Goal: Task Accomplishment & Management: Manage account settings

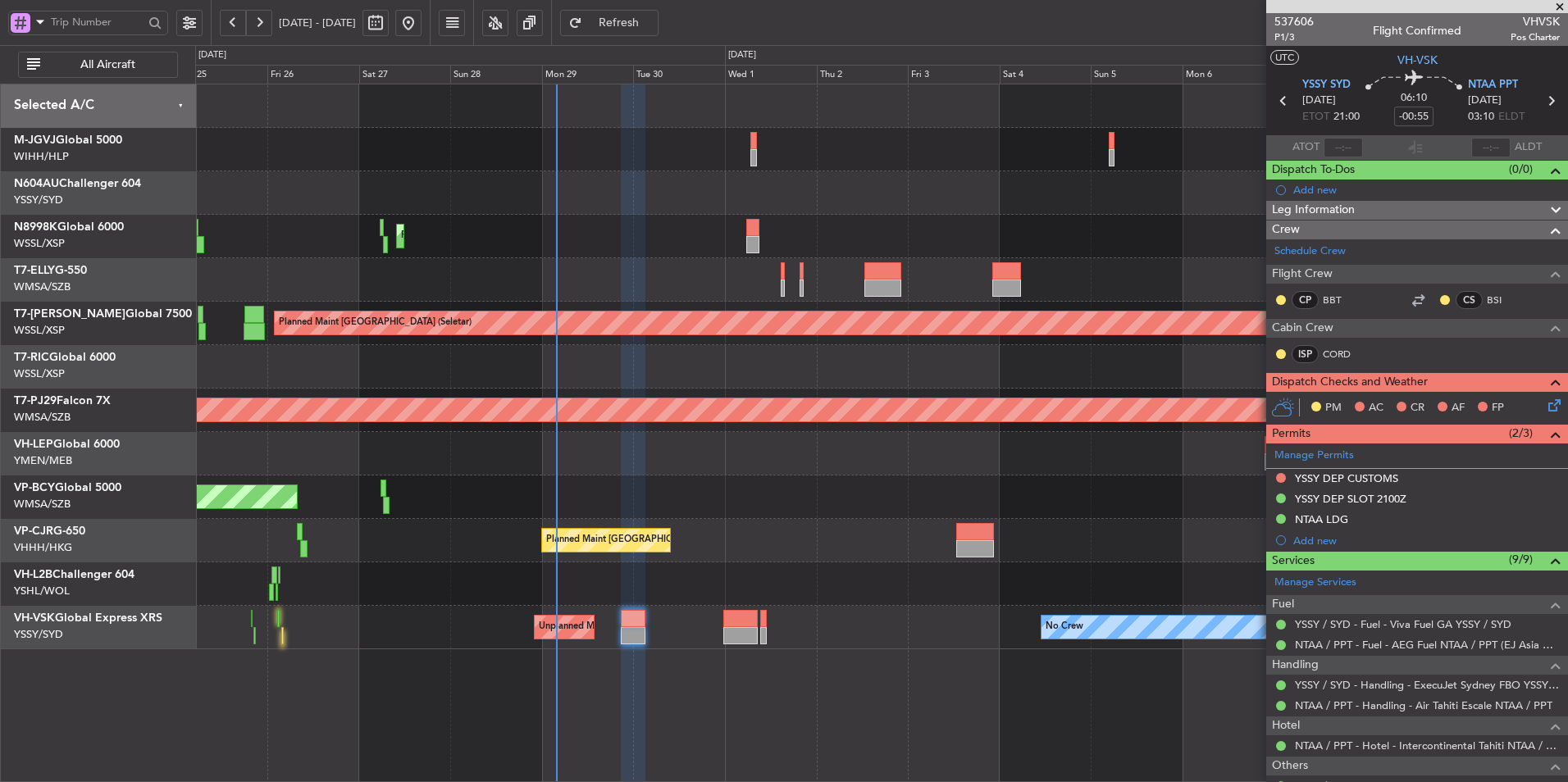
scroll to position [122, 0]
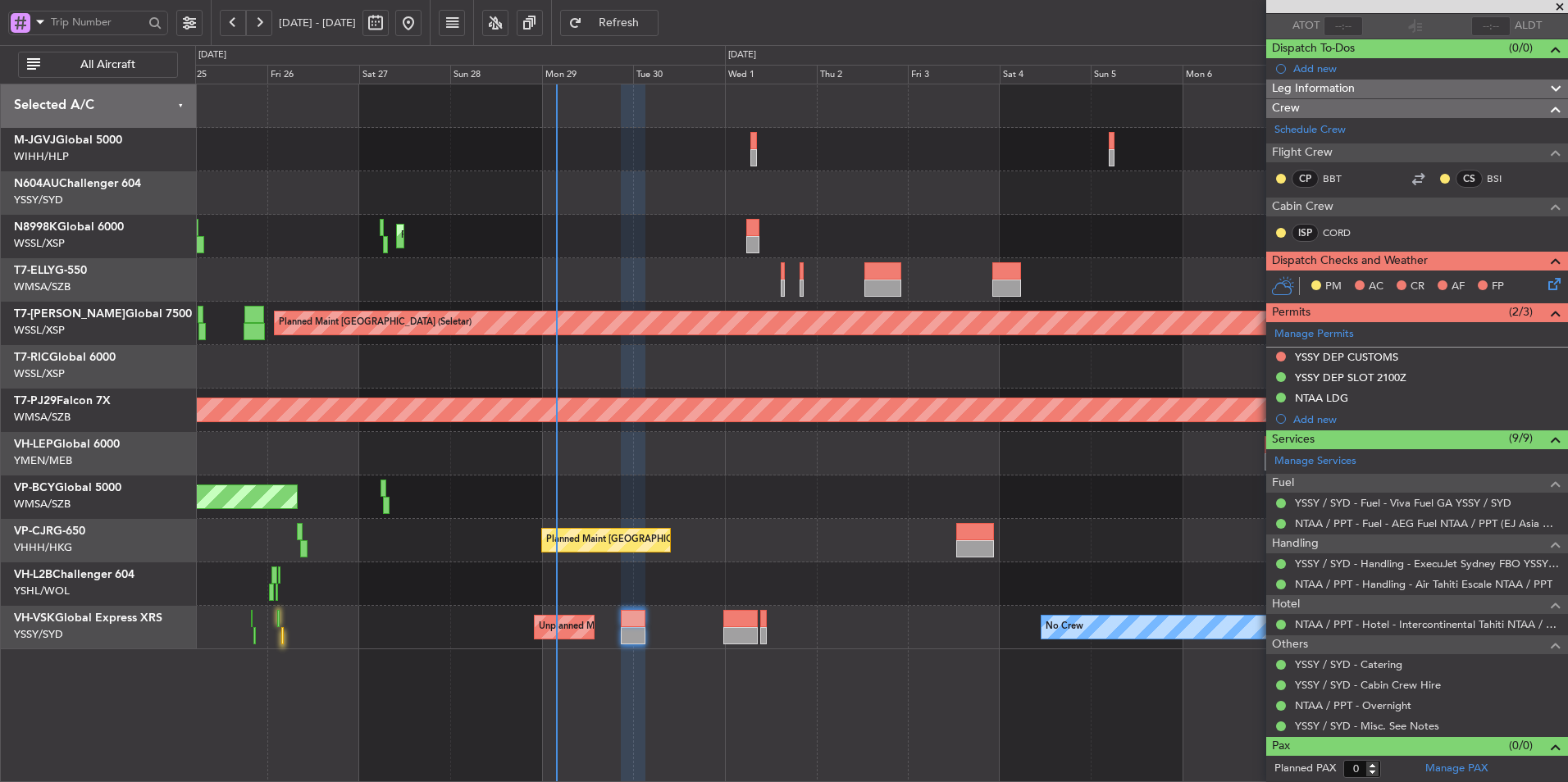
click at [673, 490] on div "Unplanned Maint [GEOGRAPHIC_DATA] (Sultan [PERSON_NAME] [PERSON_NAME] - Subang)" at bounding box center [881, 497] width 1372 height 43
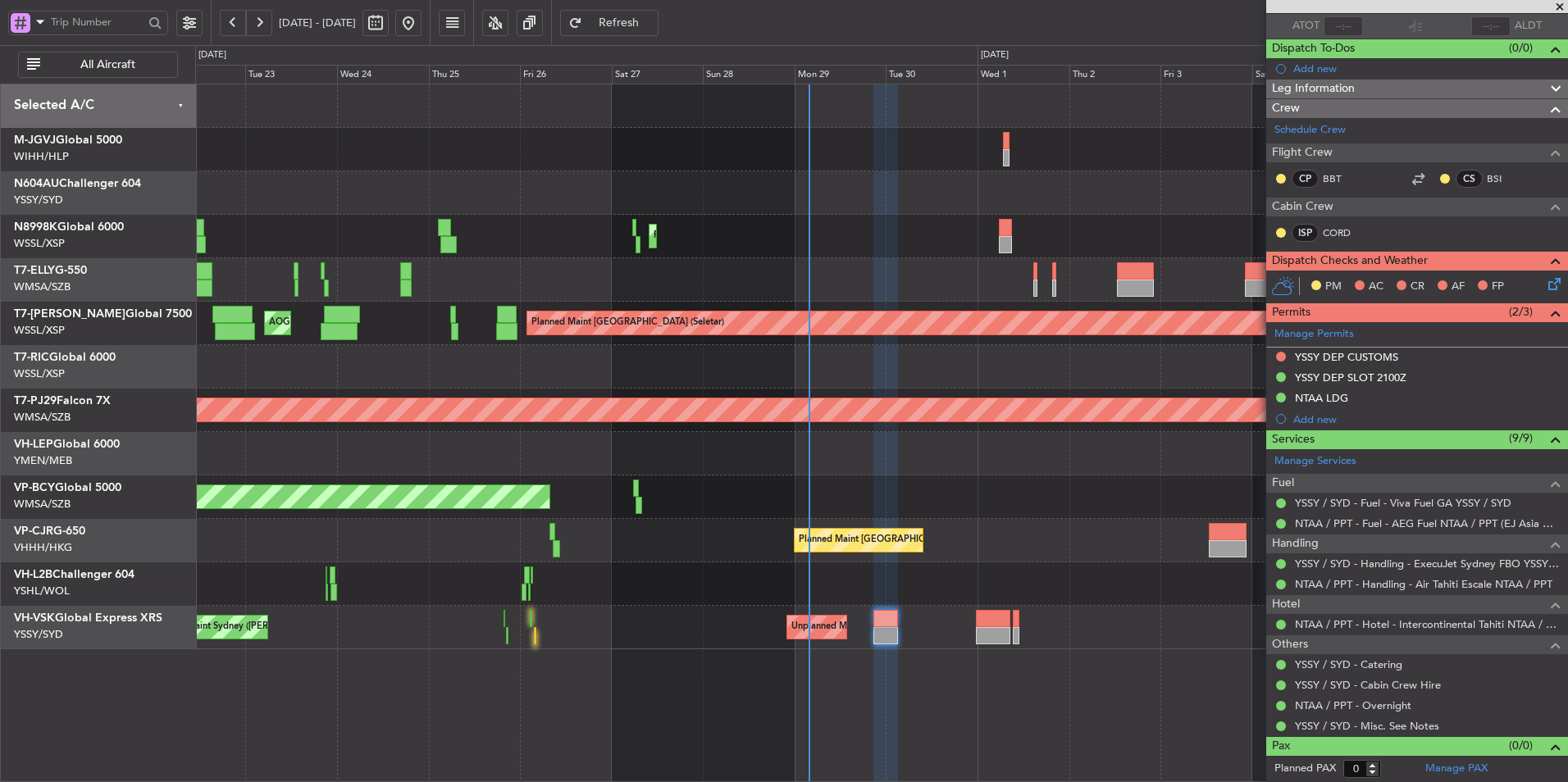
click at [655, 494] on div "Planned Maint [GEOGRAPHIC_DATA] (Seletar) [PERSON_NAME] Jakarta (Halim Intl) [P…" at bounding box center [881, 367] width 1372 height 565
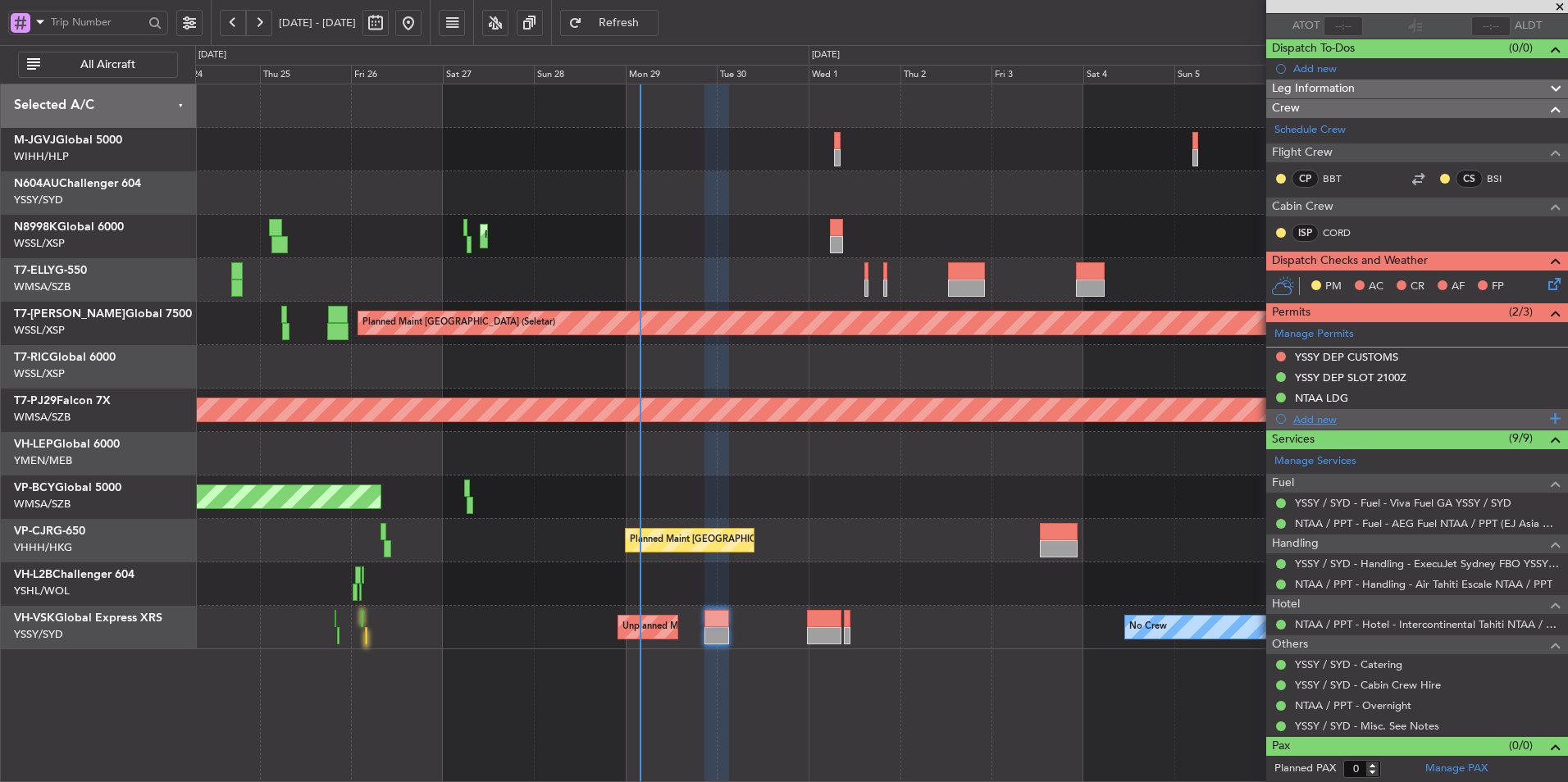
scroll to position [0, 0]
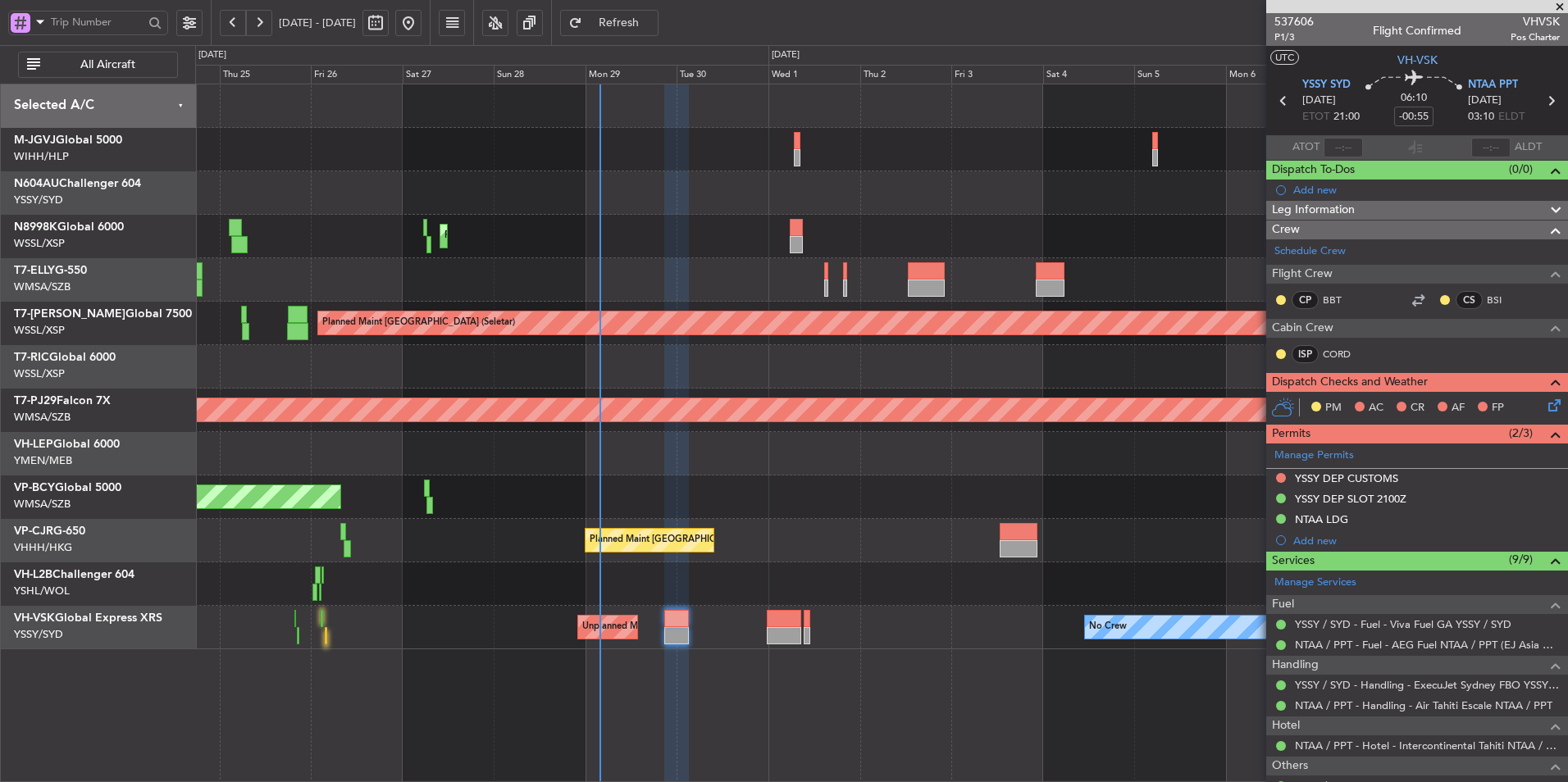
click at [855, 628] on div "Unplanned Maint Sydney ([PERSON_NAME] Intl) No Crew Planned Maint Sydney ([PERS…" at bounding box center [881, 627] width 1372 height 43
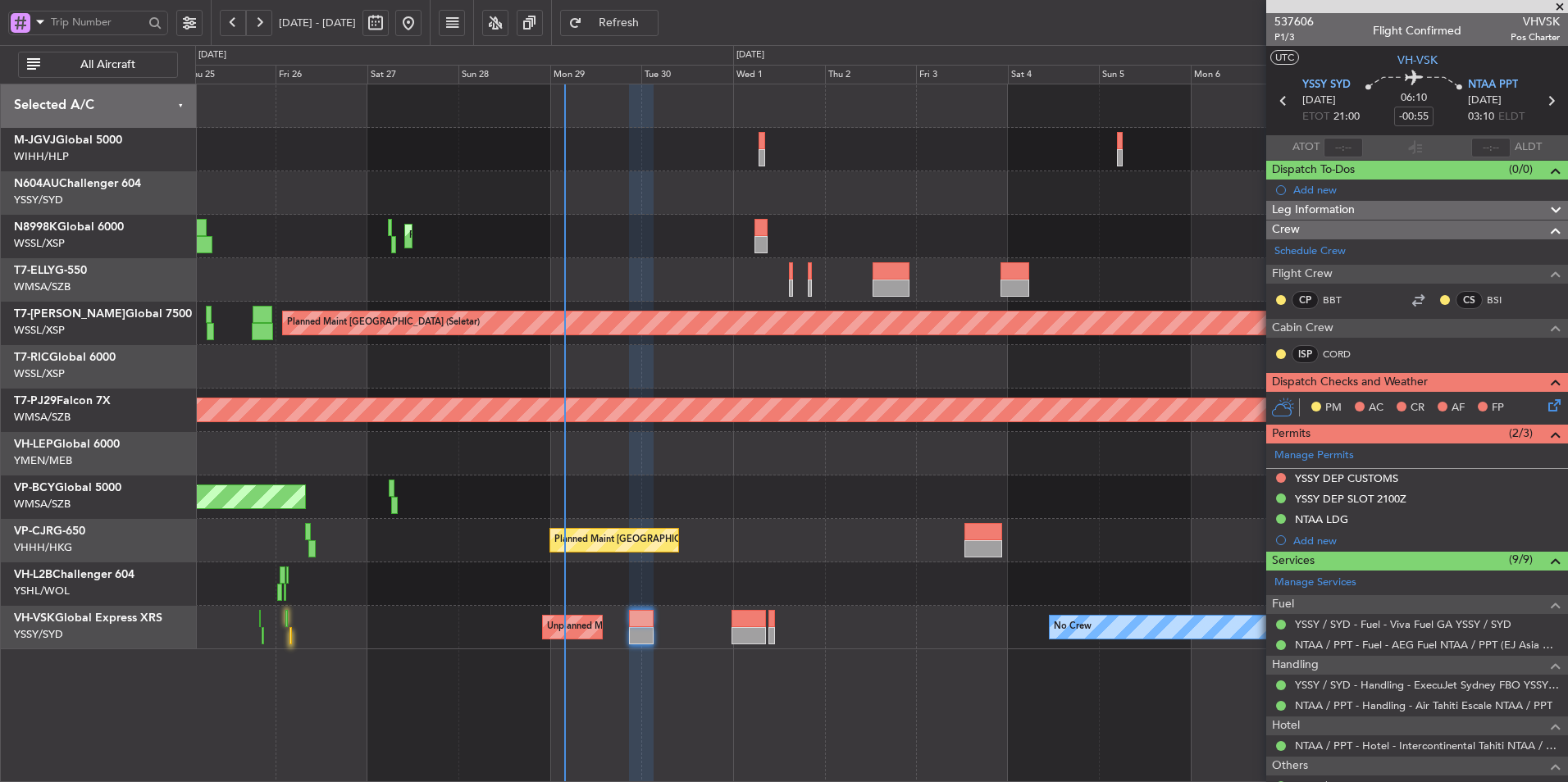
click at [889, 628] on div "Unplanned Maint Sydney ([PERSON_NAME] Intl) No Crew Planned Maint Sydney ([PERS…" at bounding box center [881, 627] width 1372 height 43
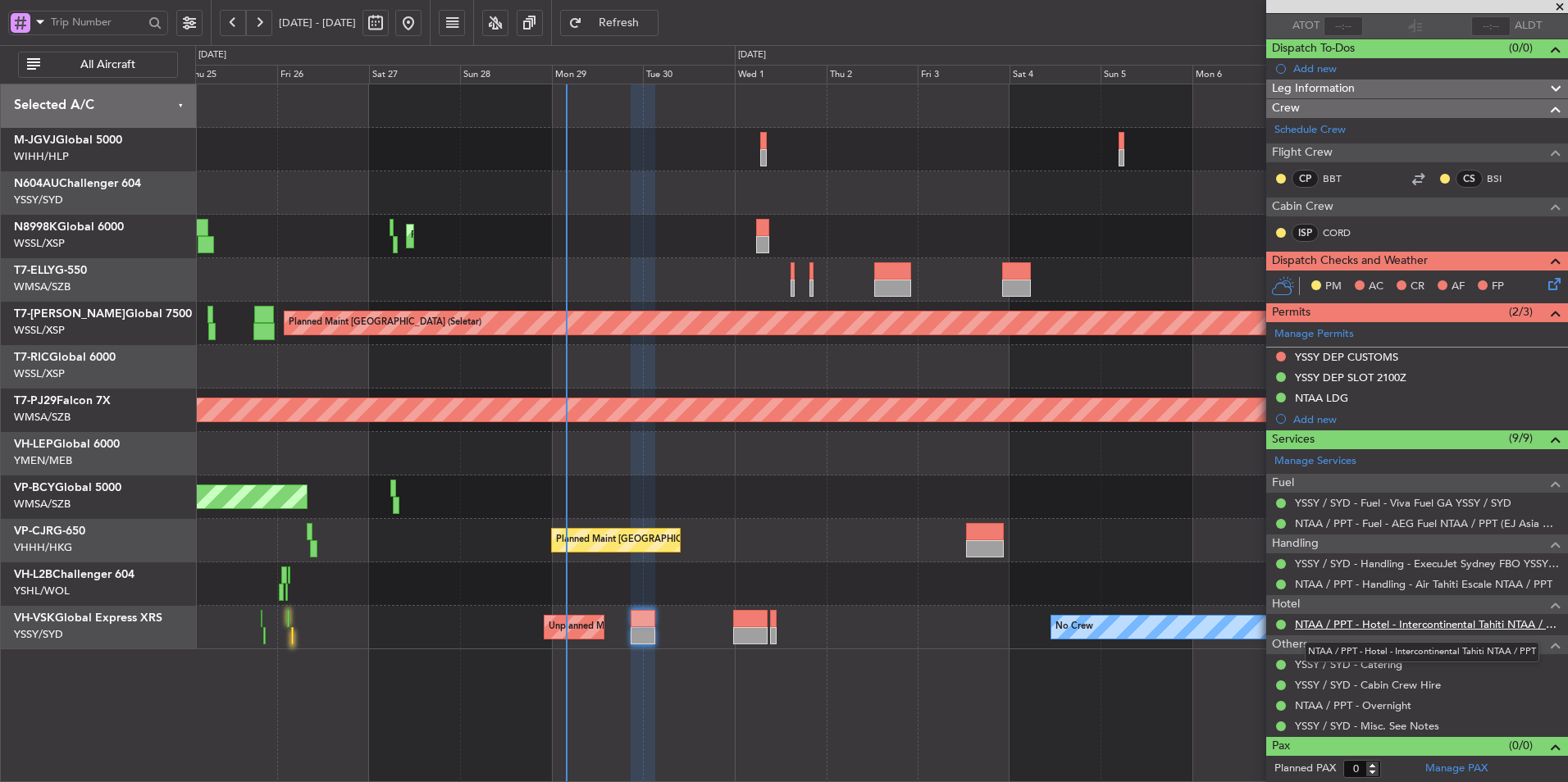
click at [1422, 625] on link "NTAA / PPT - Hotel - Intercontinental Tahiti NTAA / PPT" at bounding box center [1426, 624] width 265 height 14
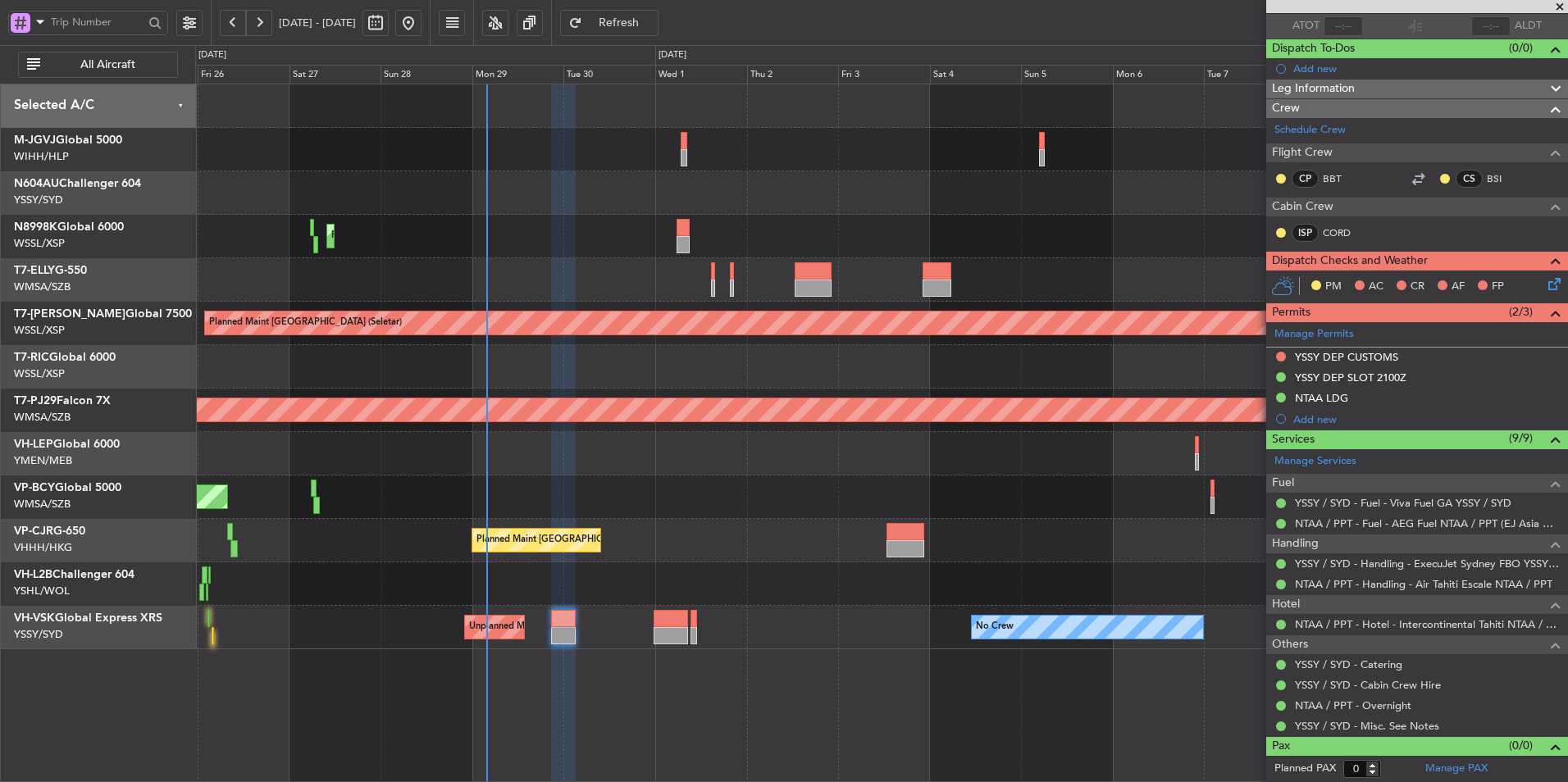
click at [750, 494] on div "Unplanned Maint [GEOGRAPHIC_DATA] (Sultan [PERSON_NAME] [PERSON_NAME] - Subang)" at bounding box center [881, 497] width 1372 height 43
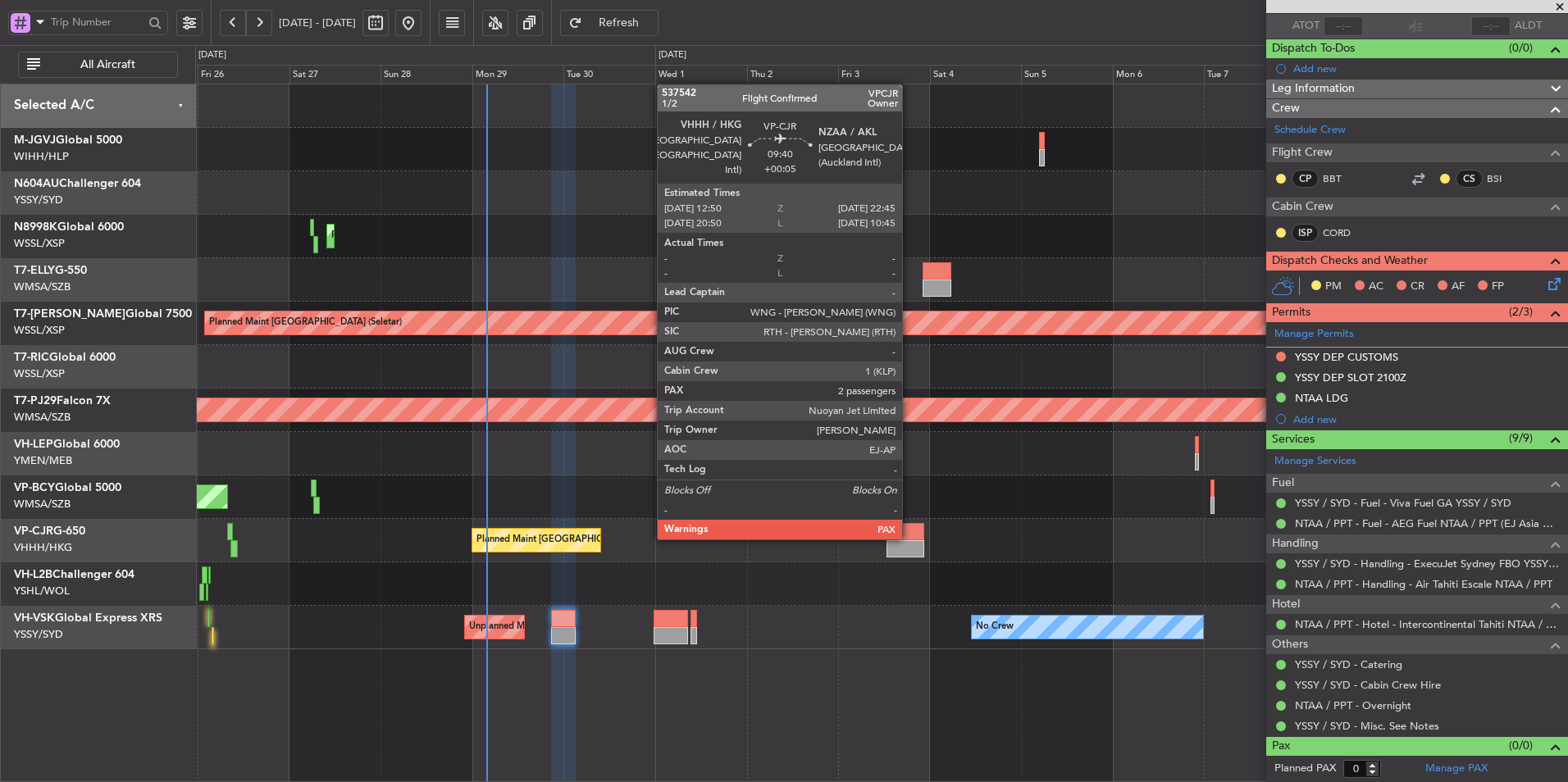
click at [909, 538] on div at bounding box center [906, 531] width 38 height 17
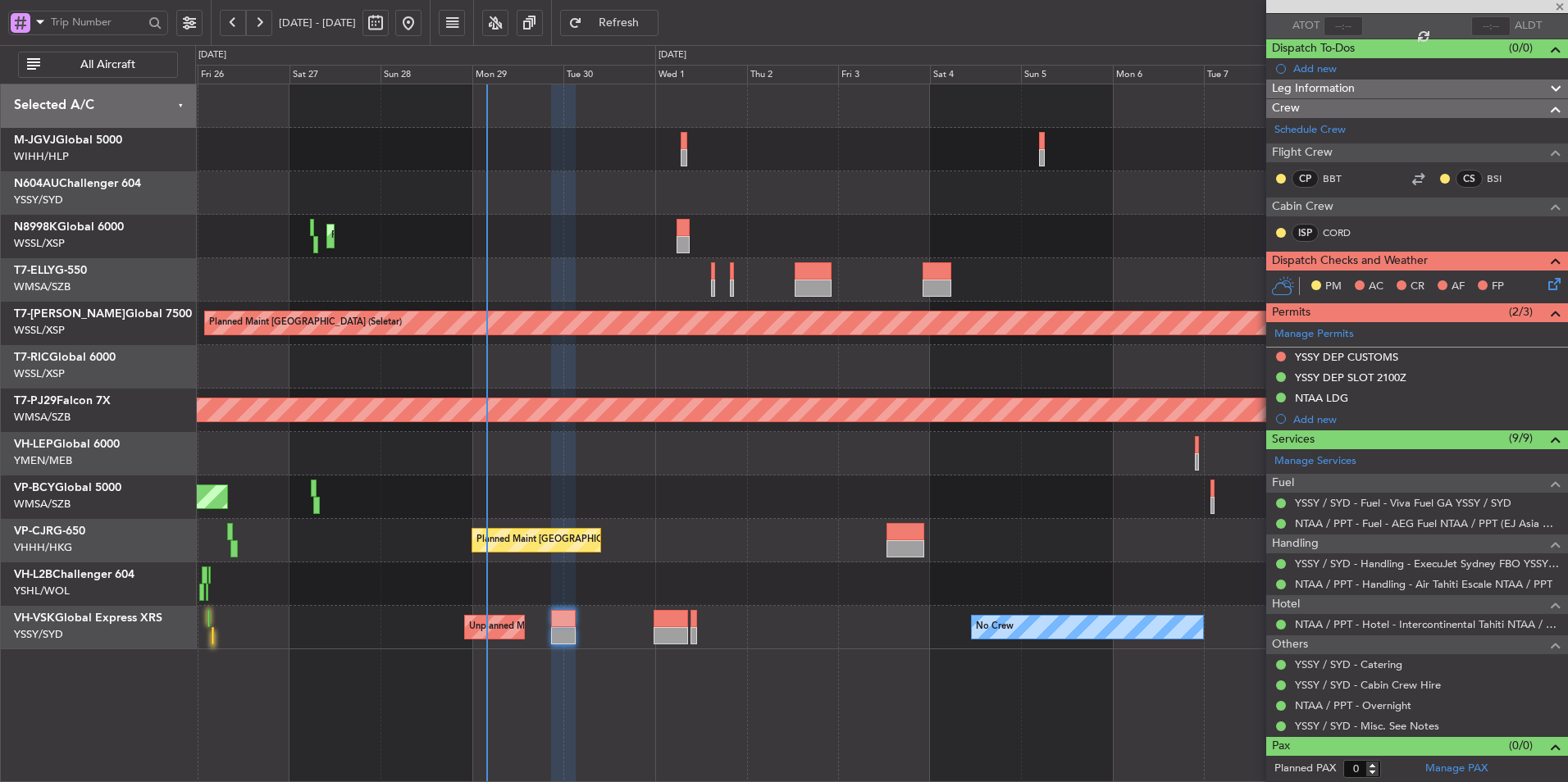
click at [892, 487] on div "Planned Maint [GEOGRAPHIC_DATA] ([GEOGRAPHIC_DATA] Intl) Planned Maint [GEOGRAP…" at bounding box center [881, 367] width 1372 height 565
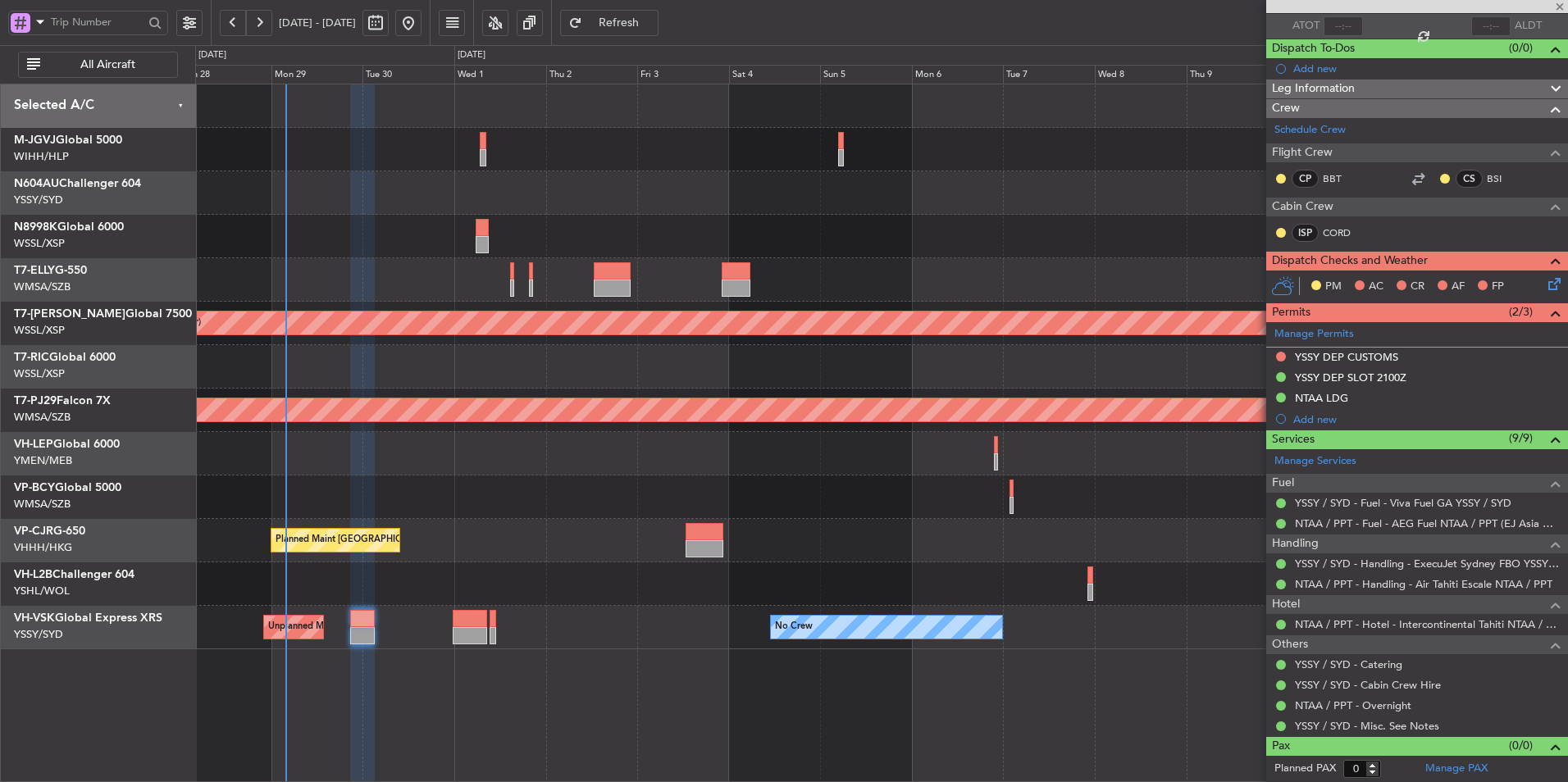
type input "+00:05"
type input "2"
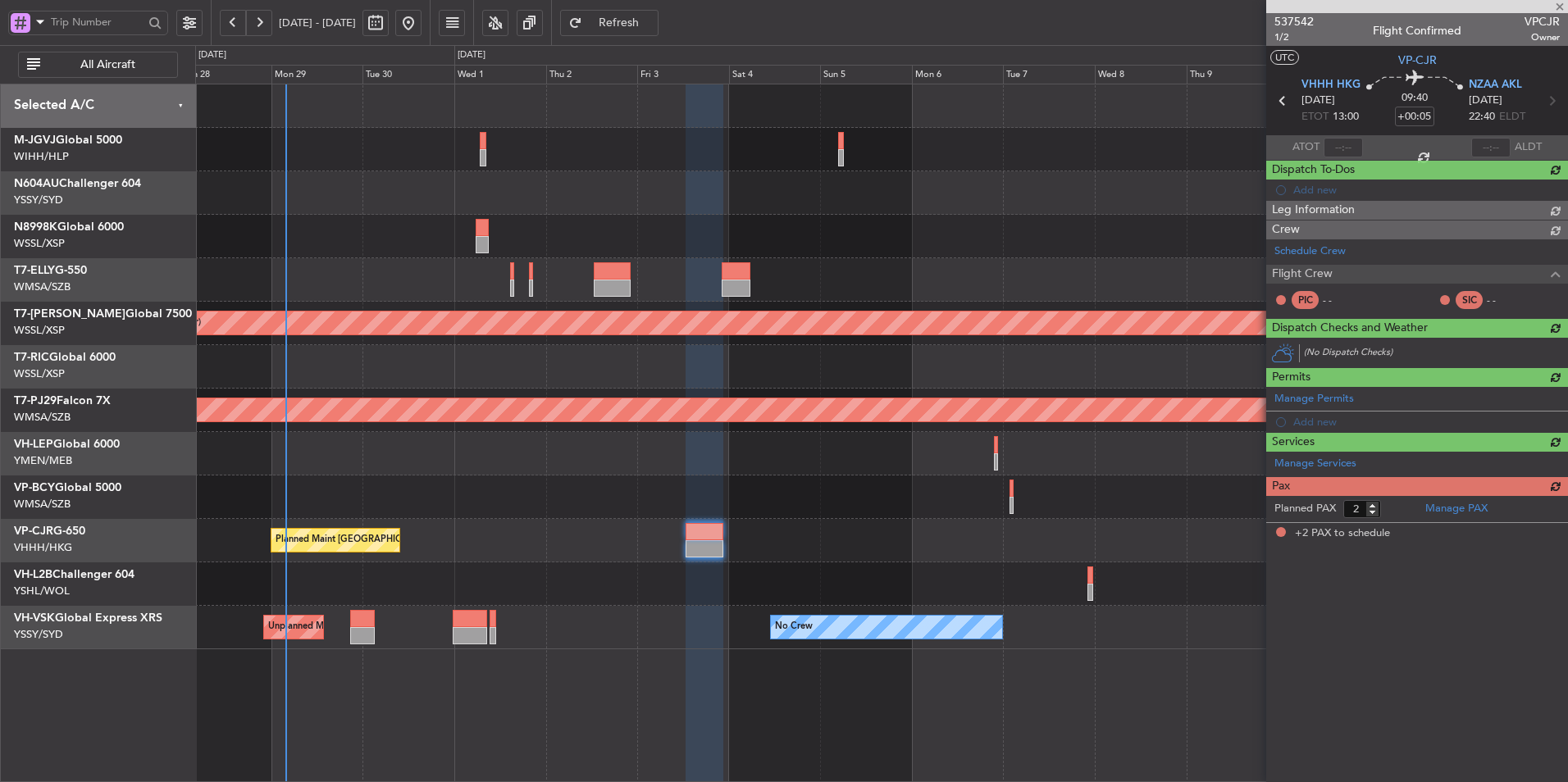
scroll to position [0, 0]
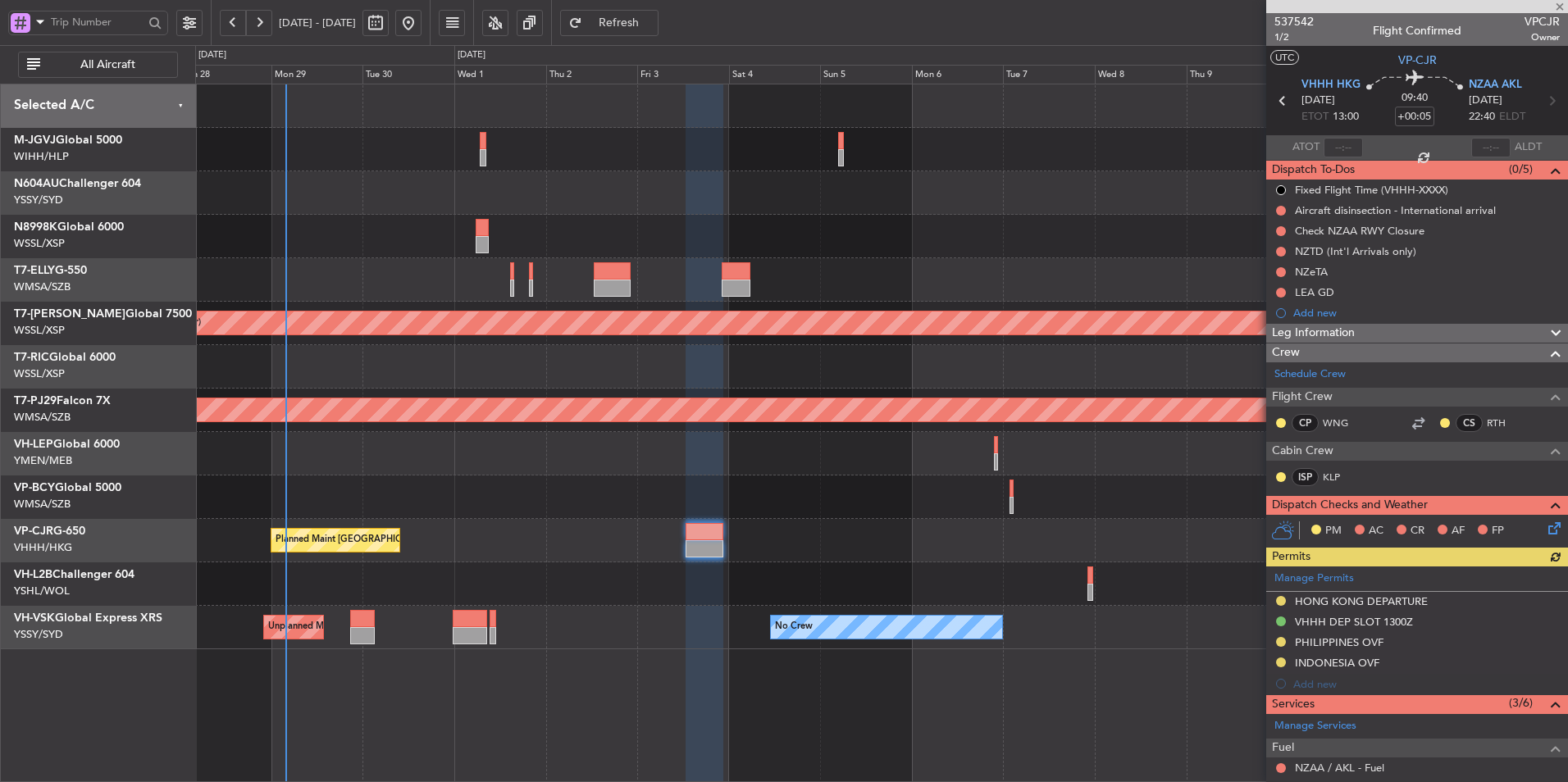
click at [814, 472] on div at bounding box center [881, 453] width 1372 height 43
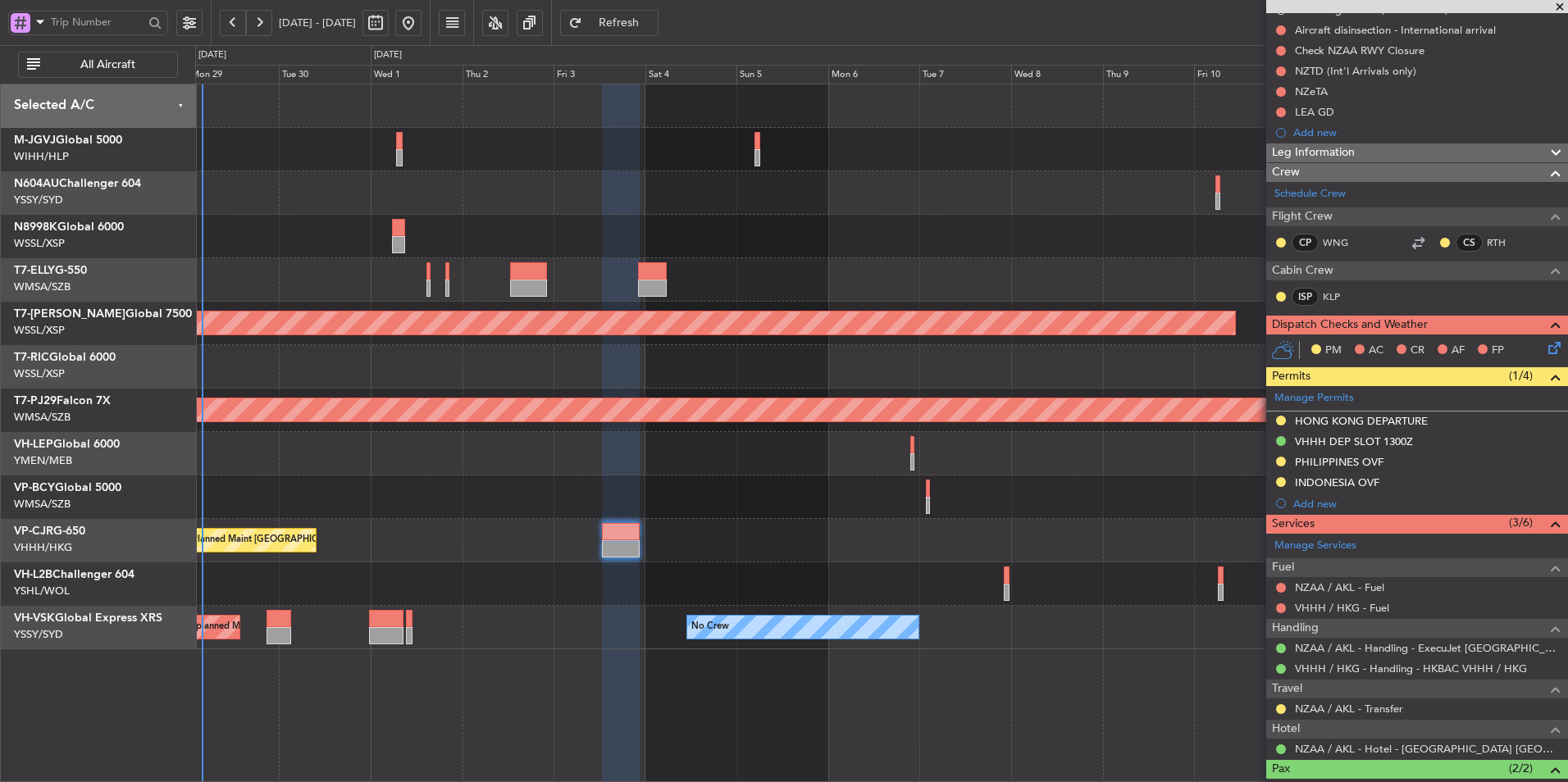
scroll to position [277, 0]
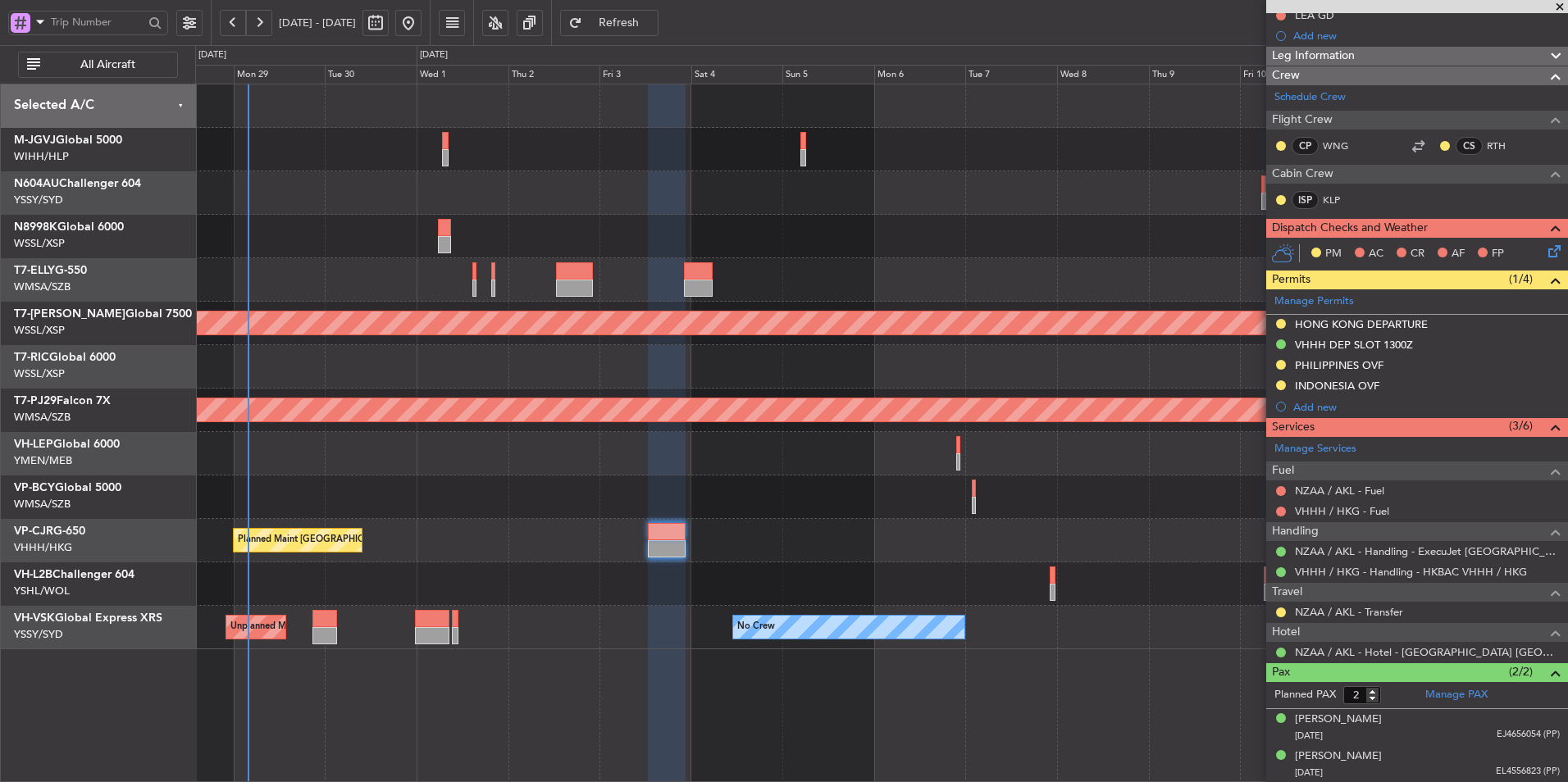
click at [984, 562] on div "Planned Maint [GEOGRAPHIC_DATA] ([GEOGRAPHIC_DATA] Intl)" at bounding box center [881, 540] width 1372 height 43
click at [1355, 494] on link "NZAA / AKL - Fuel" at bounding box center [1338, 490] width 89 height 14
click at [960, 524] on div "Planned Maint [GEOGRAPHIC_DATA] ([GEOGRAPHIC_DATA] Intl) Planned Maint [GEOGRAP…" at bounding box center [881, 367] width 1372 height 565
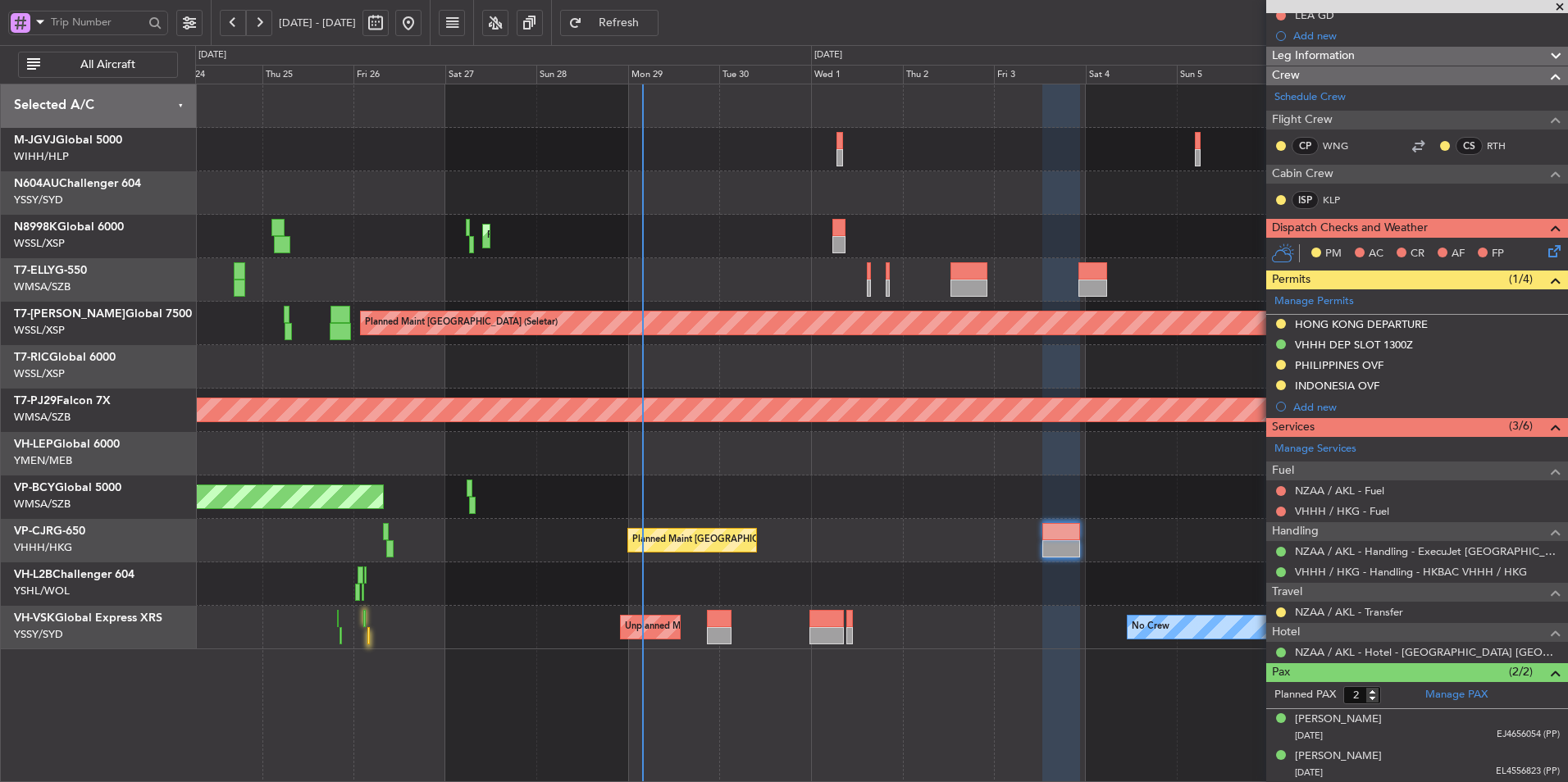
click at [616, 538] on div "Planned Maint [GEOGRAPHIC_DATA] ([GEOGRAPHIC_DATA] Intl)" at bounding box center [881, 540] width 1372 height 43
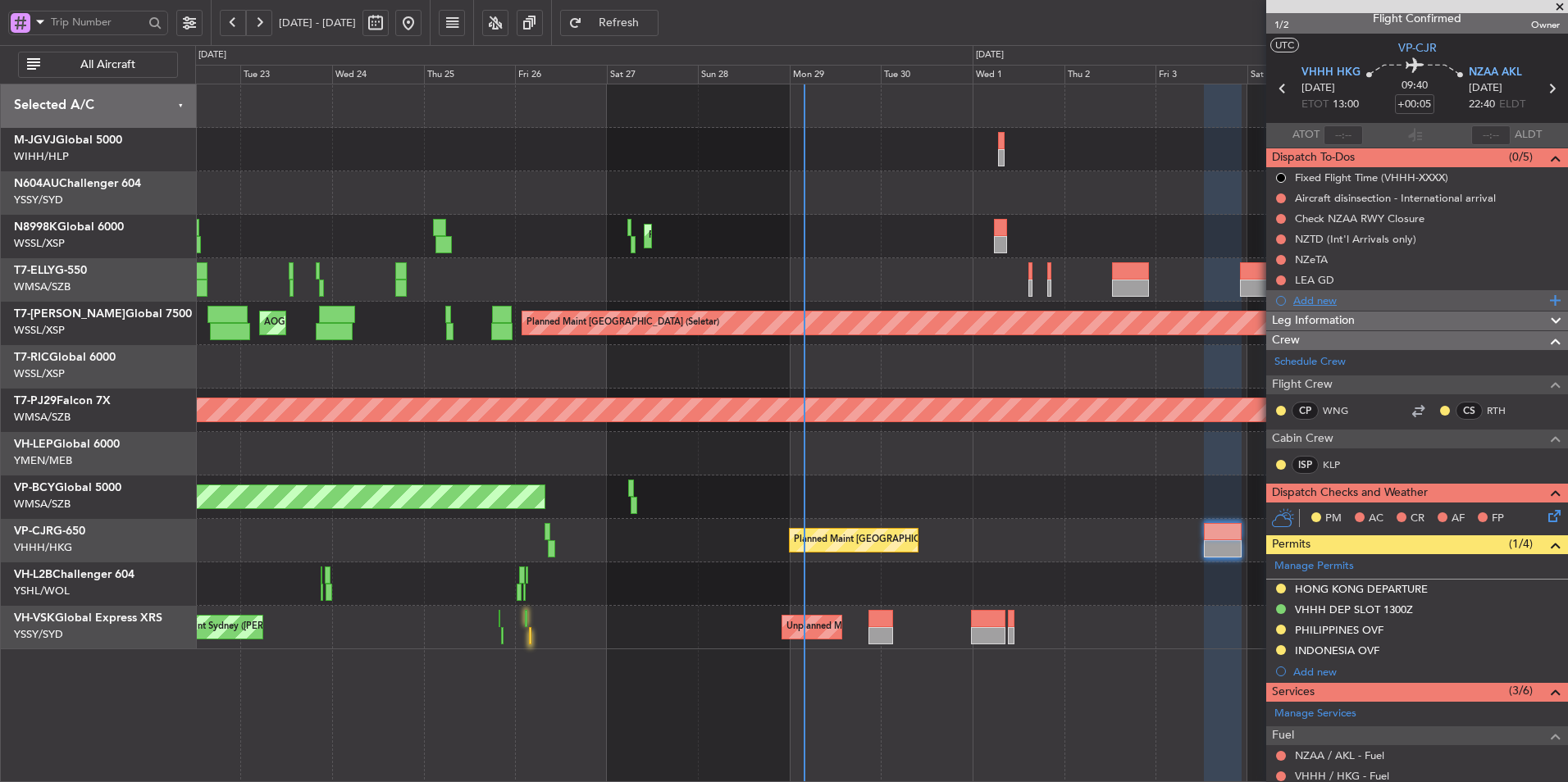
scroll to position [0, 0]
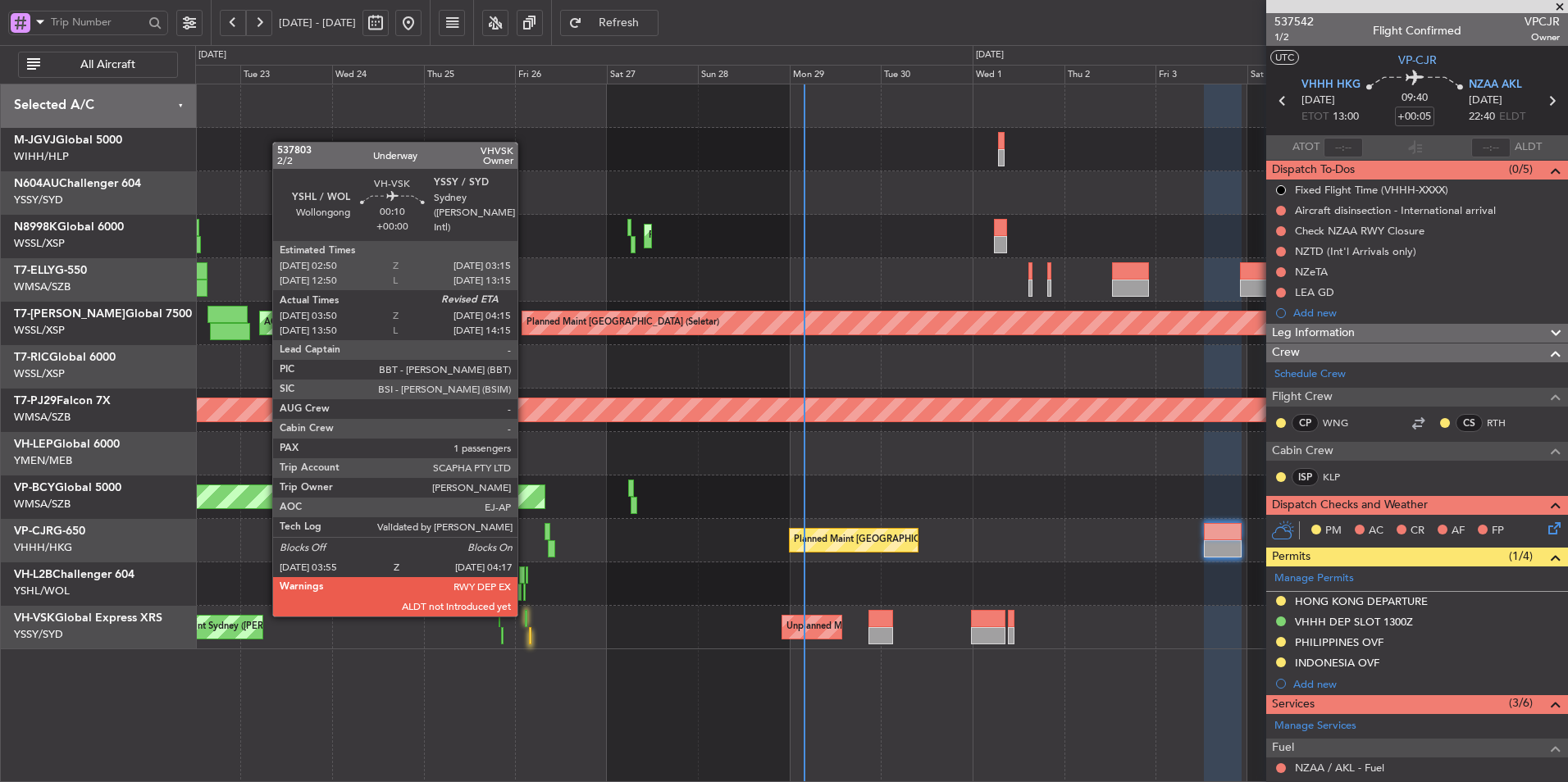
click at [525, 614] on div at bounding box center [526, 618] width 2 height 17
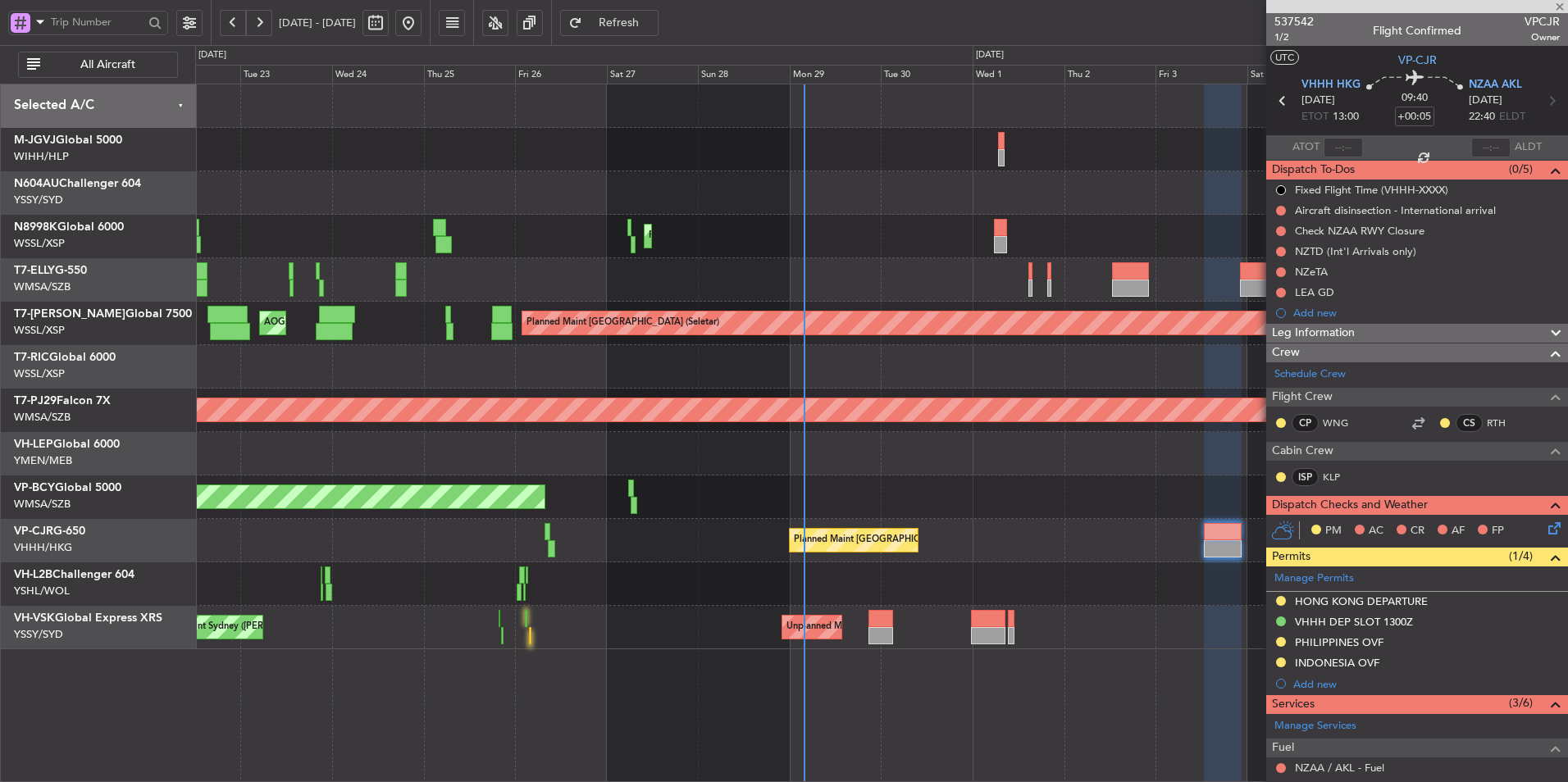
type input "04:00"
type input "1"
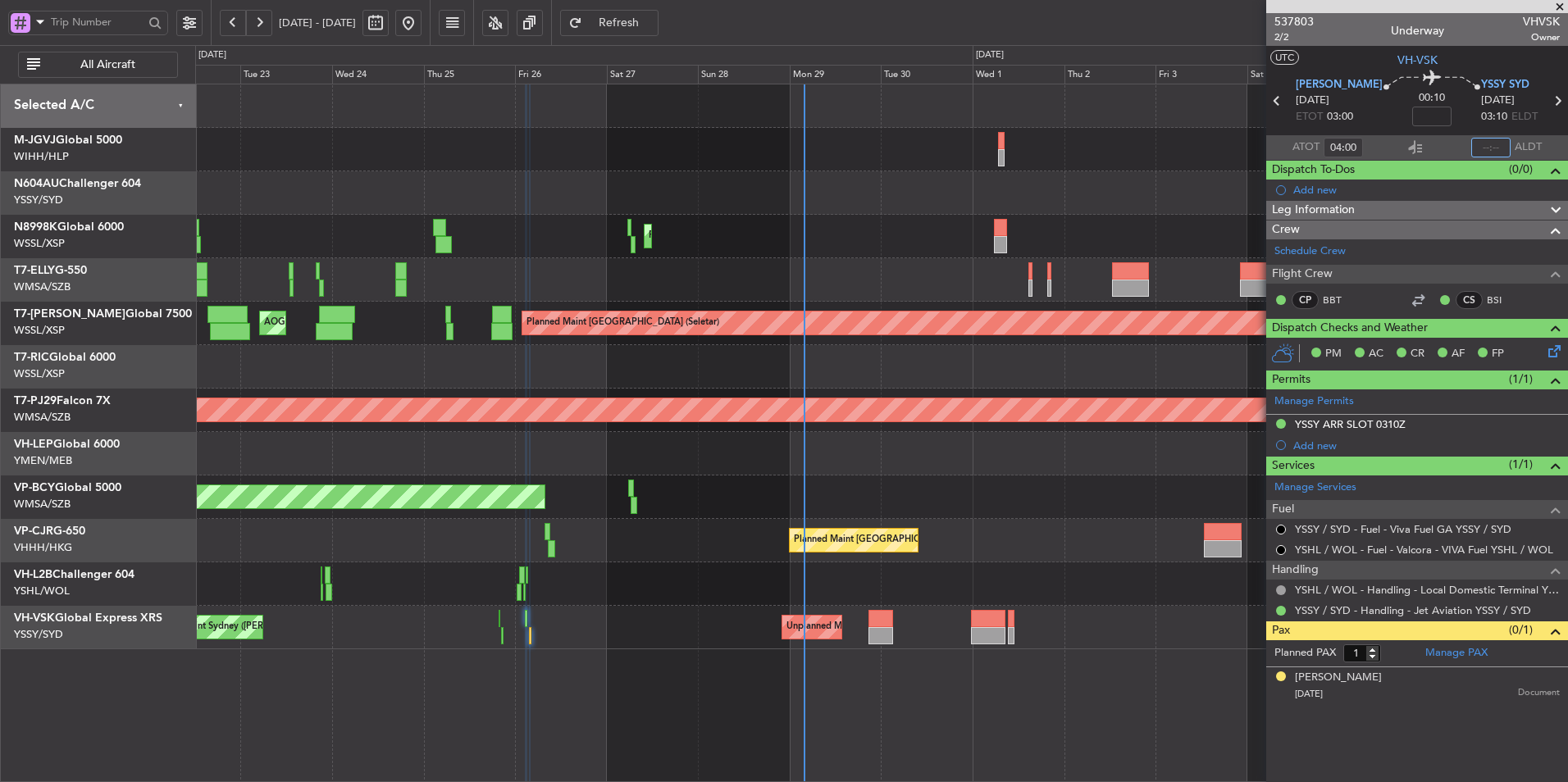
click at [1489, 150] on input "text" at bounding box center [1490, 147] width 39 height 20
type input "04:13"
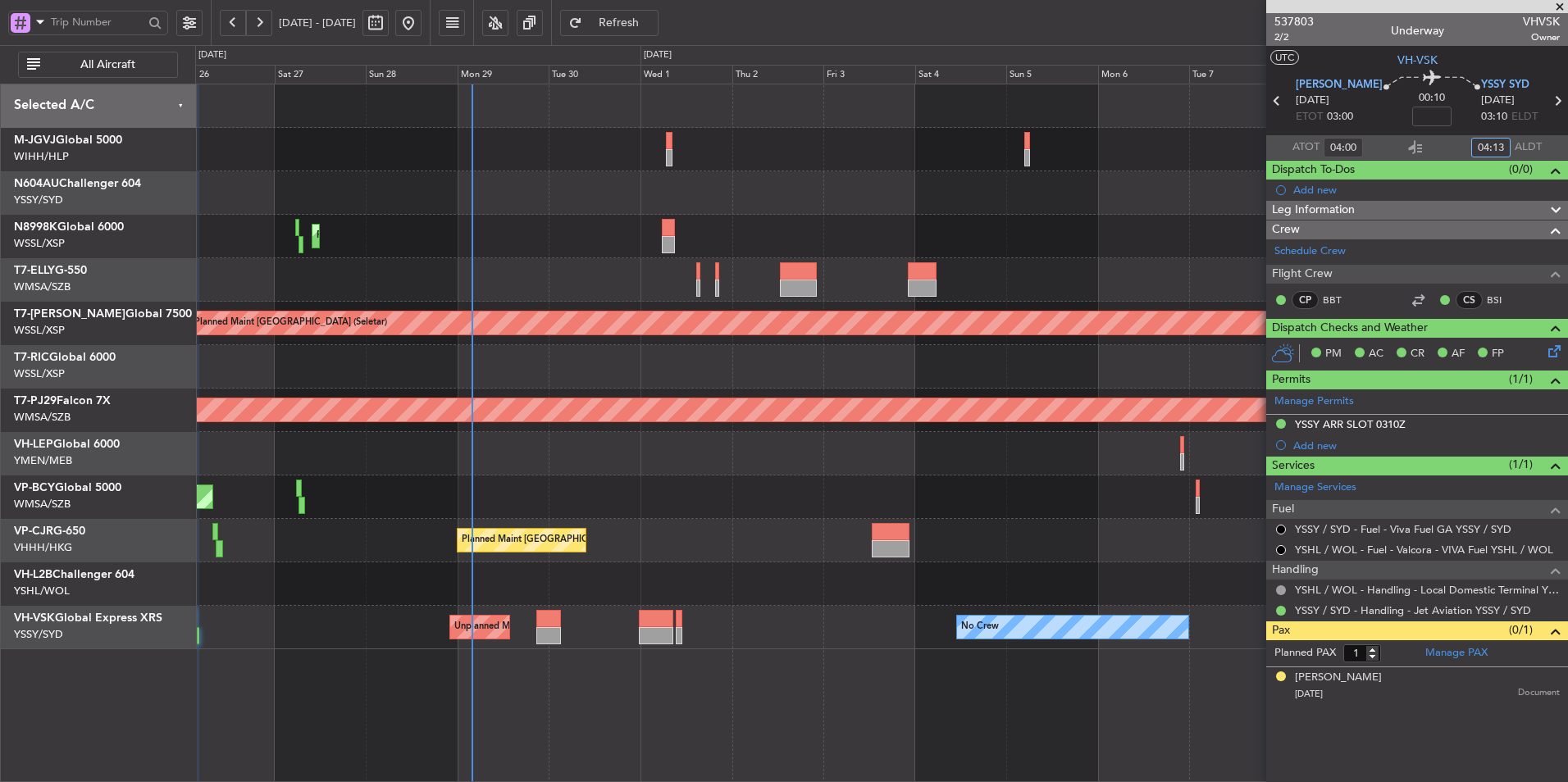
click at [316, 593] on div "Planned Maint [GEOGRAPHIC_DATA] ([GEOGRAPHIC_DATA] Intl) Planned Maint [GEOGRAP…" at bounding box center [881, 367] width 1372 height 565
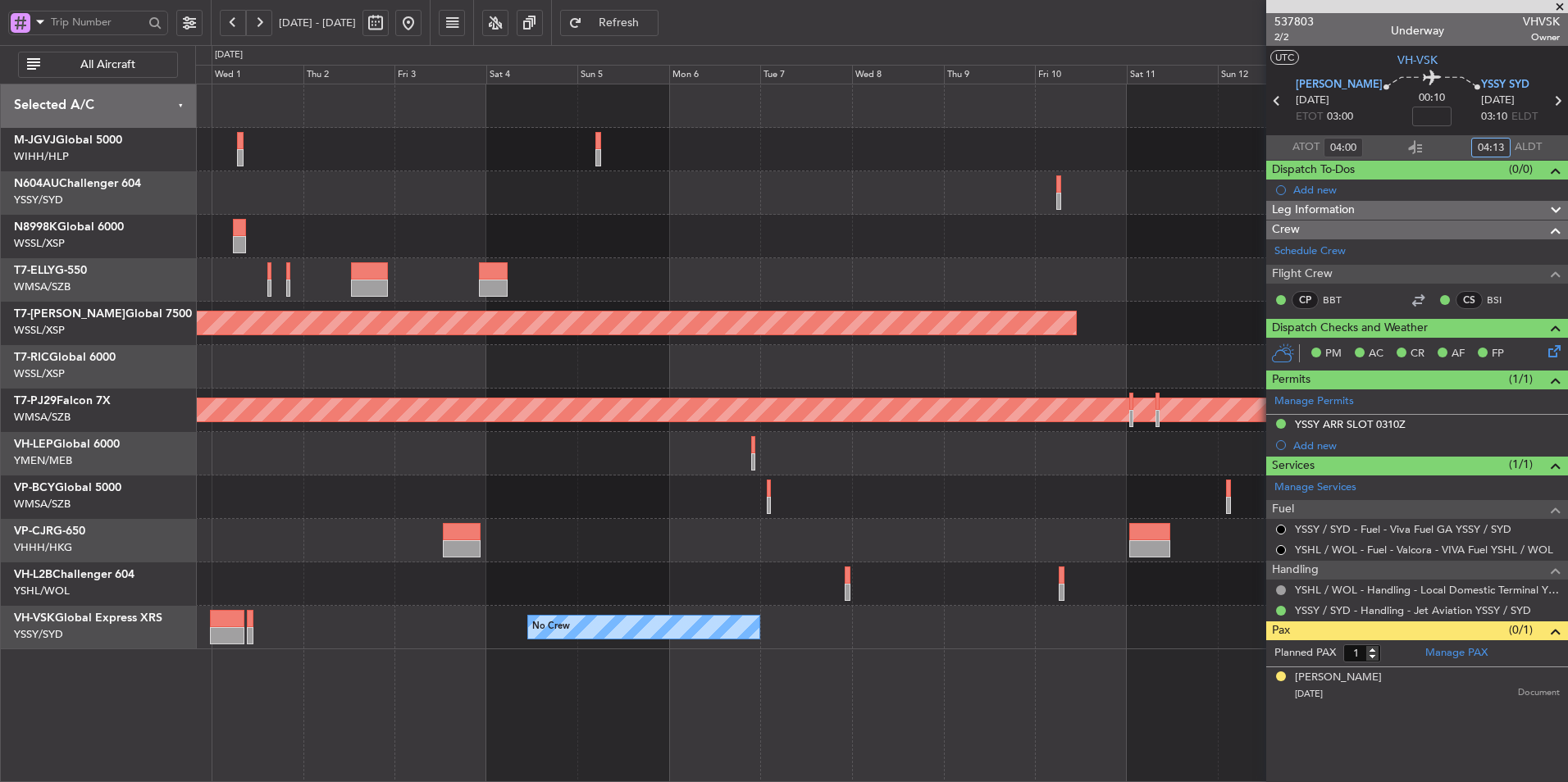
click at [660, 503] on div at bounding box center [881, 497] width 1372 height 43
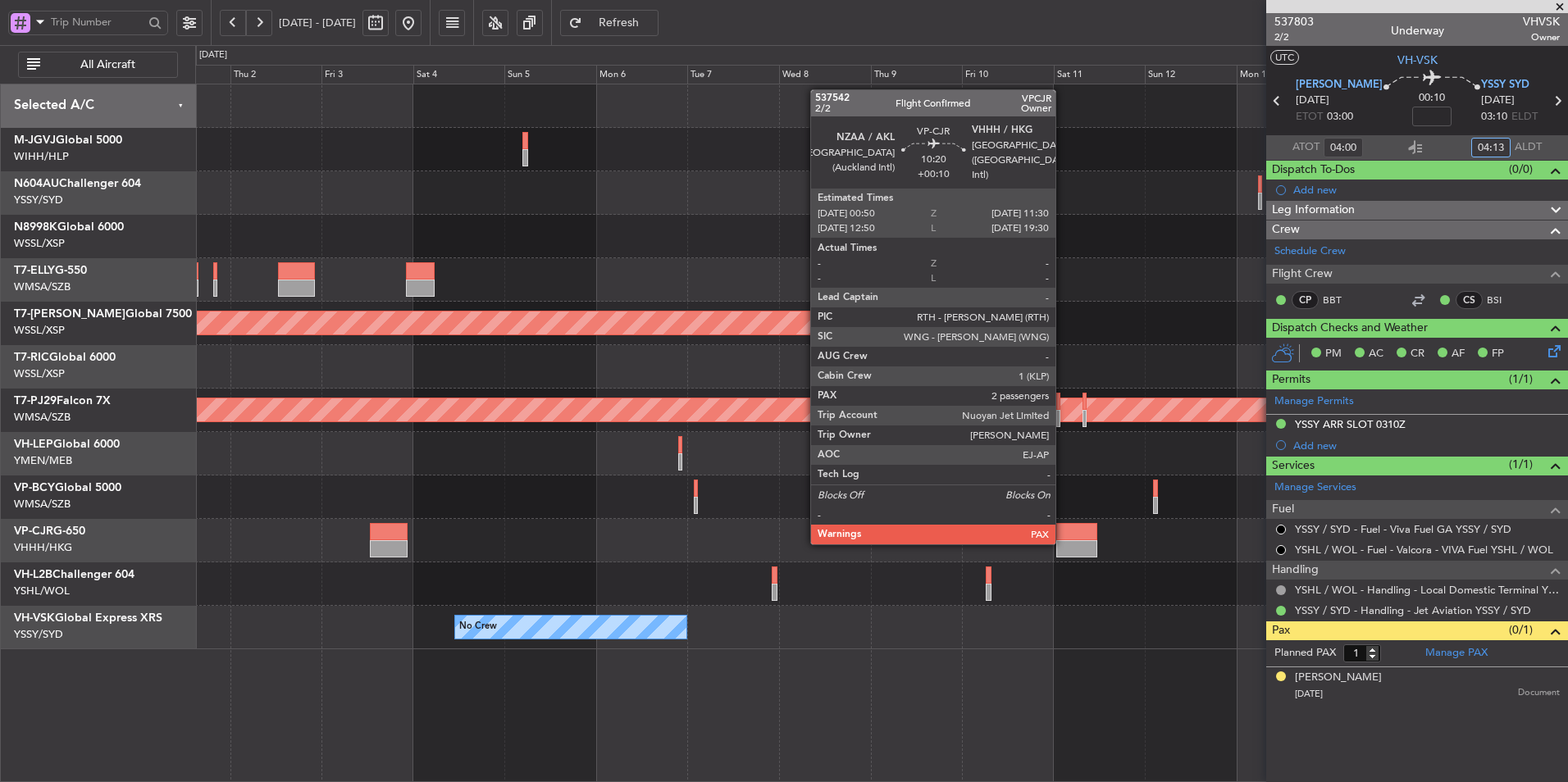
click at [1063, 543] on div at bounding box center [1076, 548] width 41 height 17
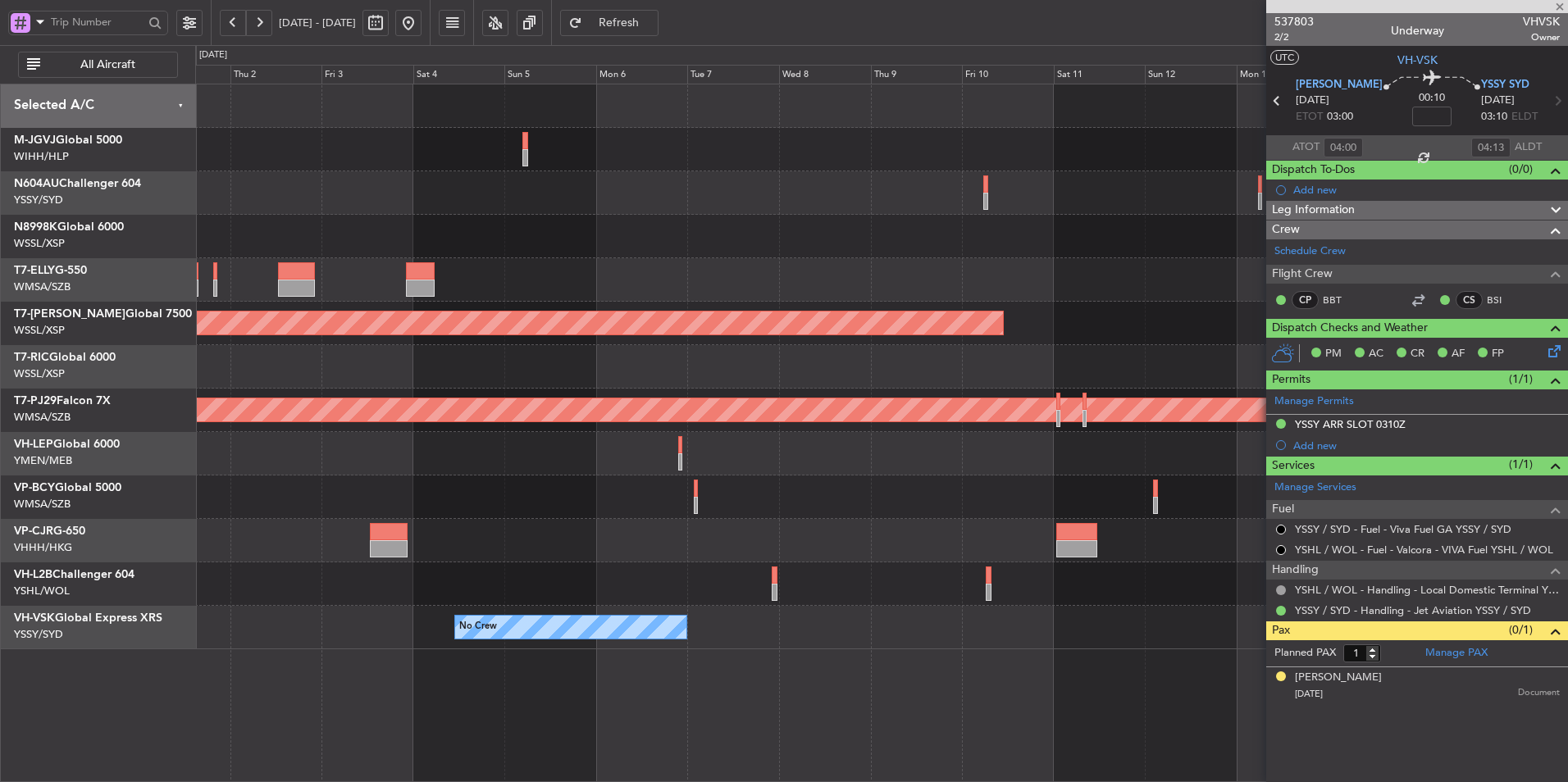
type input "+00:10"
type input "2"
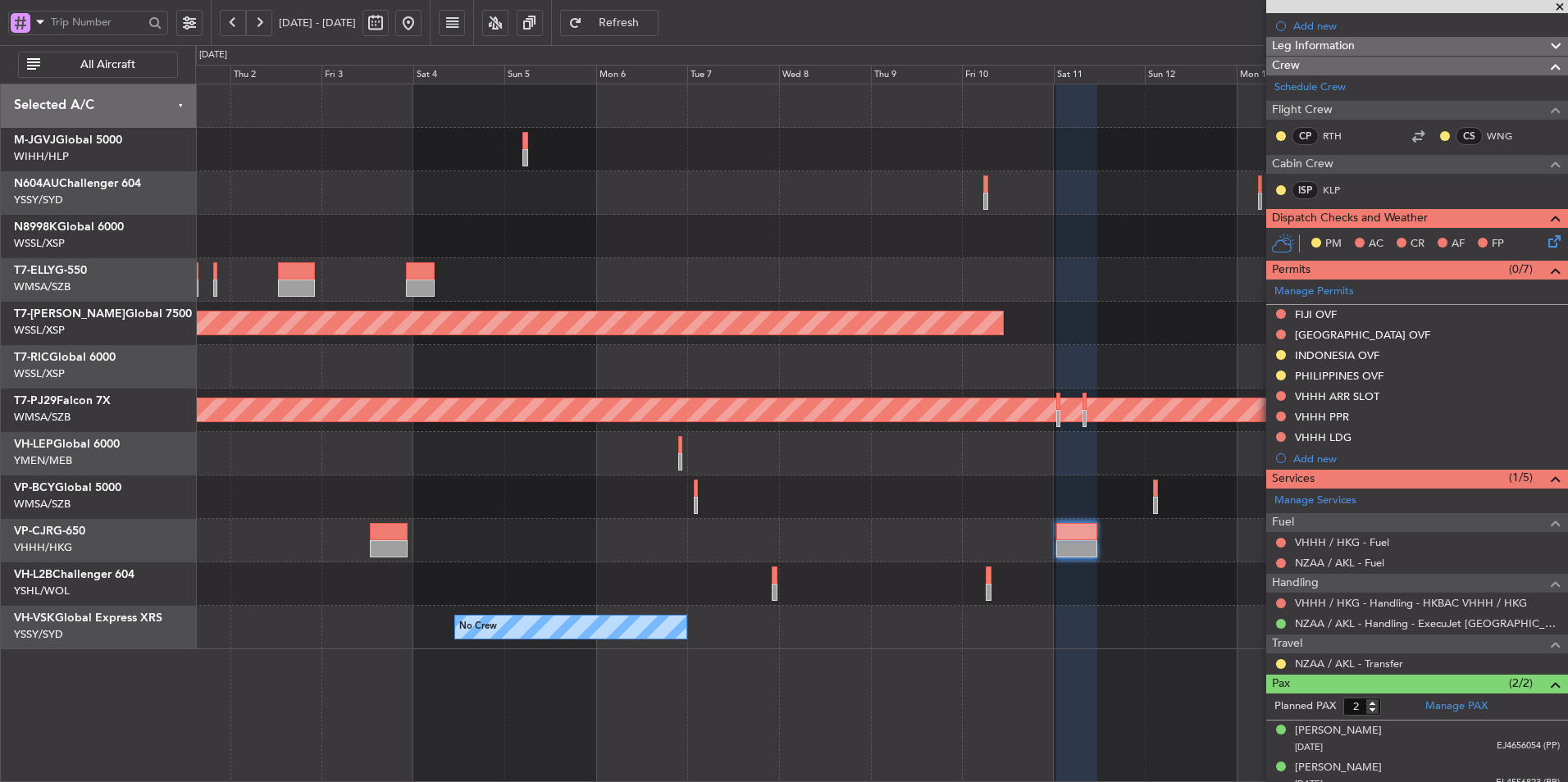
scroll to position [278, 0]
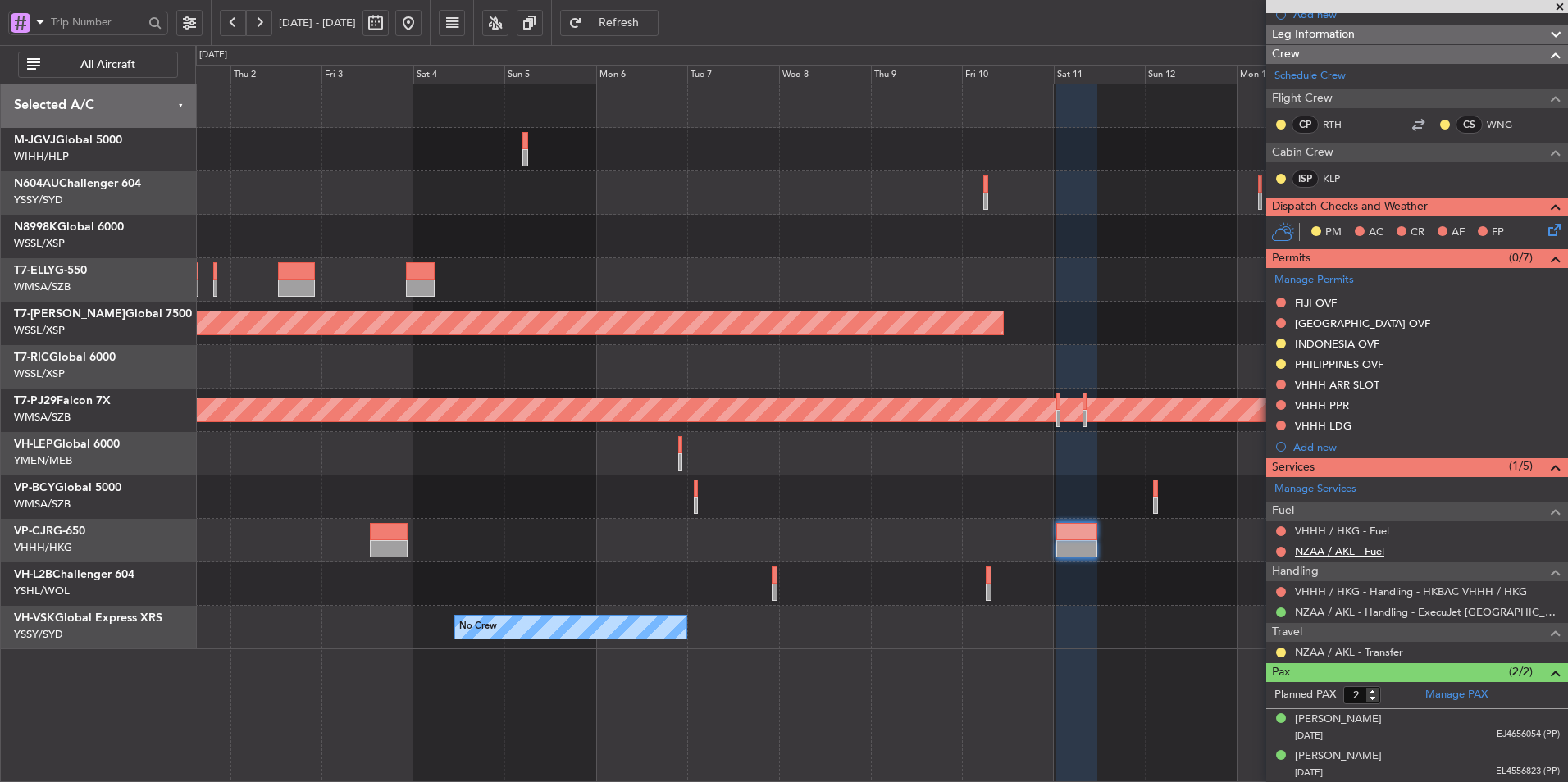
click at [1348, 547] on link "NZAA / AKL - Fuel" at bounding box center [1338, 551] width 89 height 14
click at [658, 5] on fb-refresh-button "Refresh" at bounding box center [609, 22] width 115 height 45
click at [653, 21] on span "Refresh" at bounding box center [619, 23] width 67 height 11
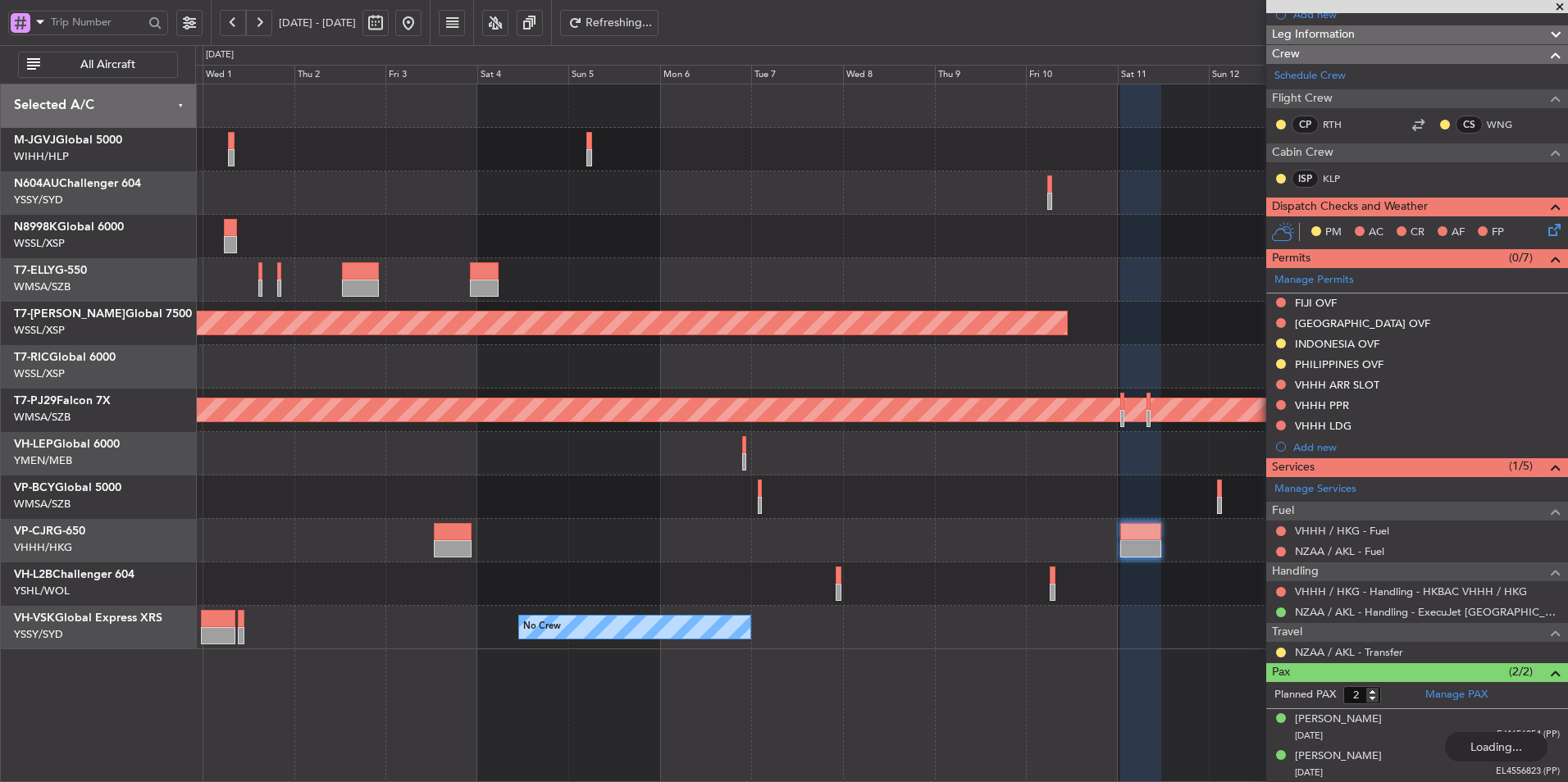
click at [848, 261] on div "Planned Maint [GEOGRAPHIC_DATA] ([GEOGRAPHIC_DATA] Intl) Planned Maint [GEOGRAP…" at bounding box center [881, 367] width 1372 height 565
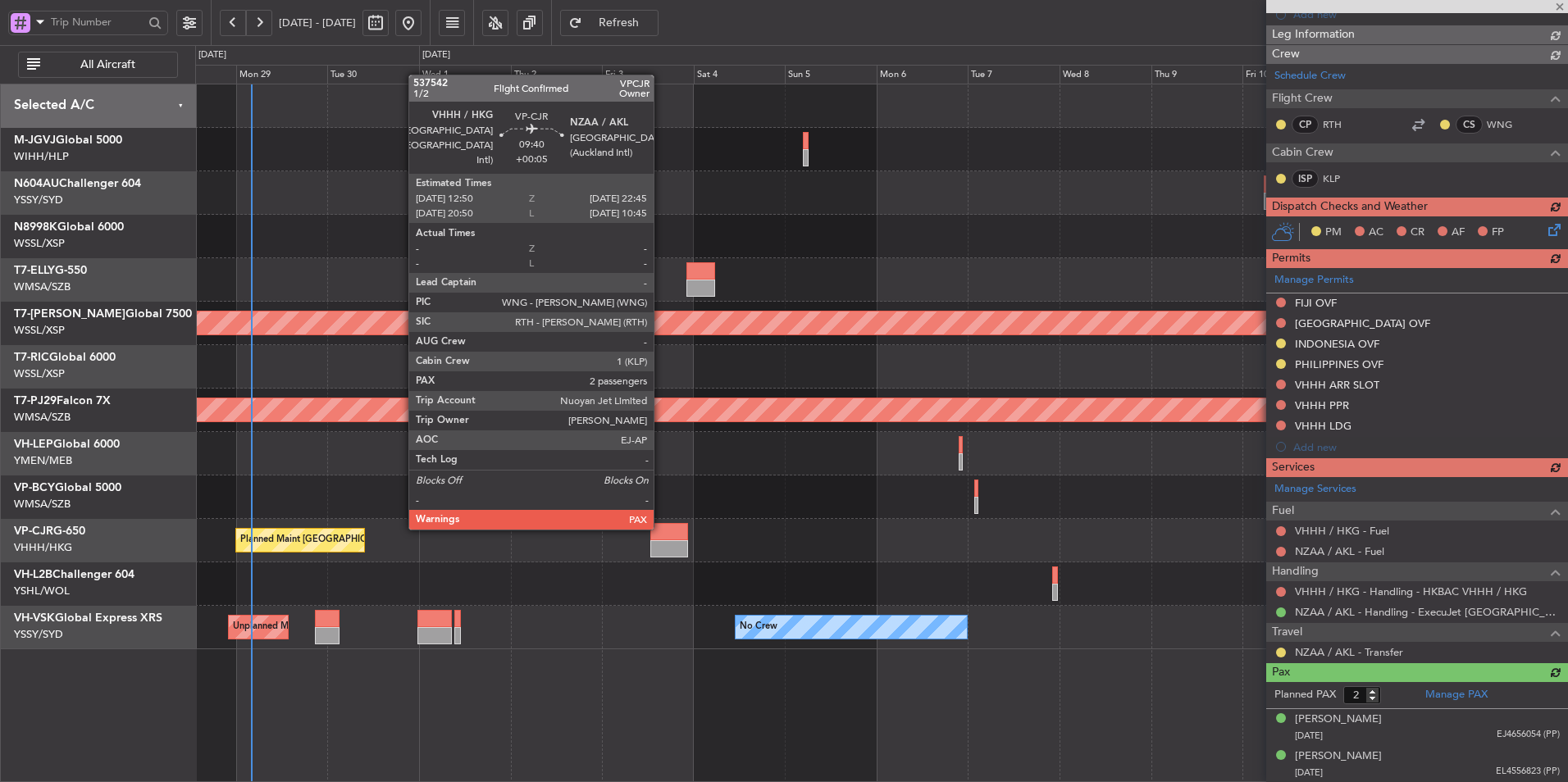
click at [661, 528] on div at bounding box center [669, 531] width 38 height 17
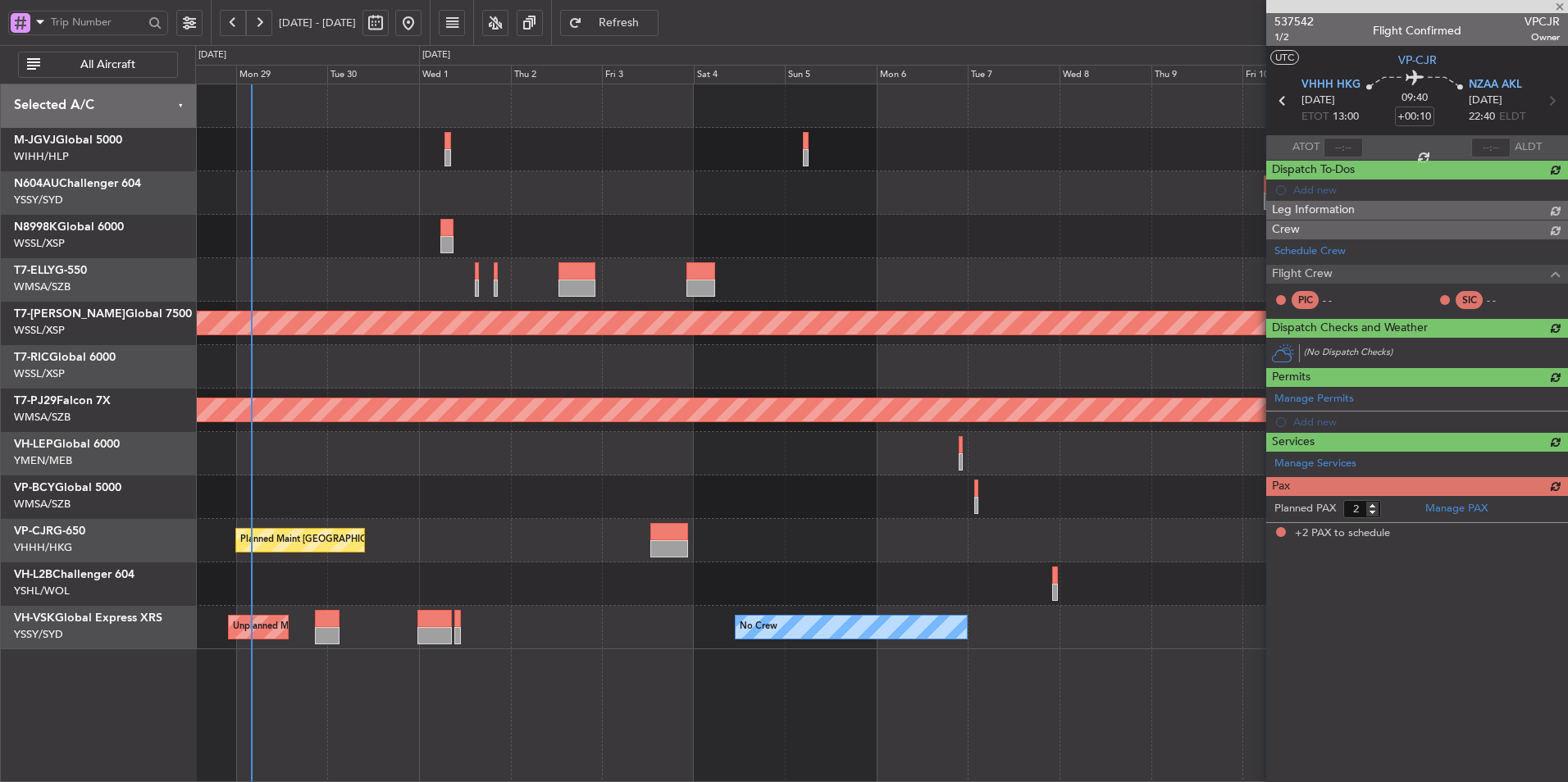
type input "+00:05"
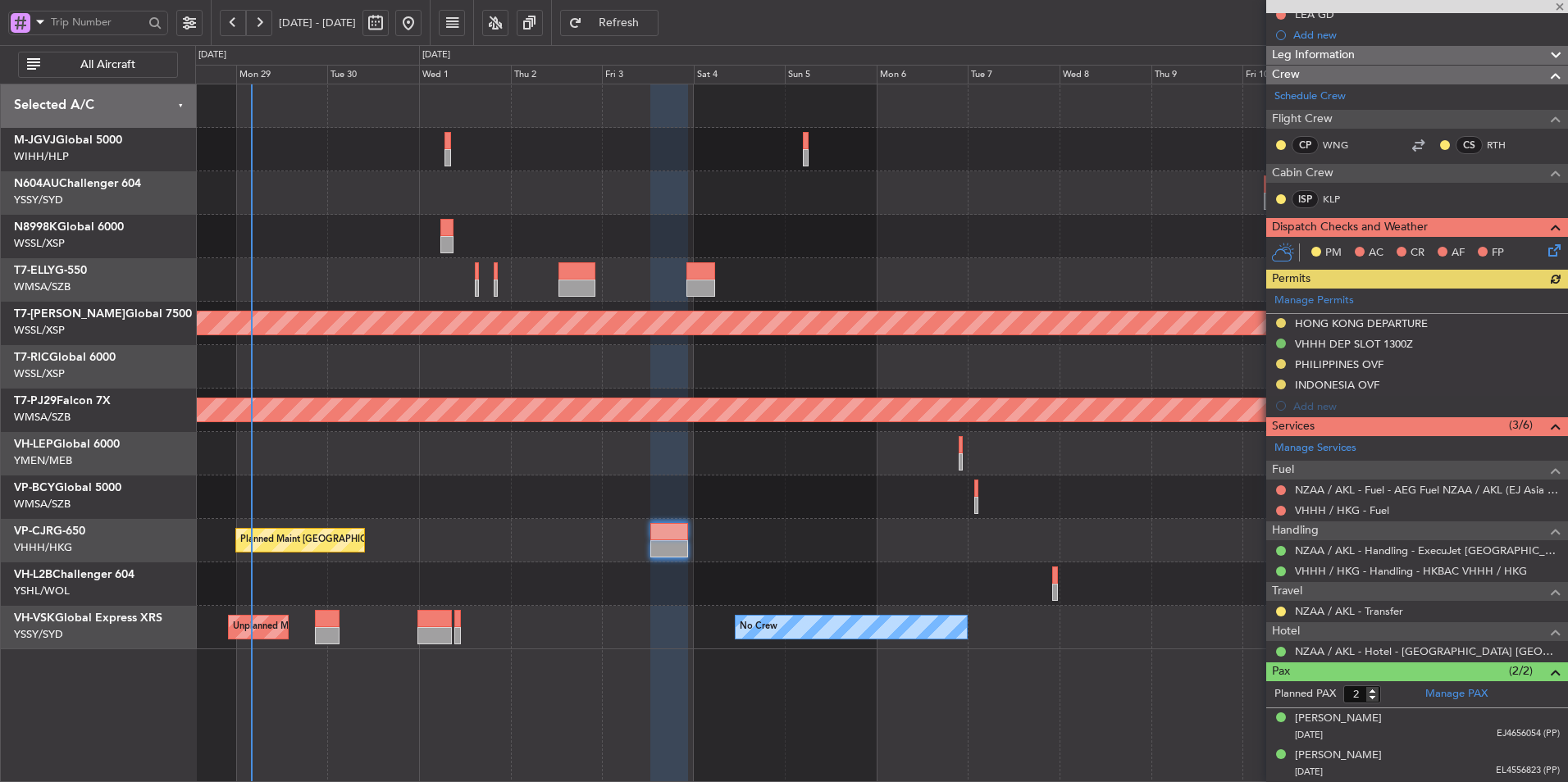
scroll to position [0, 0]
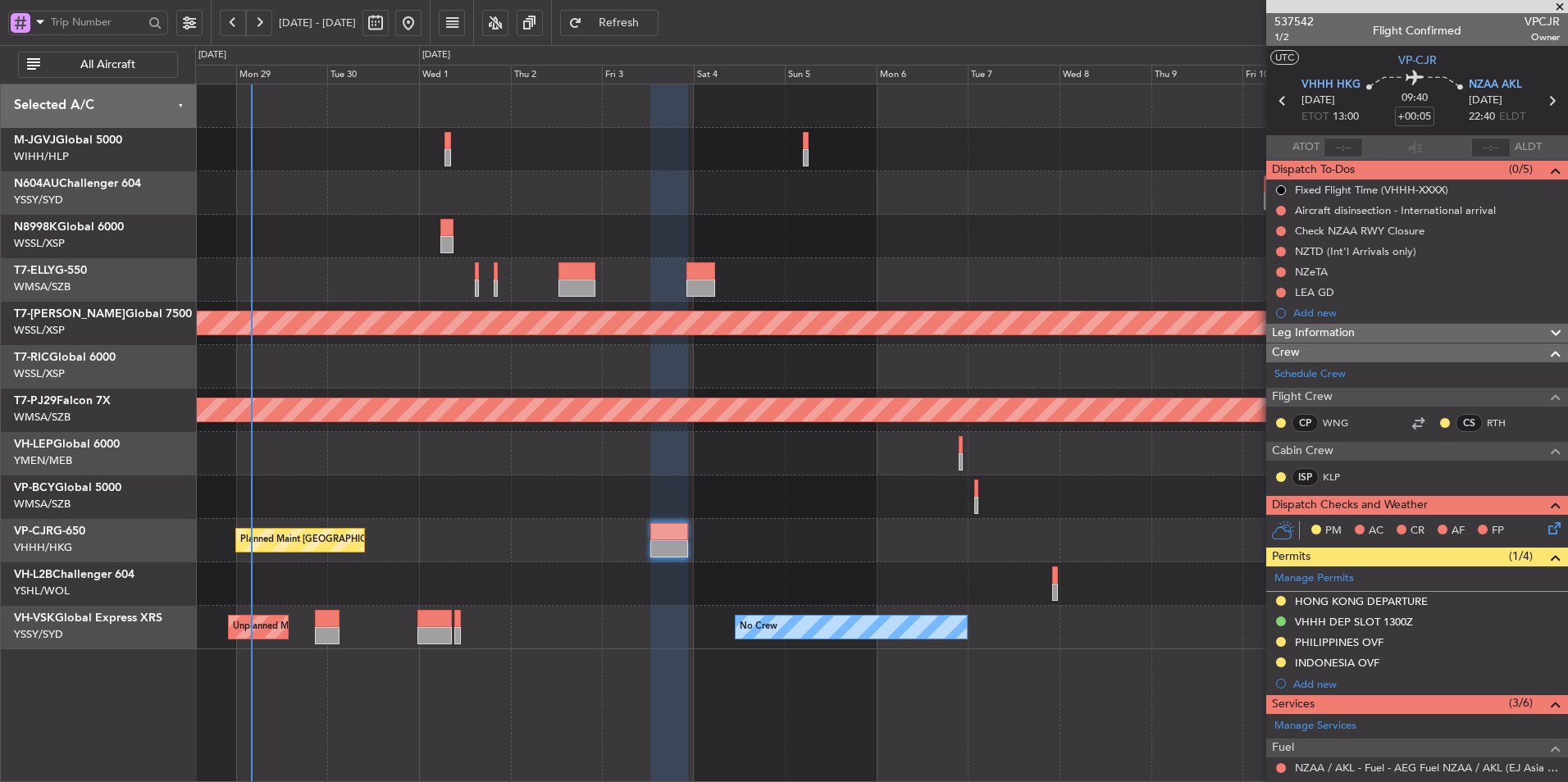
click at [653, 28] on span "Refresh" at bounding box center [619, 23] width 67 height 11
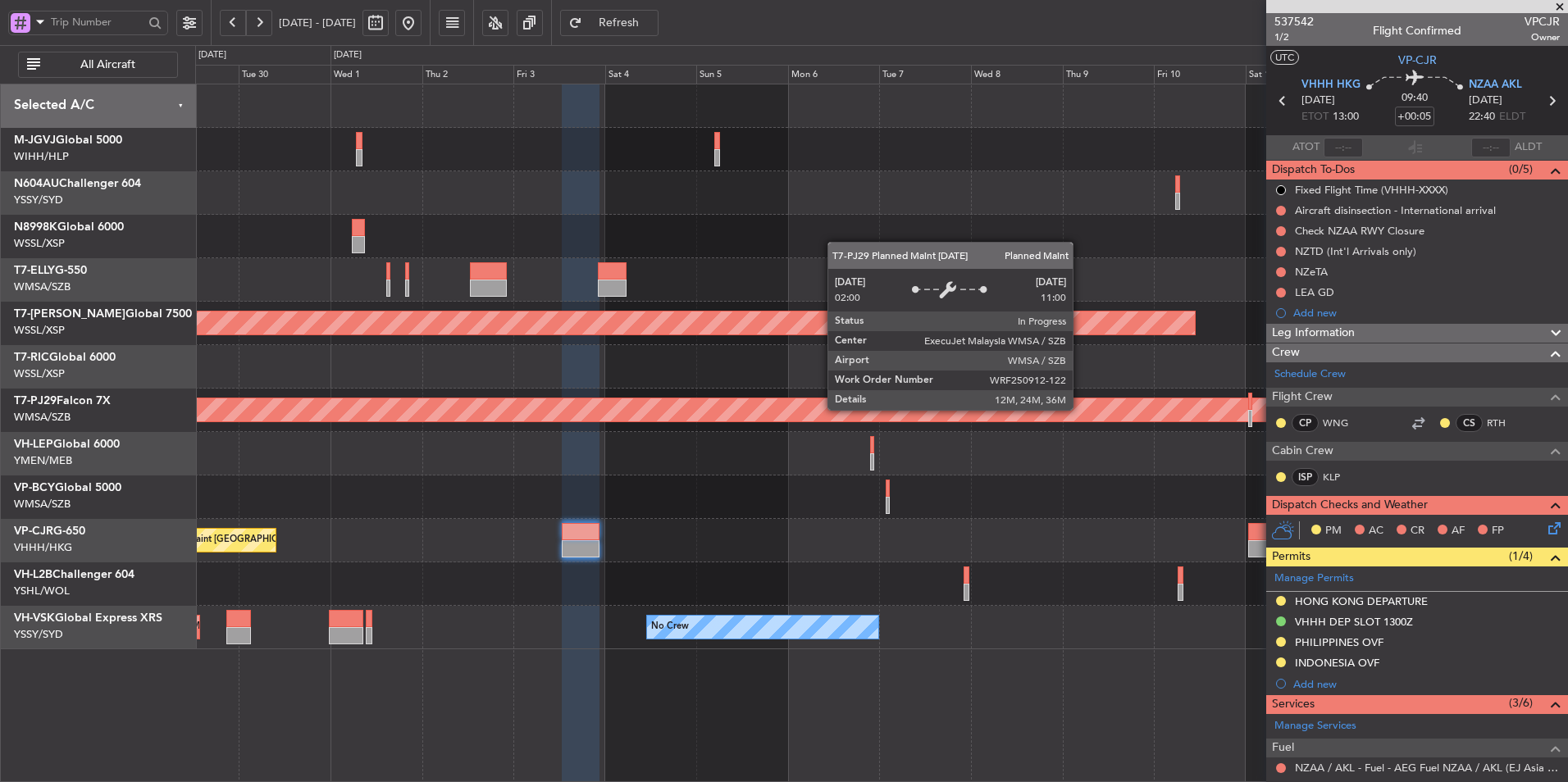
click at [982, 413] on div "Planned Maint [GEOGRAPHIC_DATA] (Sultan [PERSON_NAME] [PERSON_NAME] - Subang)" at bounding box center [882, 410] width 4114 height 23
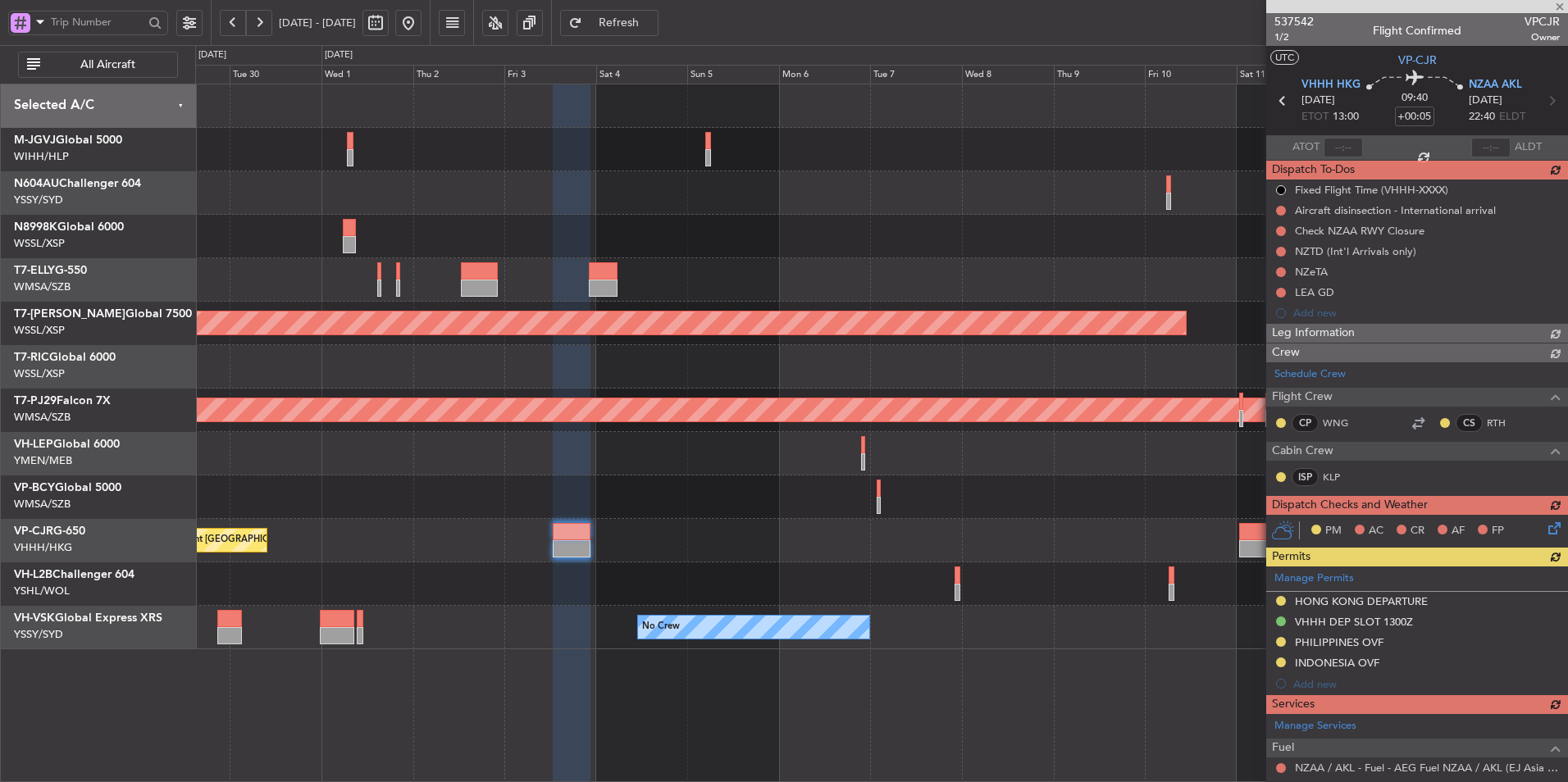
click at [850, 431] on div "Planned Maint [GEOGRAPHIC_DATA] (Sultan [PERSON_NAME] [PERSON_NAME] - Subang)" at bounding box center [881, 410] width 1372 height 43
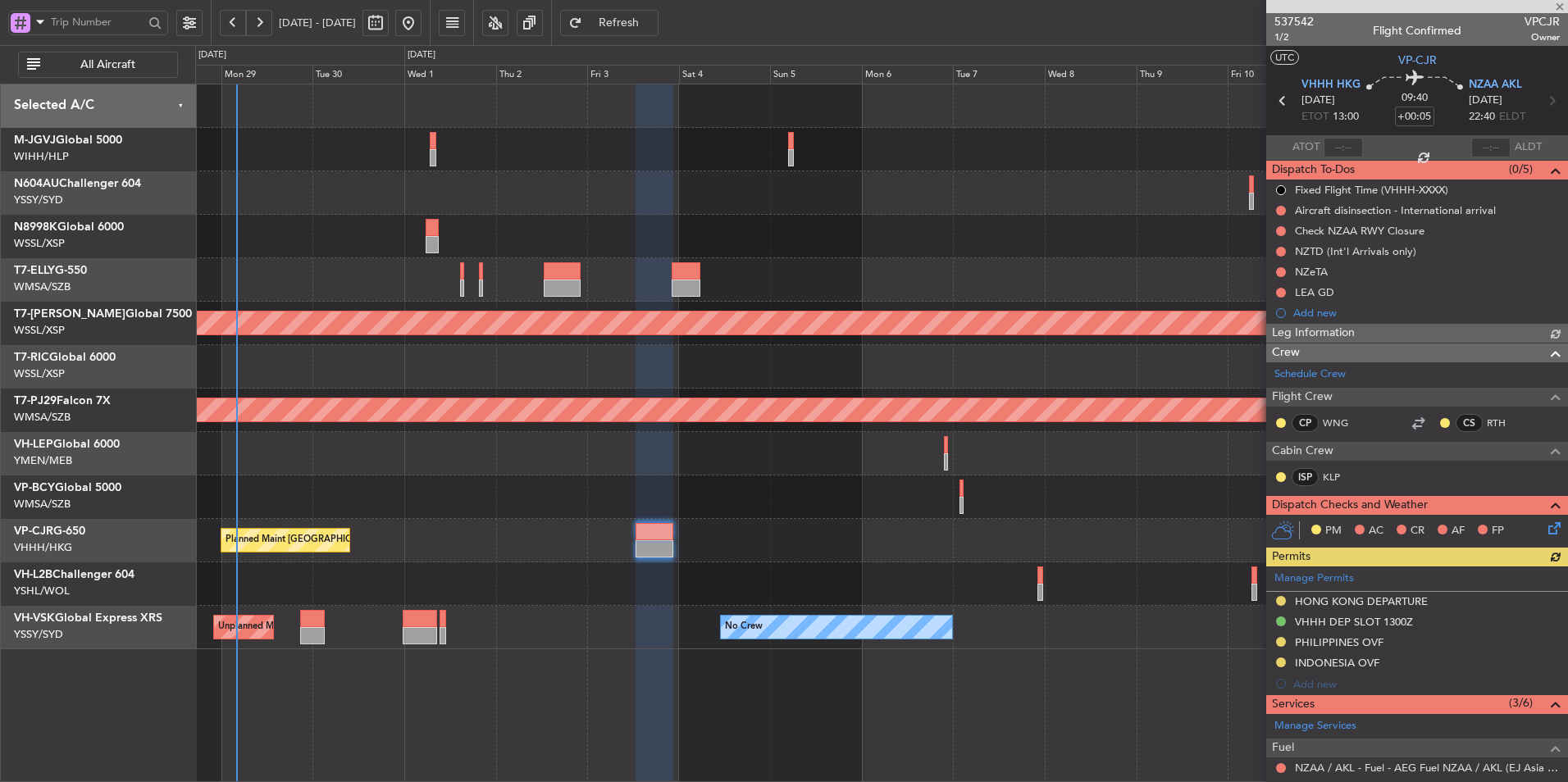
click at [853, 454] on div at bounding box center [881, 453] width 1372 height 43
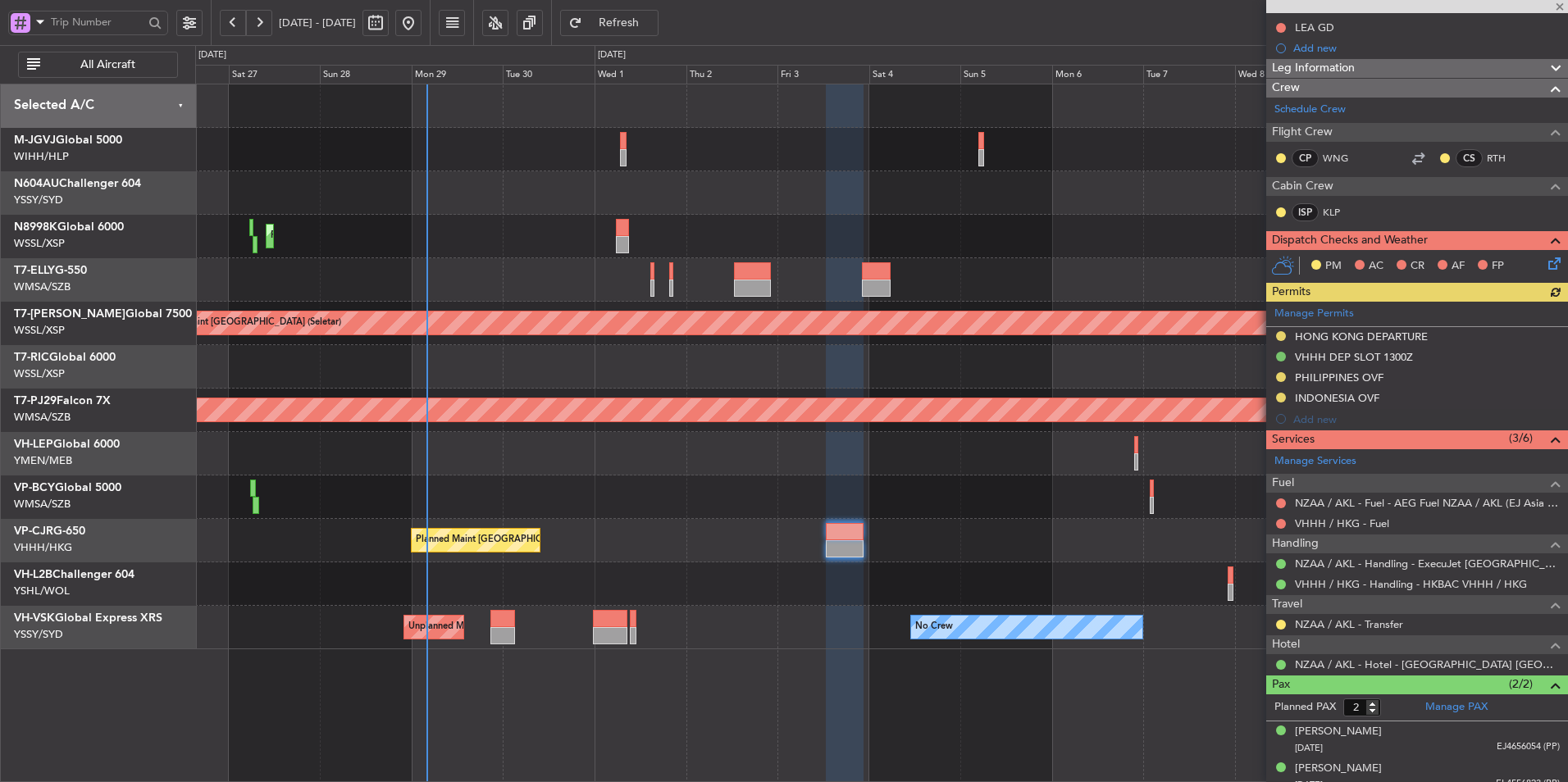
scroll to position [277, 0]
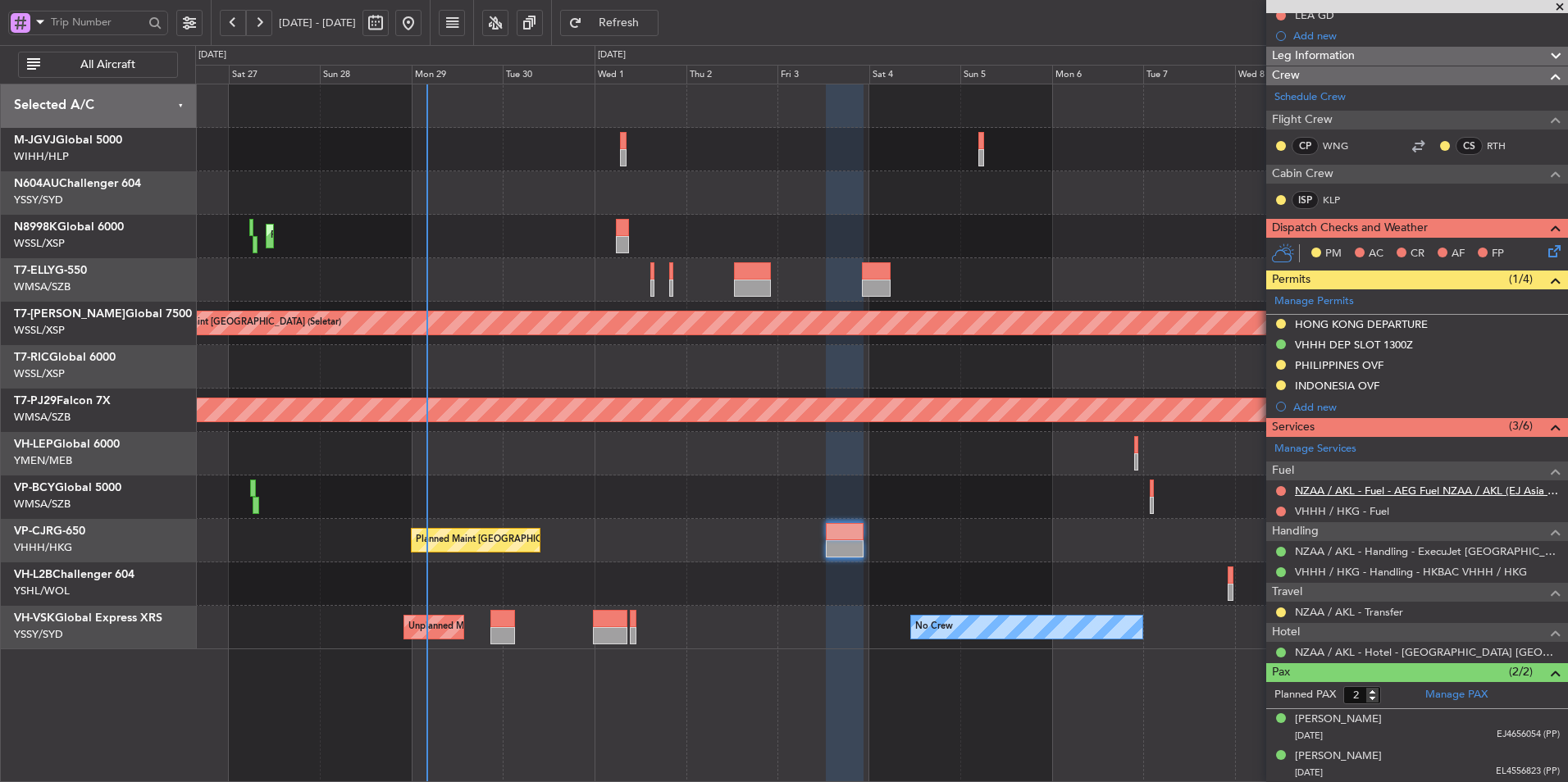
click at [1320, 487] on link "NZAA / AKL - Fuel - AEG Fuel NZAA / AKL (EJ Asia Only)" at bounding box center [1426, 490] width 265 height 14
click at [744, 467] on div "Planned Maint [GEOGRAPHIC_DATA] ([GEOGRAPHIC_DATA] Intl) Planned Maint [GEOGRAP…" at bounding box center [881, 367] width 1372 height 565
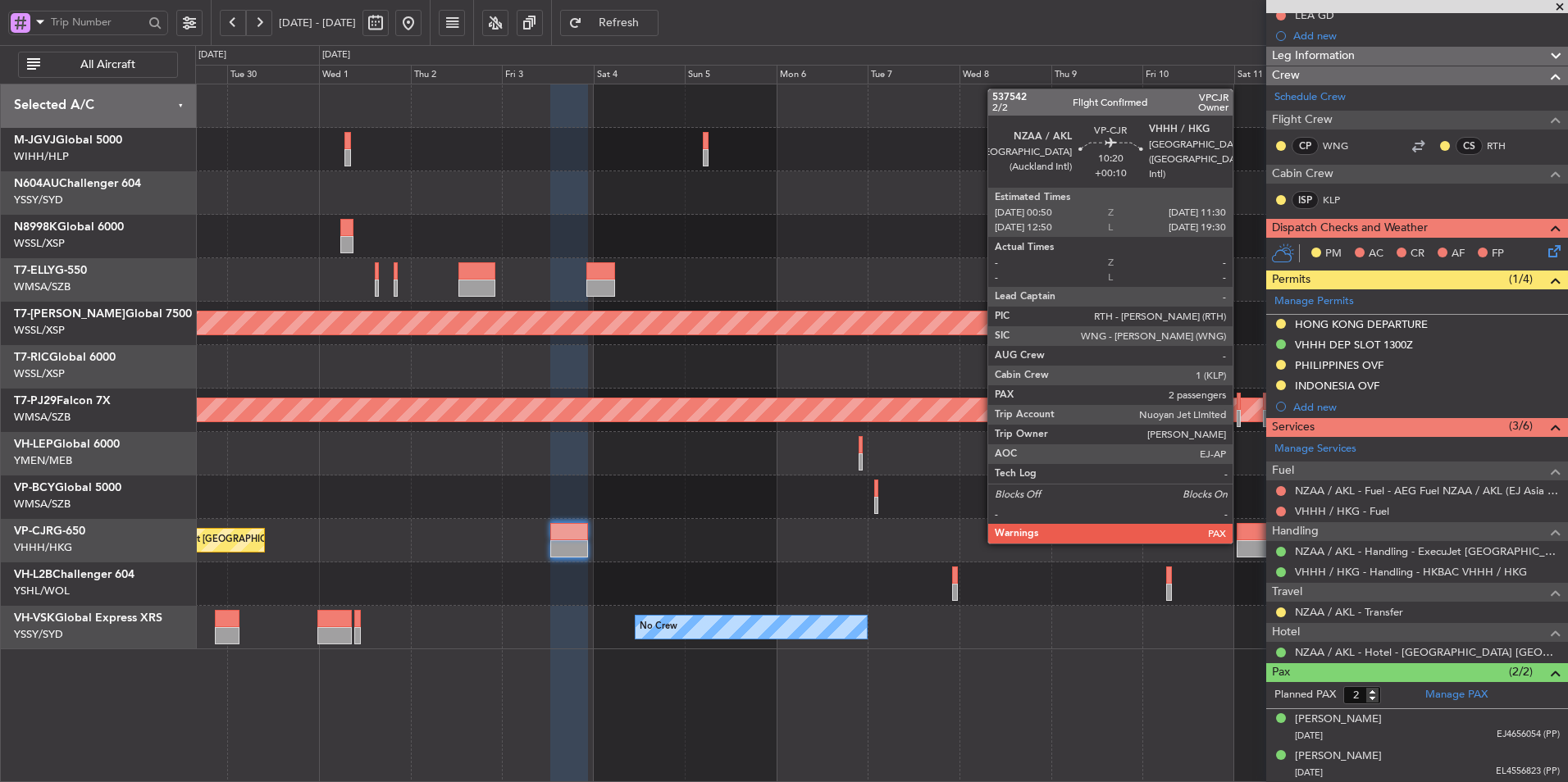
click at [1243, 542] on div at bounding box center [1257, 548] width 41 height 17
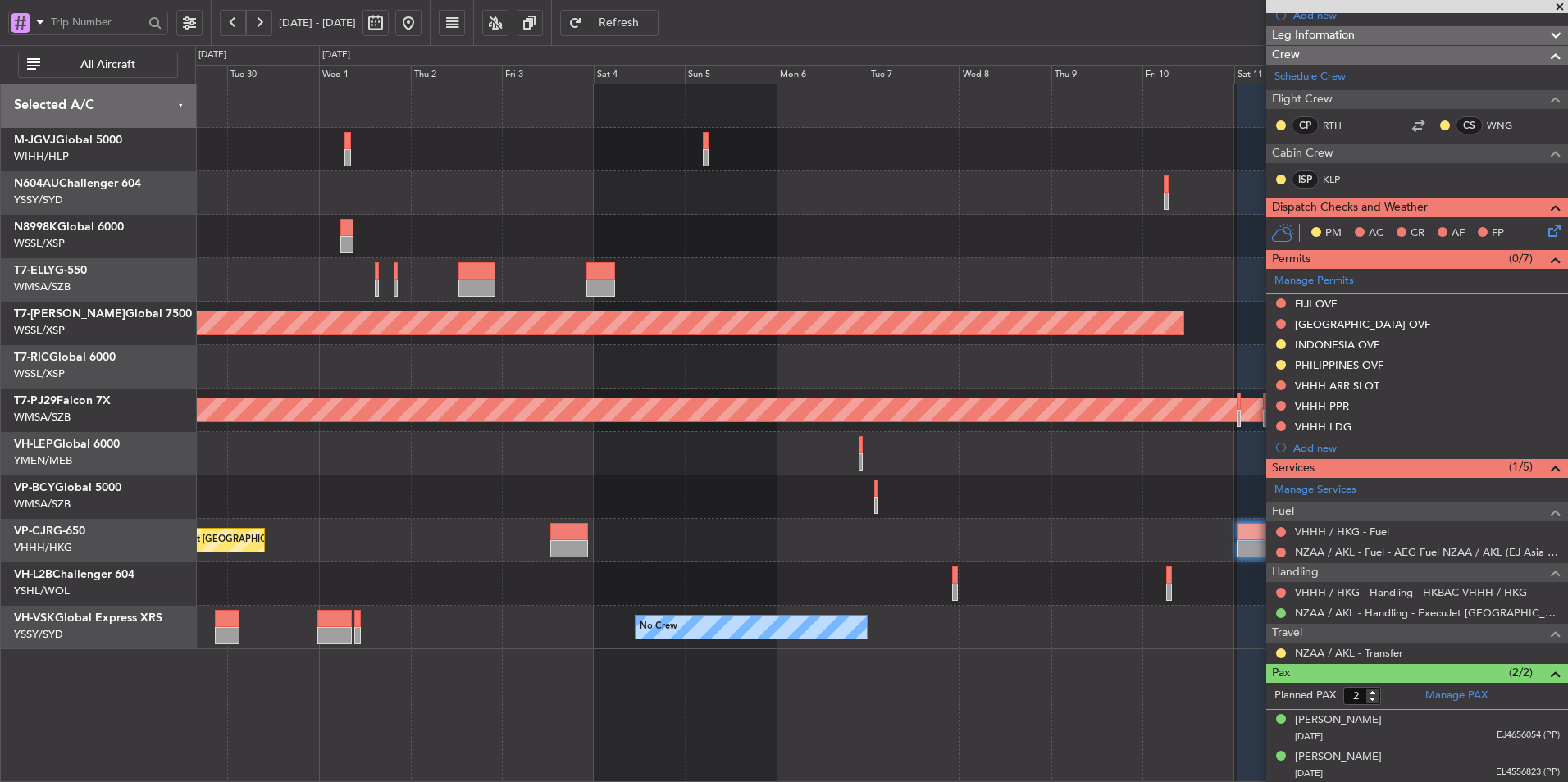
scroll to position [0, 0]
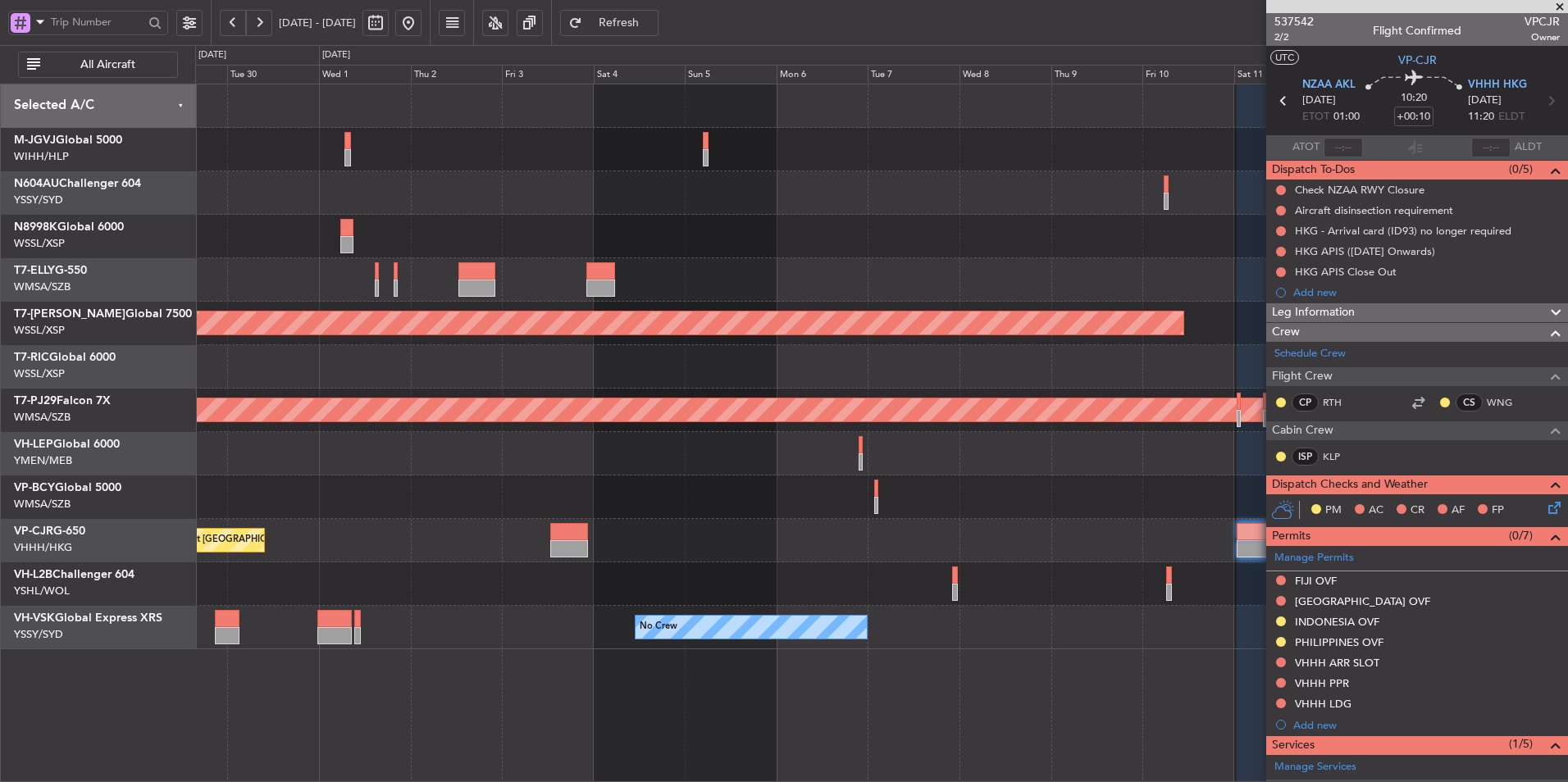
click at [811, 482] on div "Unplanned Maint [GEOGRAPHIC_DATA] (Sultan [PERSON_NAME] [PERSON_NAME] - Subang)" at bounding box center [881, 497] width 1372 height 43
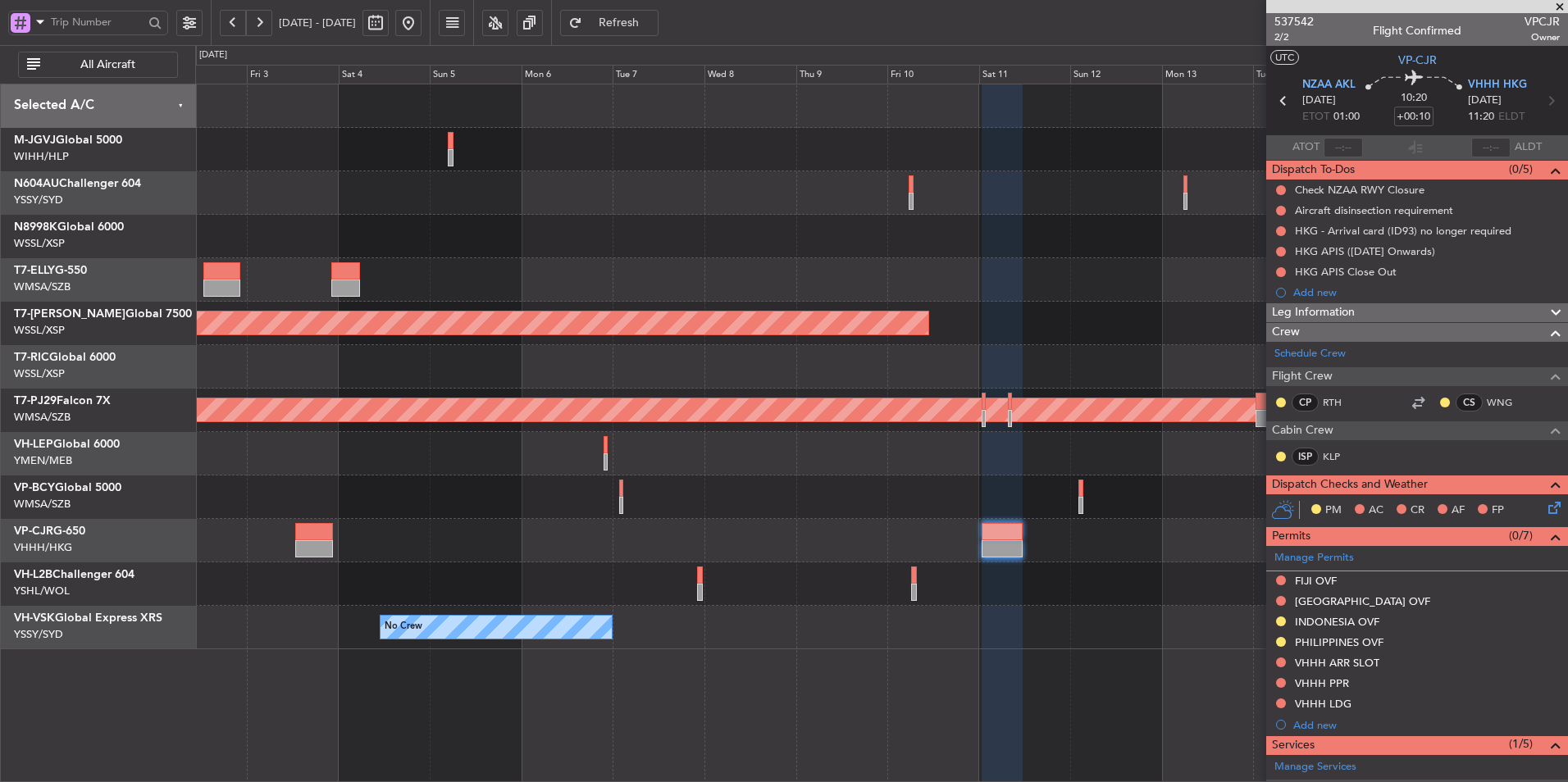
click at [830, 485] on div at bounding box center [881, 497] width 1372 height 43
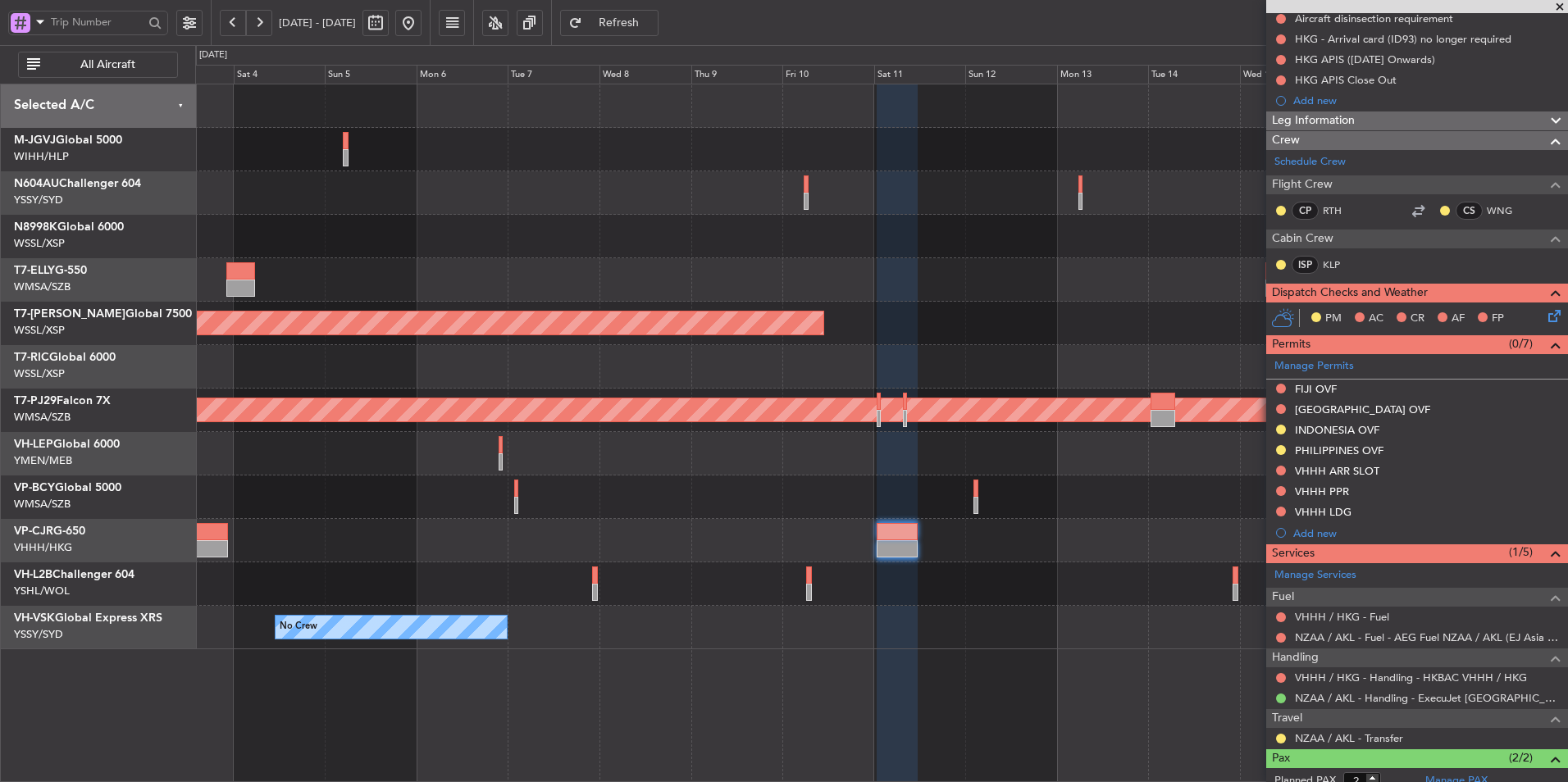
scroll to position [278, 0]
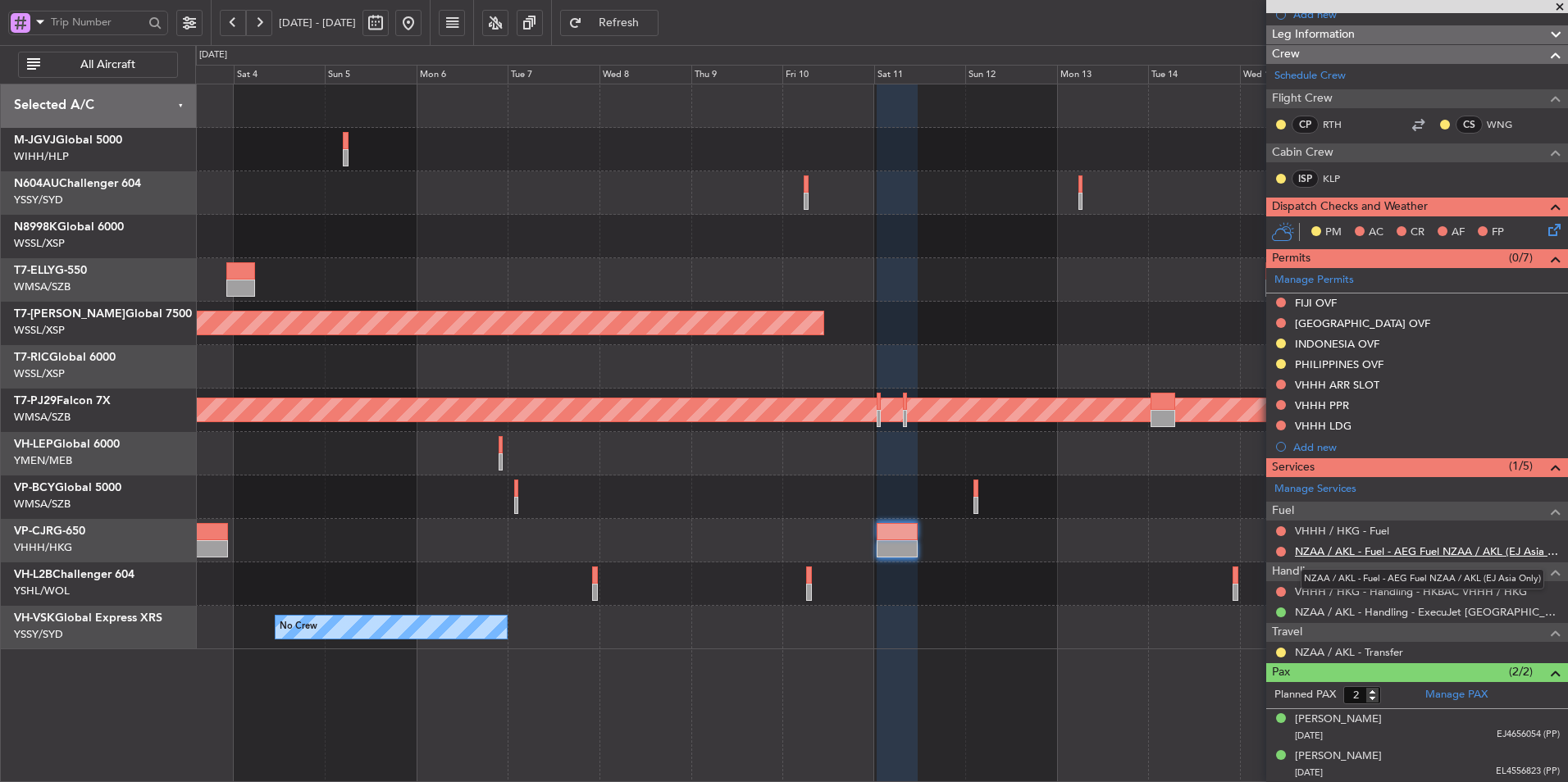
click at [1388, 551] on link "NZAA / AKL - Fuel - AEG Fuel NZAA / AKL (EJ Asia Only)" at bounding box center [1426, 551] width 265 height 14
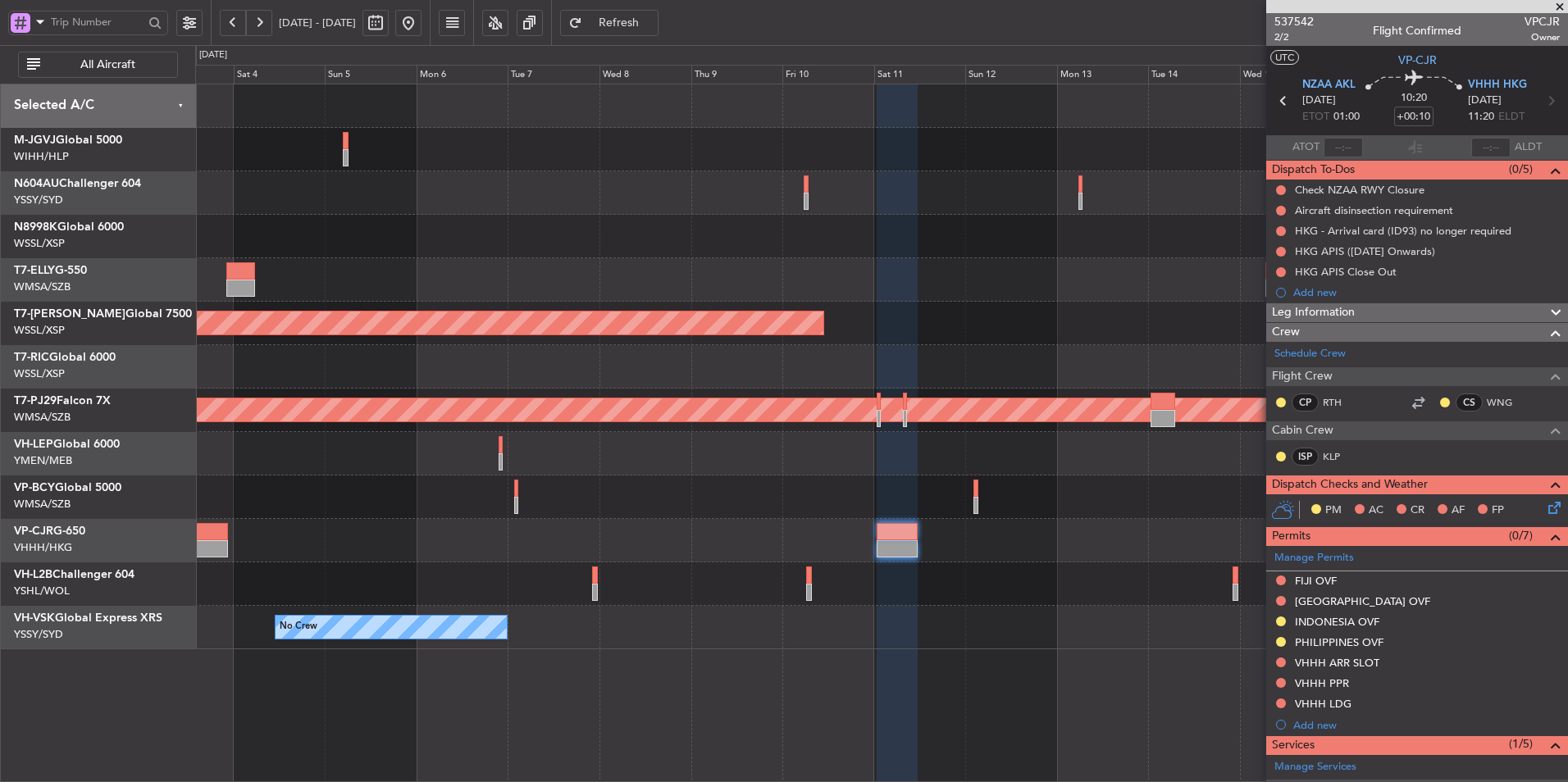
click at [792, 502] on div at bounding box center [881, 497] width 1372 height 43
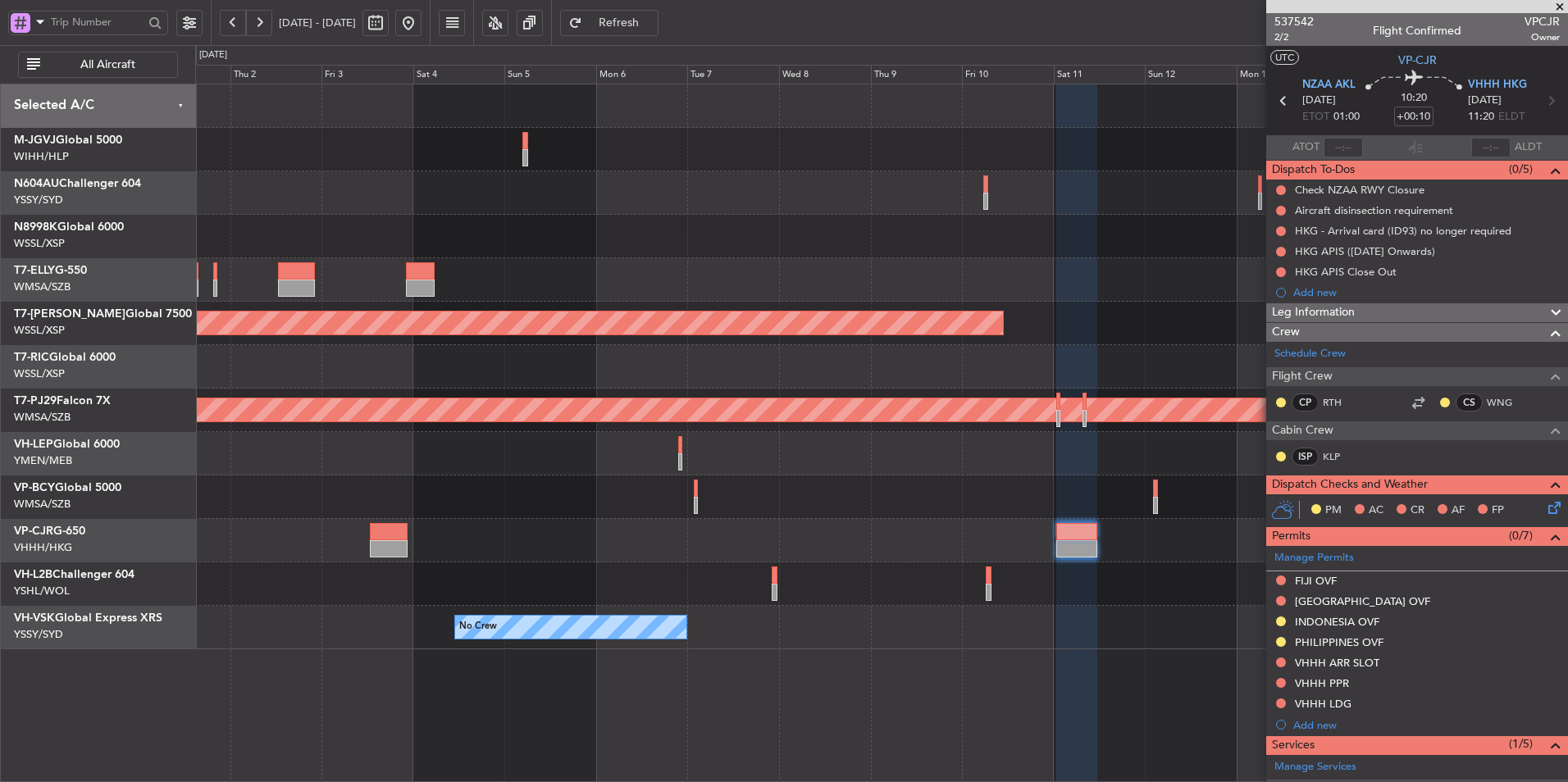
click at [748, 483] on div at bounding box center [881, 497] width 1372 height 43
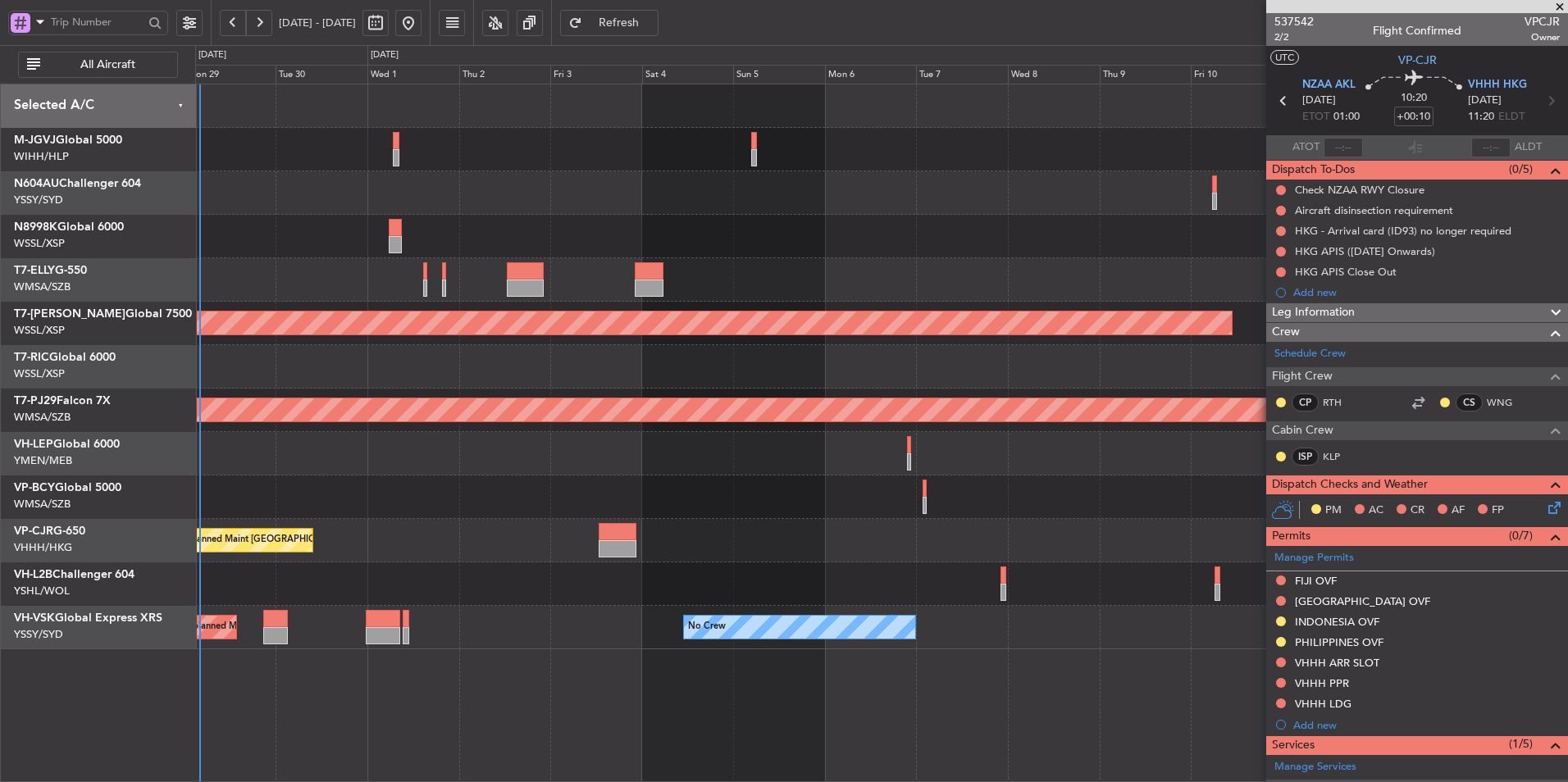
click at [865, 526] on div "Planned Maint [GEOGRAPHIC_DATA] ([GEOGRAPHIC_DATA] Intl)" at bounding box center [881, 540] width 1372 height 43
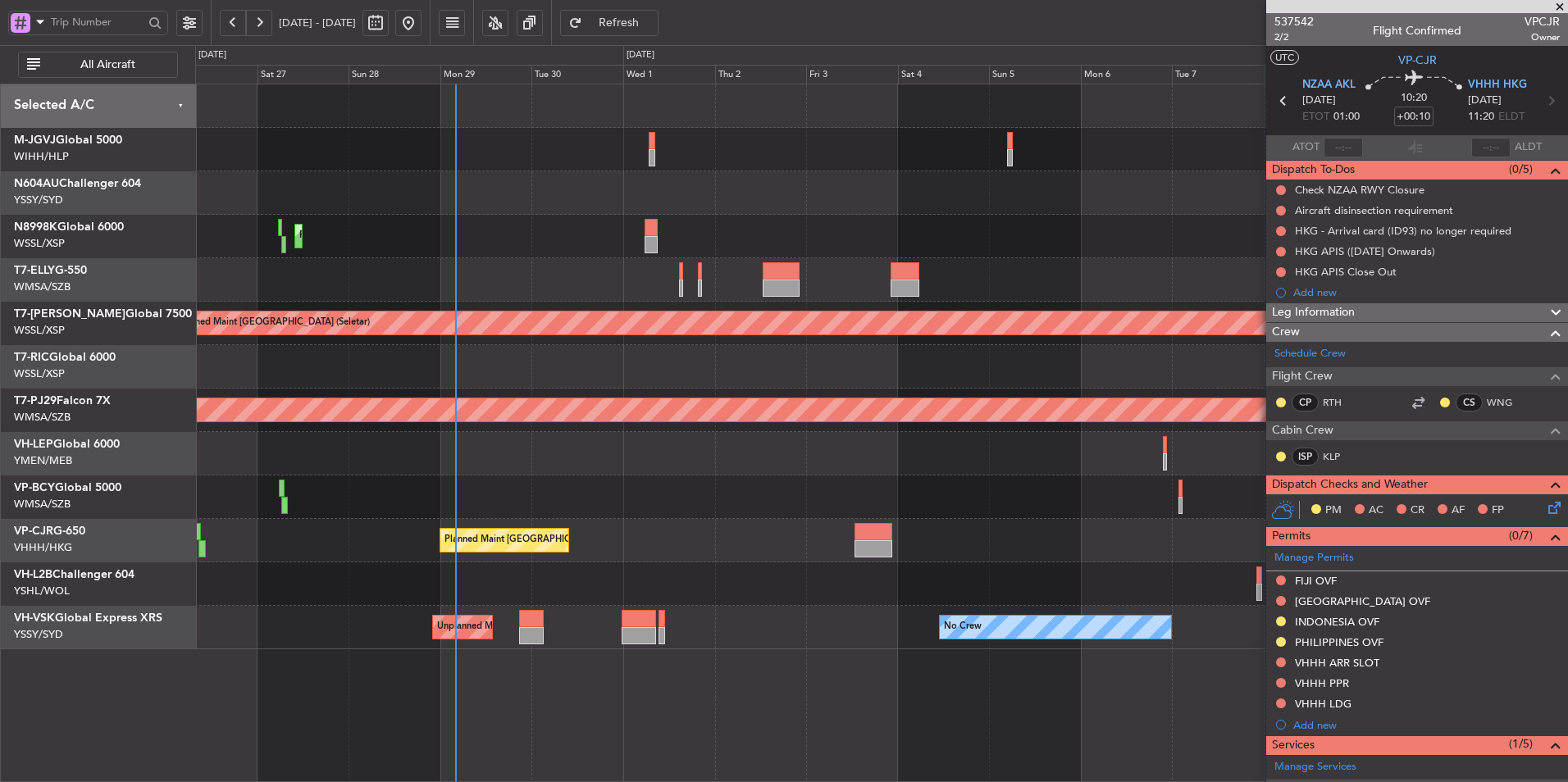
click at [789, 496] on div "Unplanned Maint [GEOGRAPHIC_DATA] (Sultan [PERSON_NAME] [PERSON_NAME] - Subang)" at bounding box center [881, 497] width 1372 height 43
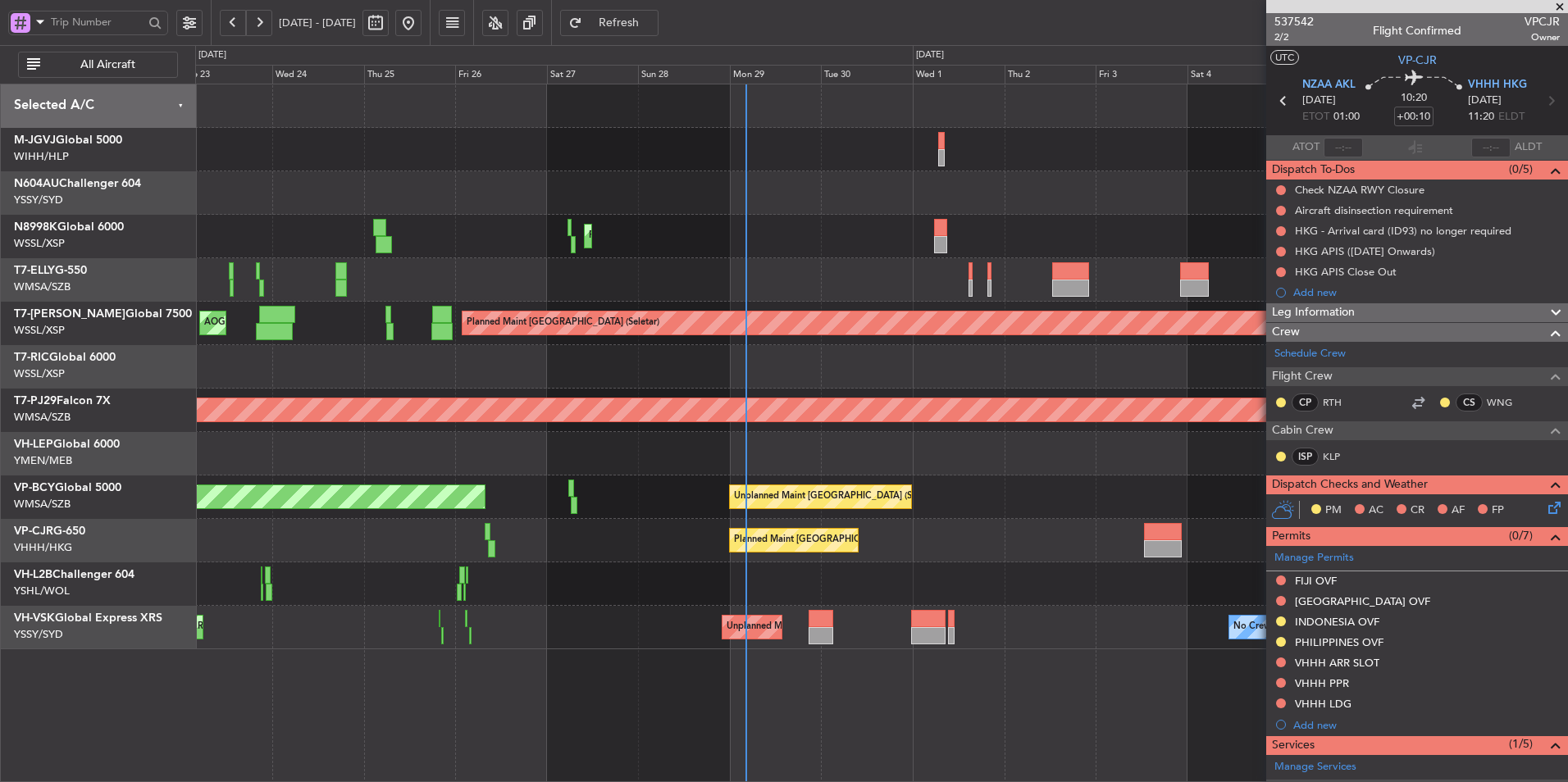
click at [618, 583] on div at bounding box center [881, 584] width 1372 height 43
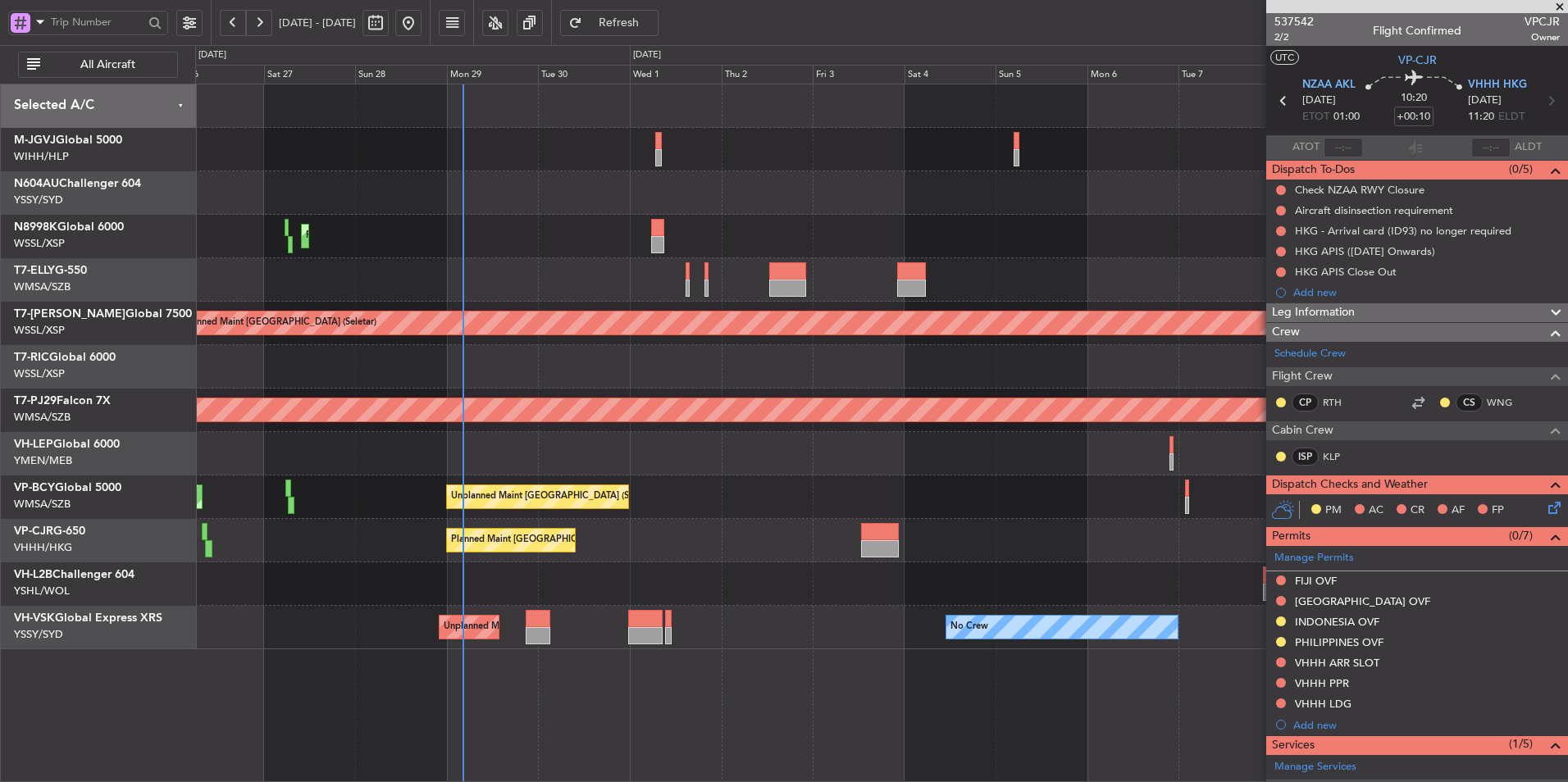
click at [808, 503] on div "Unplanned Maint [GEOGRAPHIC_DATA] (Sultan [PERSON_NAME] [PERSON_NAME] - Subang)…" at bounding box center [881, 497] width 1372 height 43
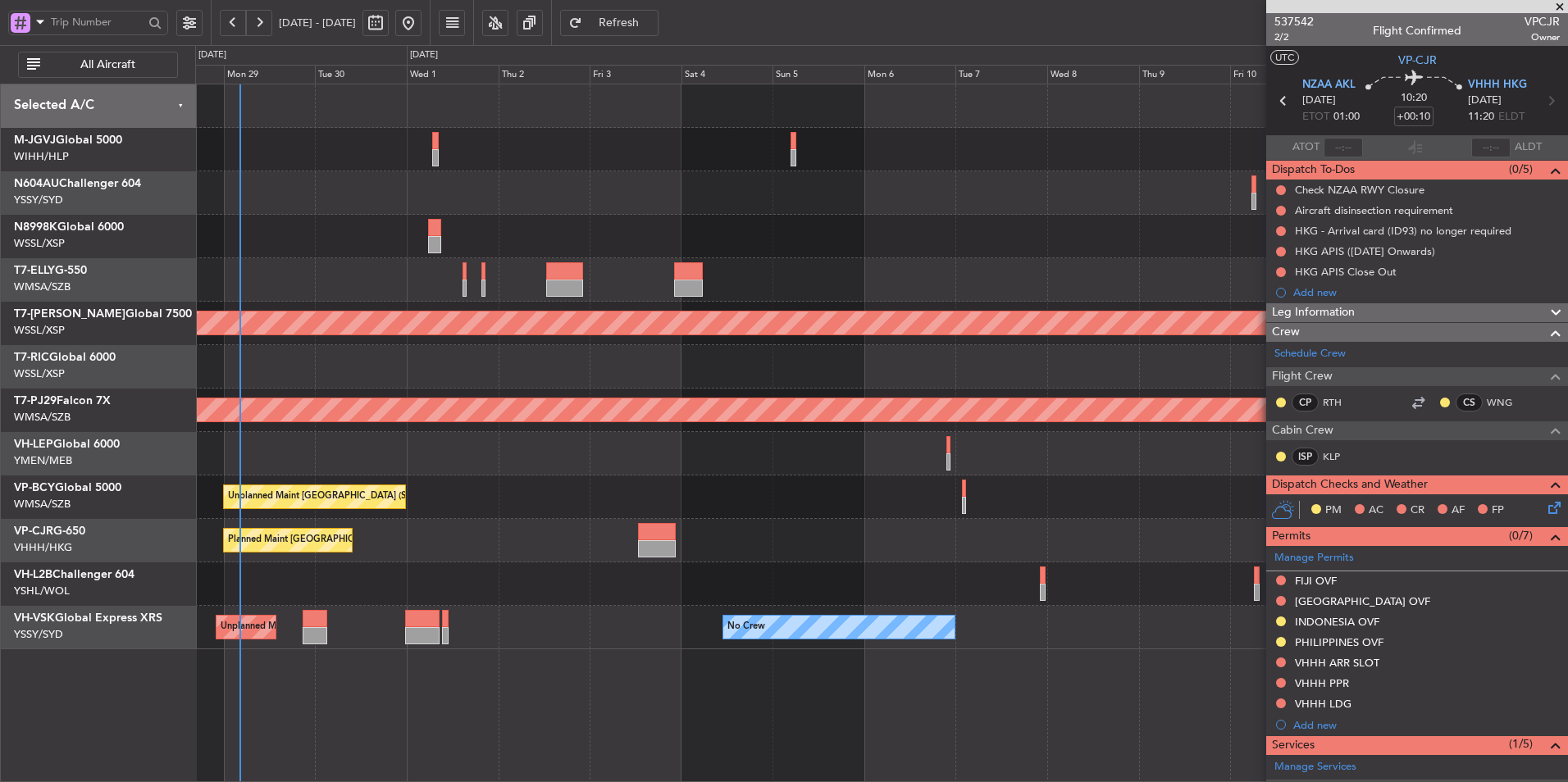
click at [704, 525] on div "Planned Maint [GEOGRAPHIC_DATA] ([GEOGRAPHIC_DATA] Intl)" at bounding box center [881, 540] width 1372 height 43
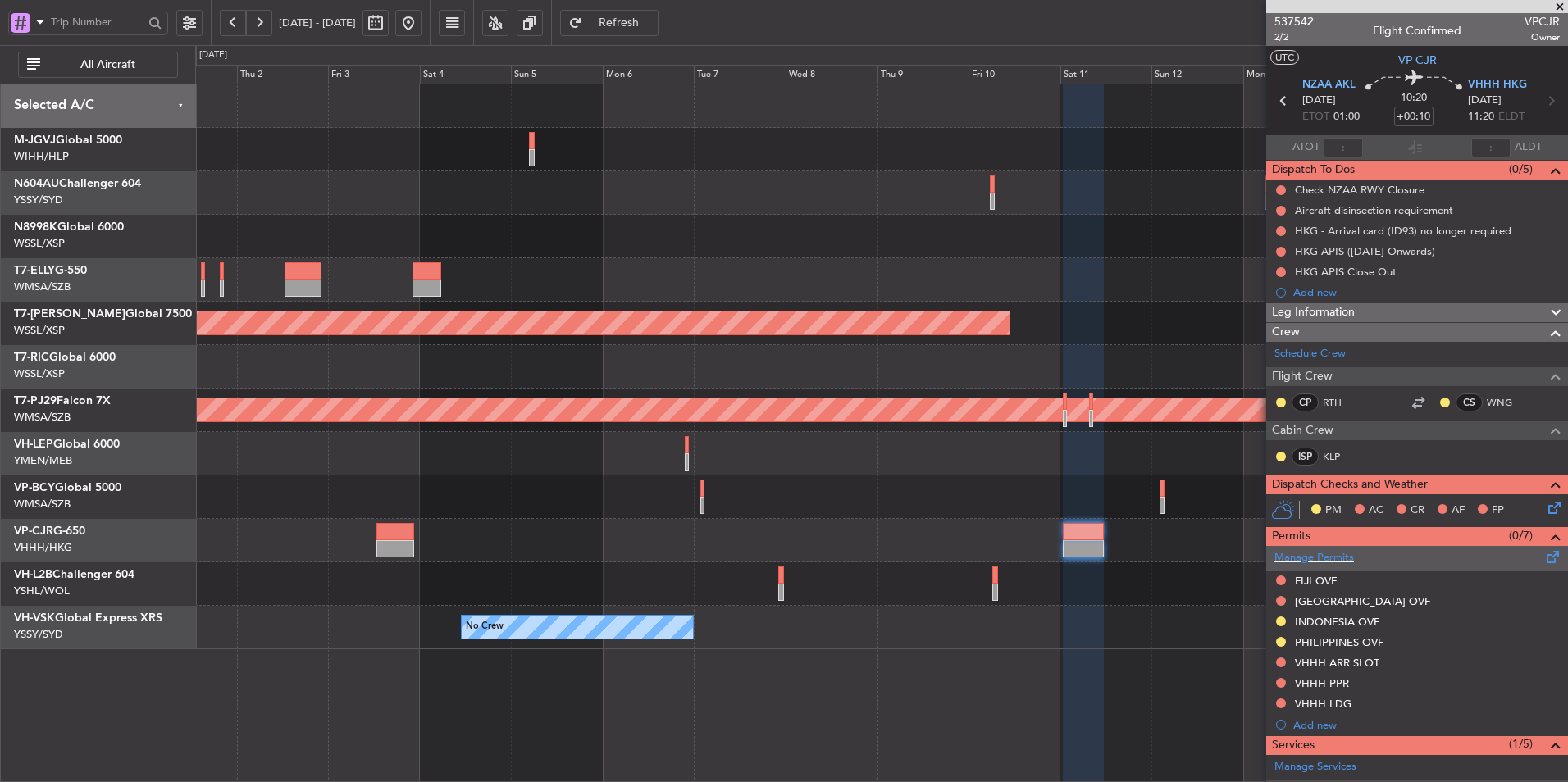
scroll to position [278, 0]
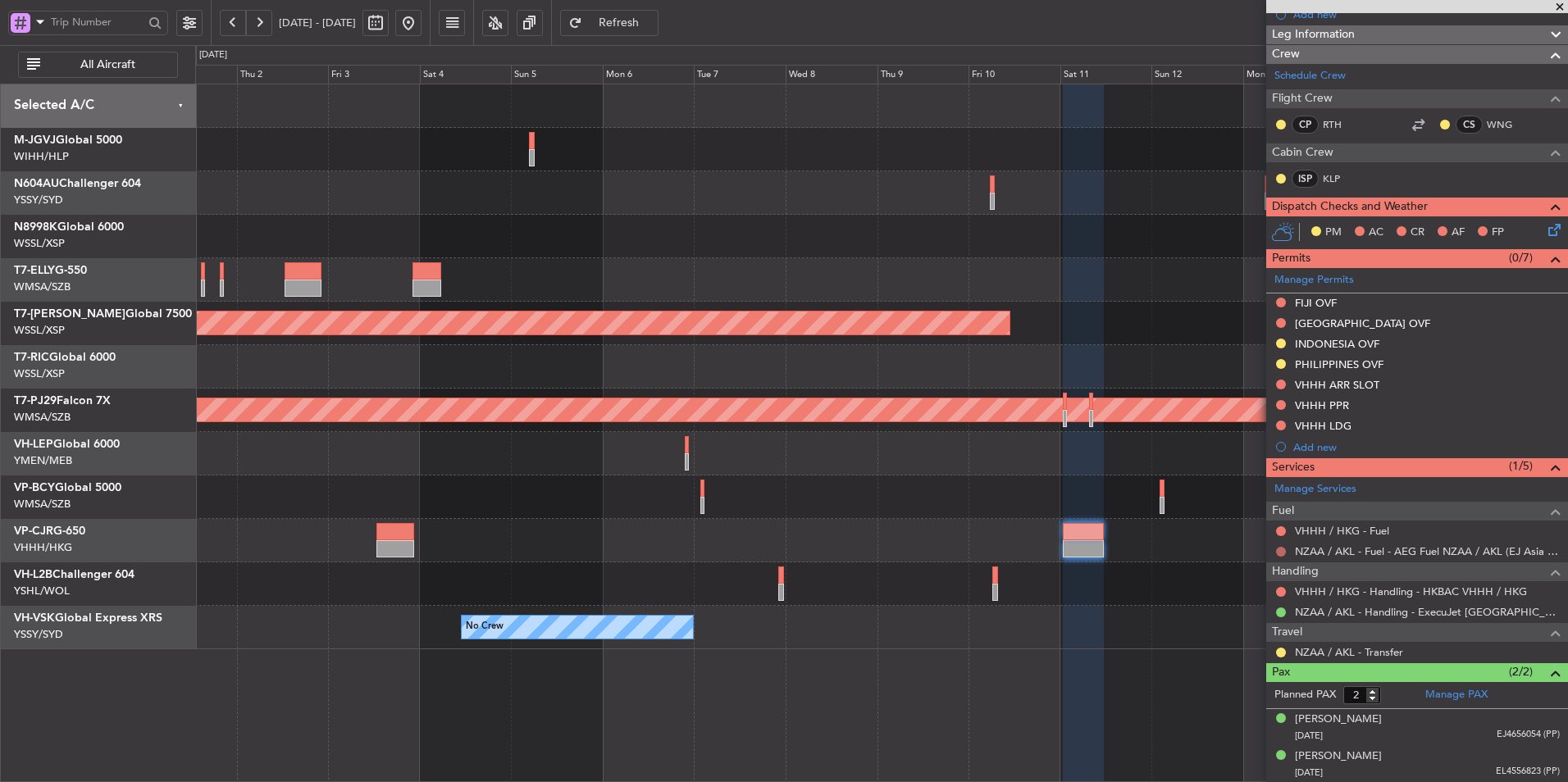
click at [1283, 548] on button at bounding box center [1281, 551] width 10 height 10
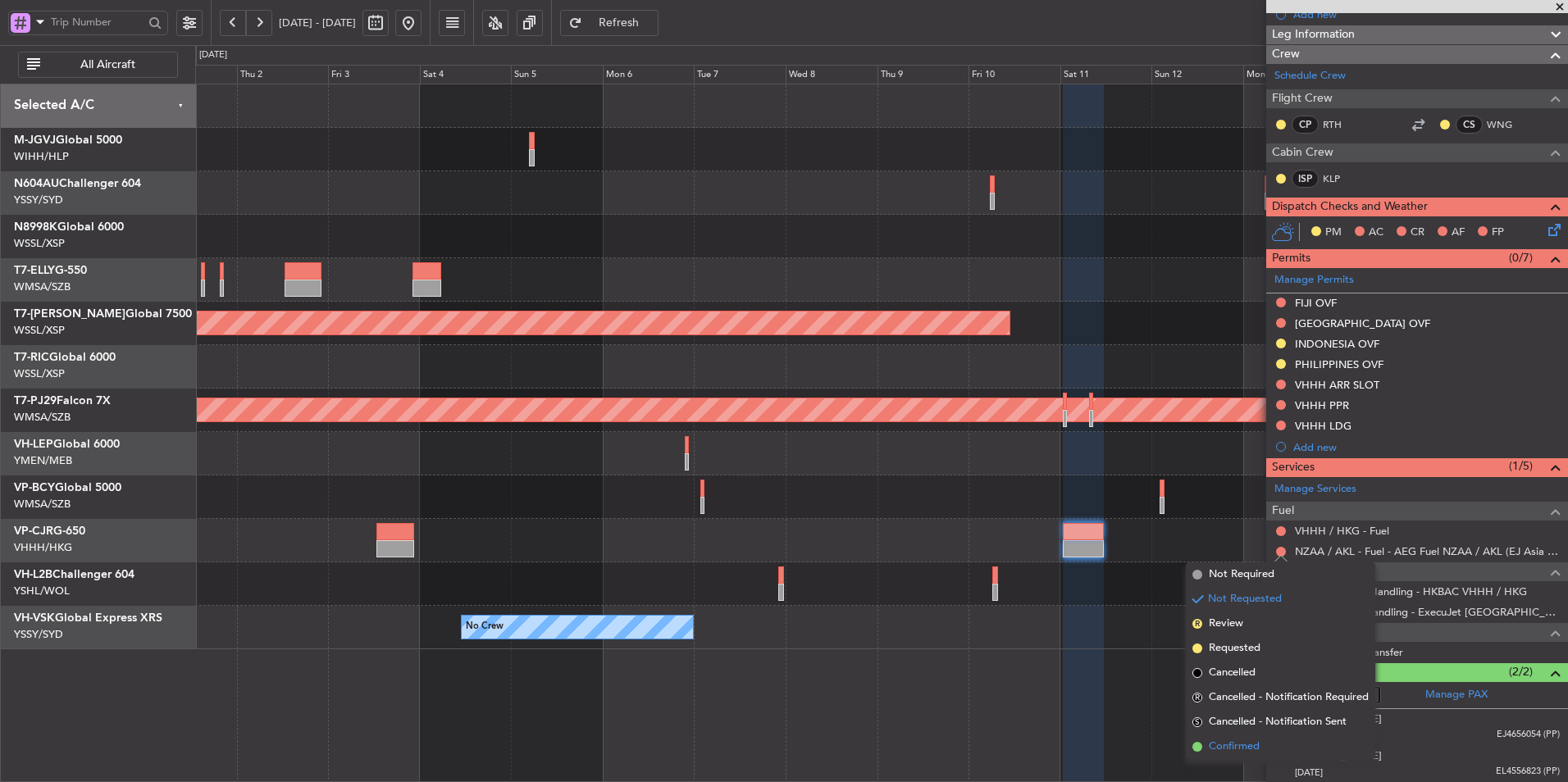
click at [1246, 751] on span "Confirmed" at bounding box center [1233, 747] width 51 height 16
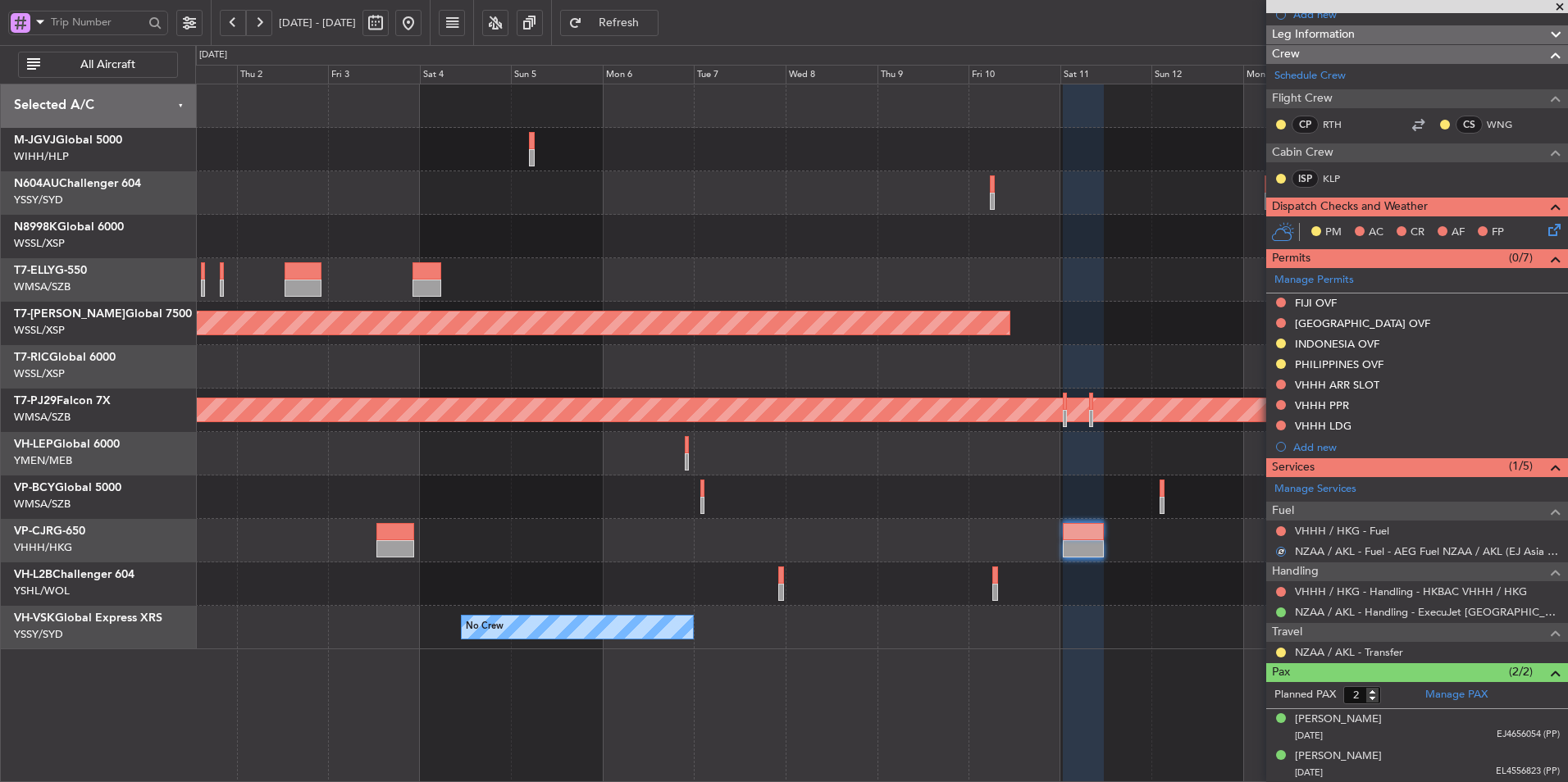
click at [728, 521] on div "Planned Maint [GEOGRAPHIC_DATA] ([GEOGRAPHIC_DATA] Intl)" at bounding box center [881, 540] width 1372 height 43
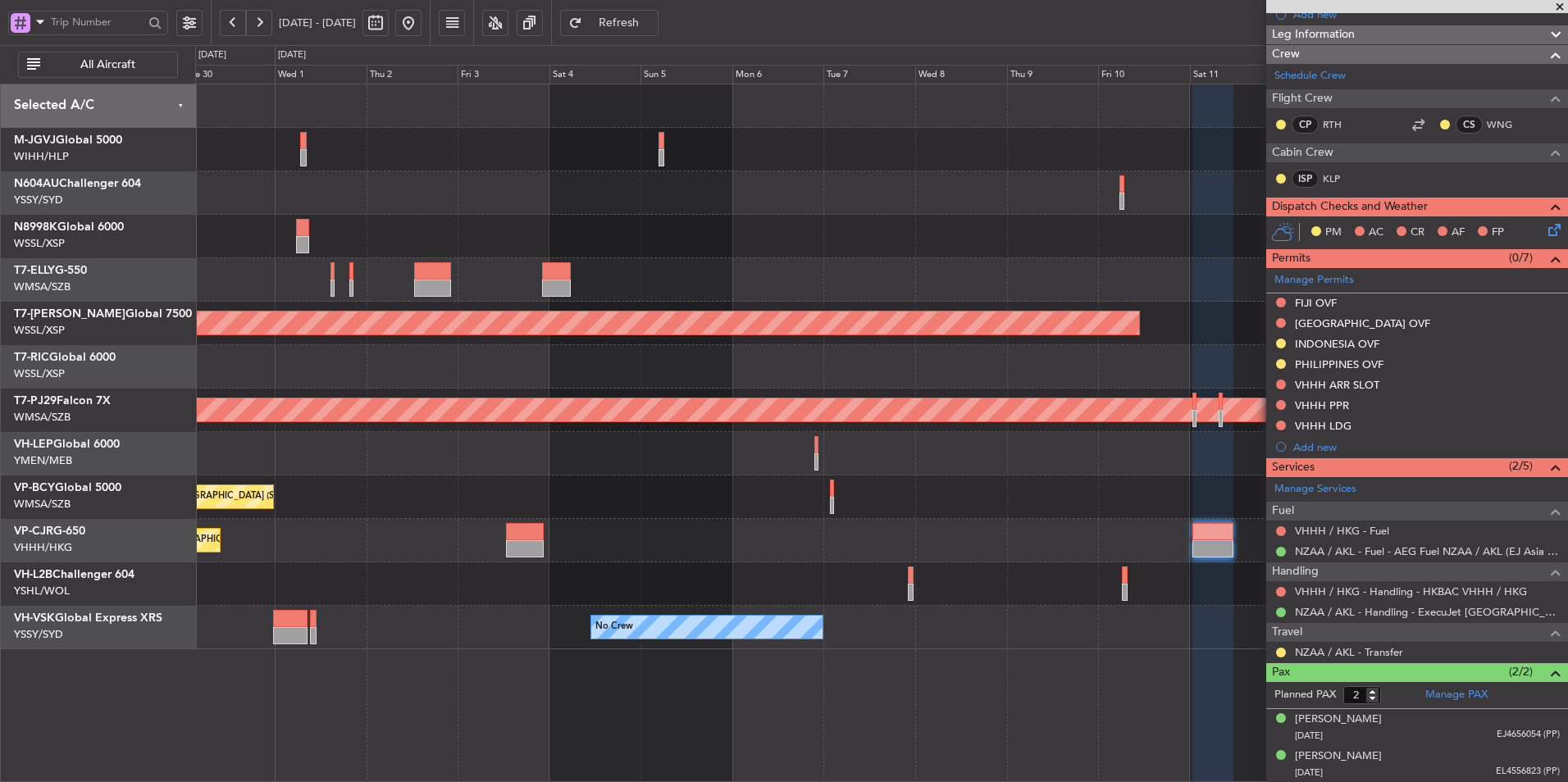
click at [520, 530] on div at bounding box center [525, 531] width 38 height 17
type input "+00:05"
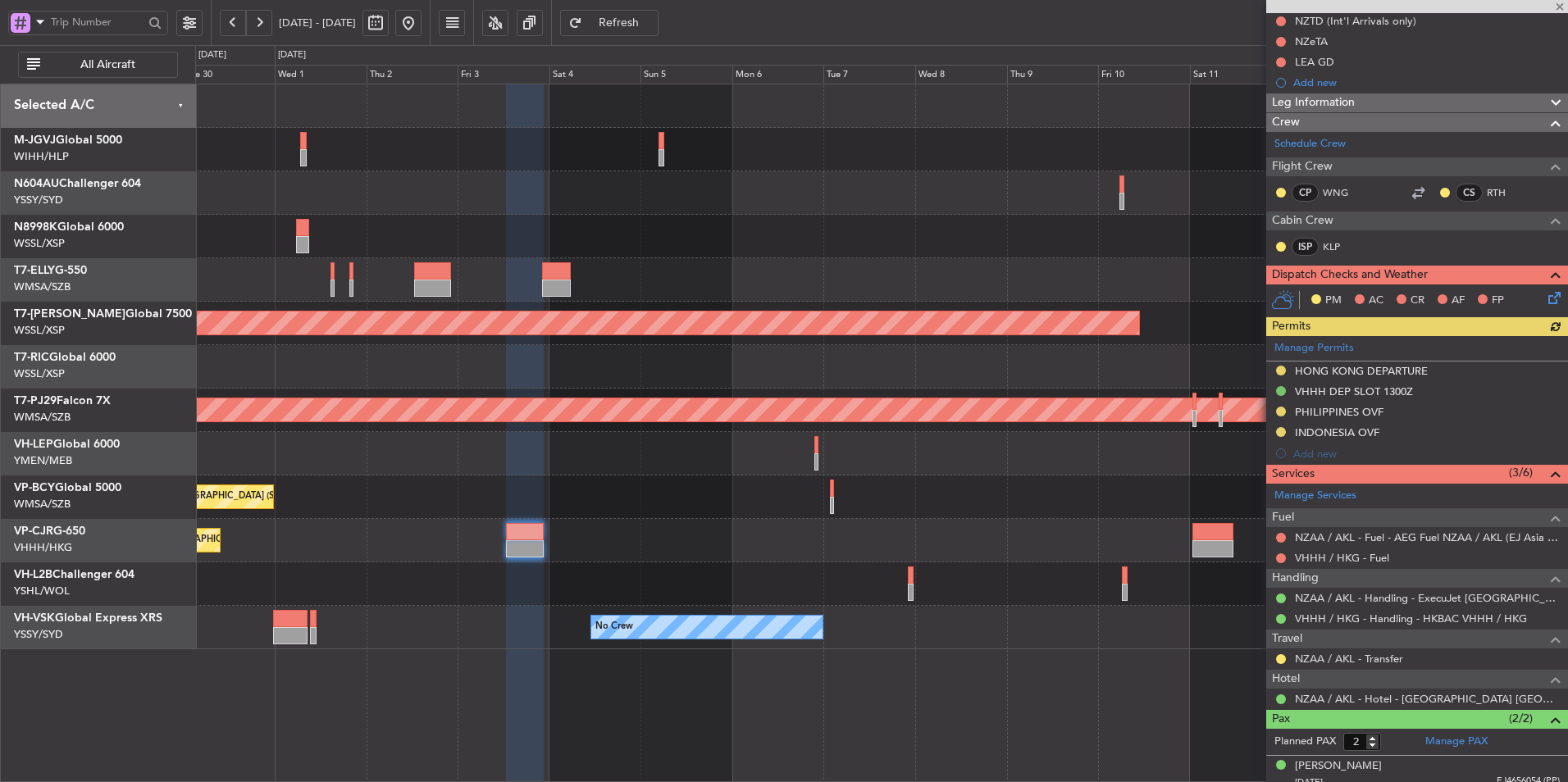
scroll to position [277, 0]
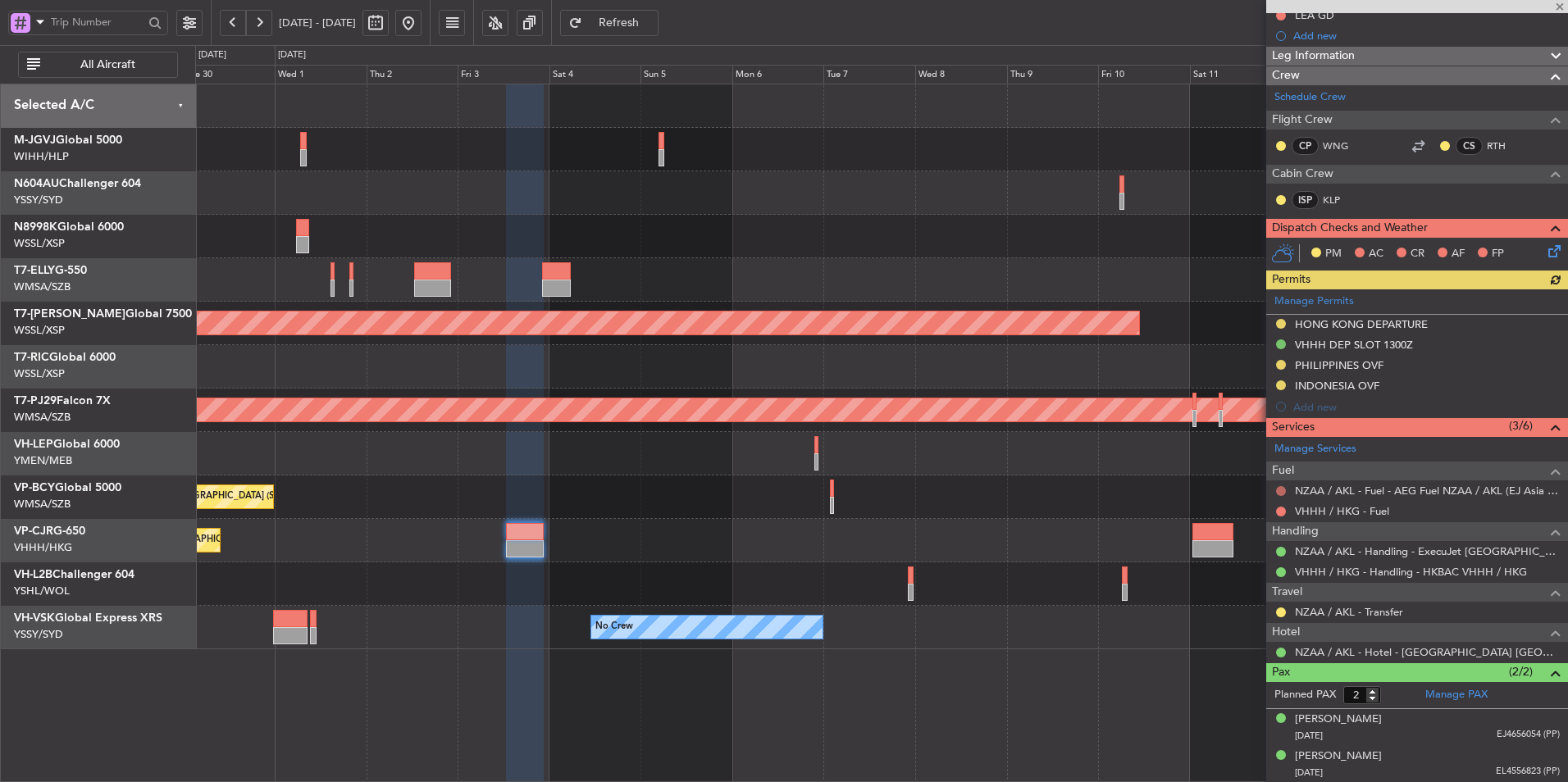
click at [1278, 487] on button at bounding box center [1281, 491] width 10 height 10
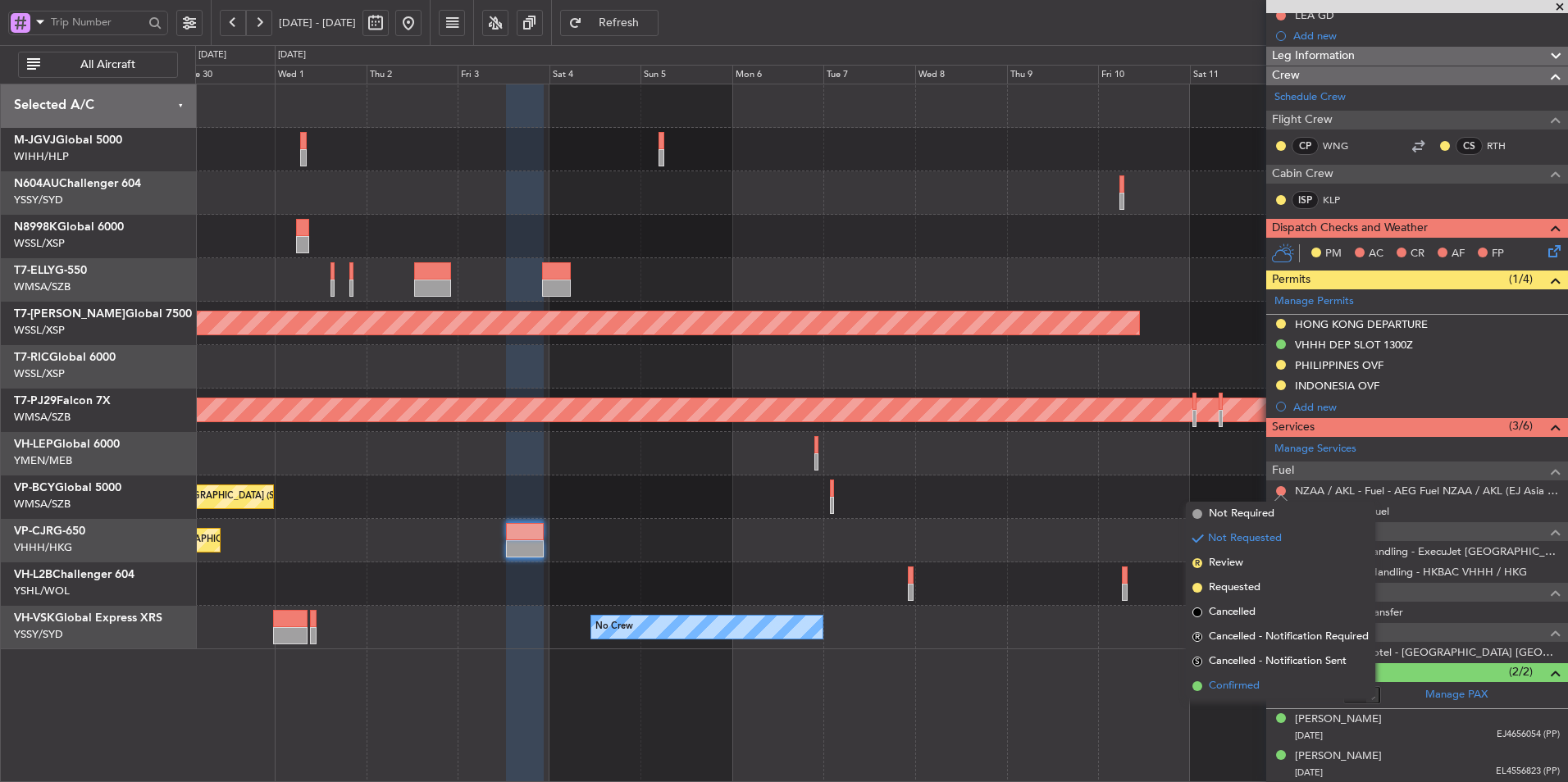
click at [1224, 681] on span "Confirmed" at bounding box center [1233, 685] width 51 height 16
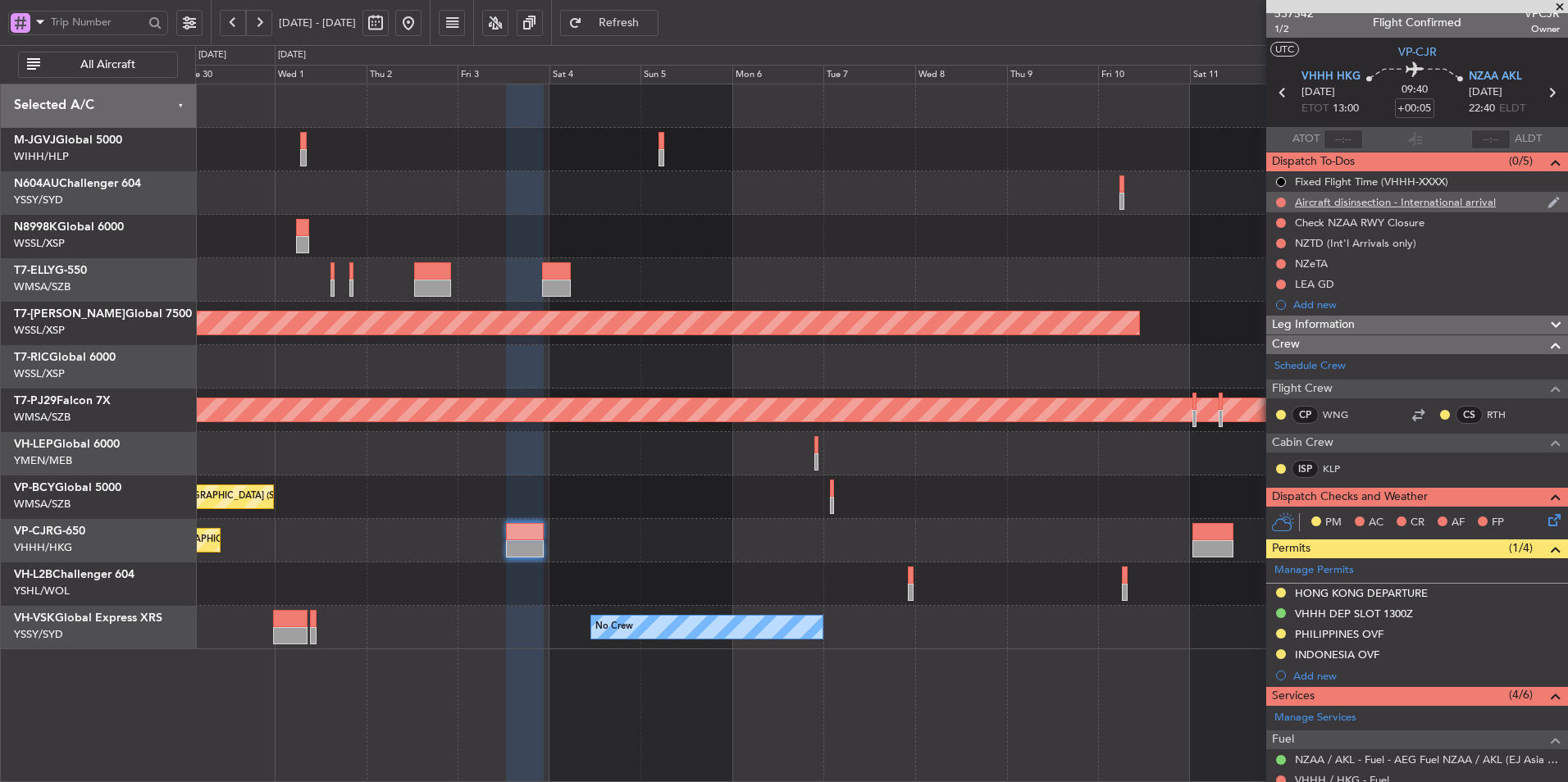
scroll to position [0, 0]
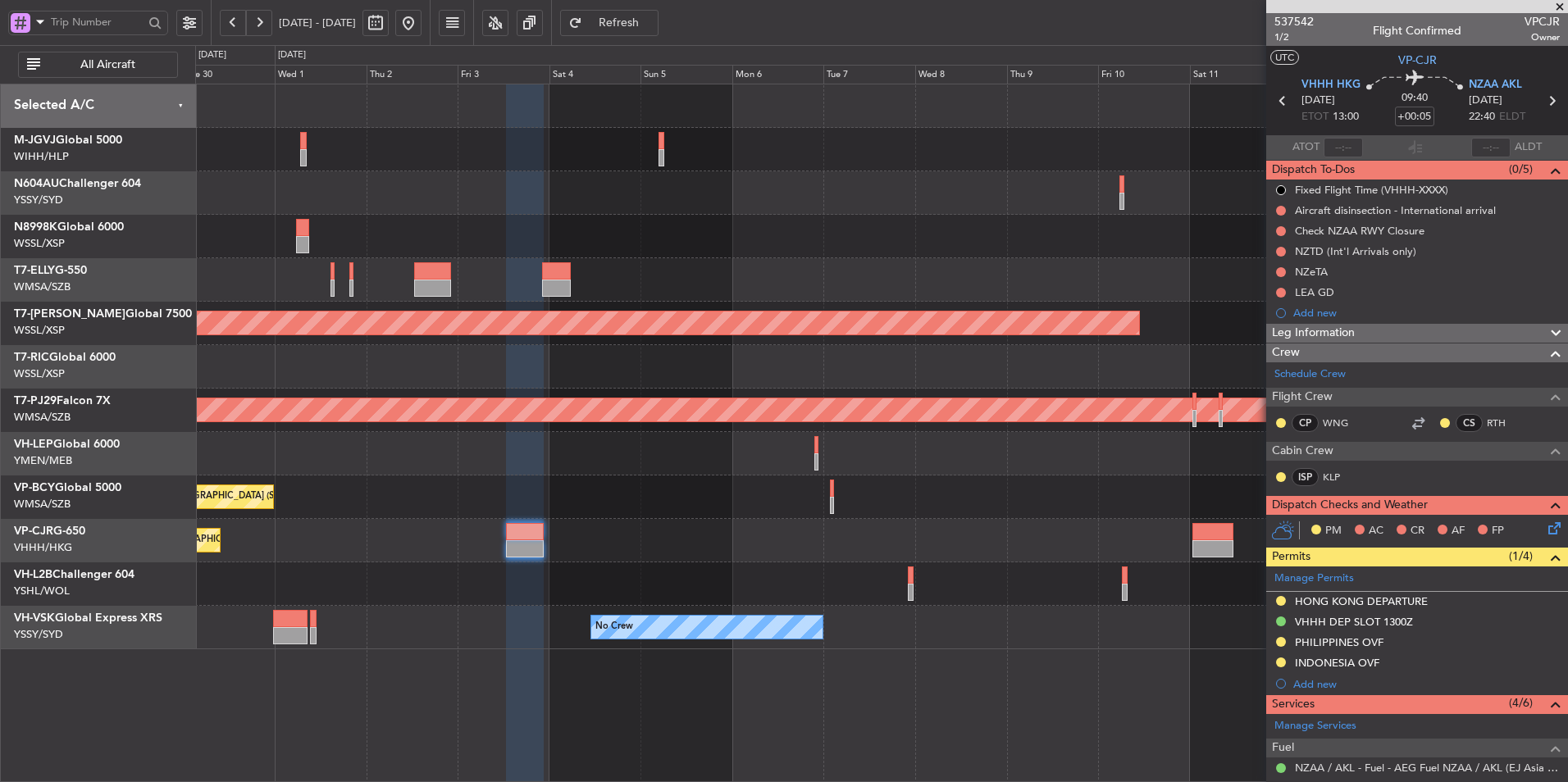
click at [692, 499] on div "Unplanned Maint [GEOGRAPHIC_DATA] (Sultan [PERSON_NAME] [PERSON_NAME] - Subang)" at bounding box center [881, 497] width 1372 height 43
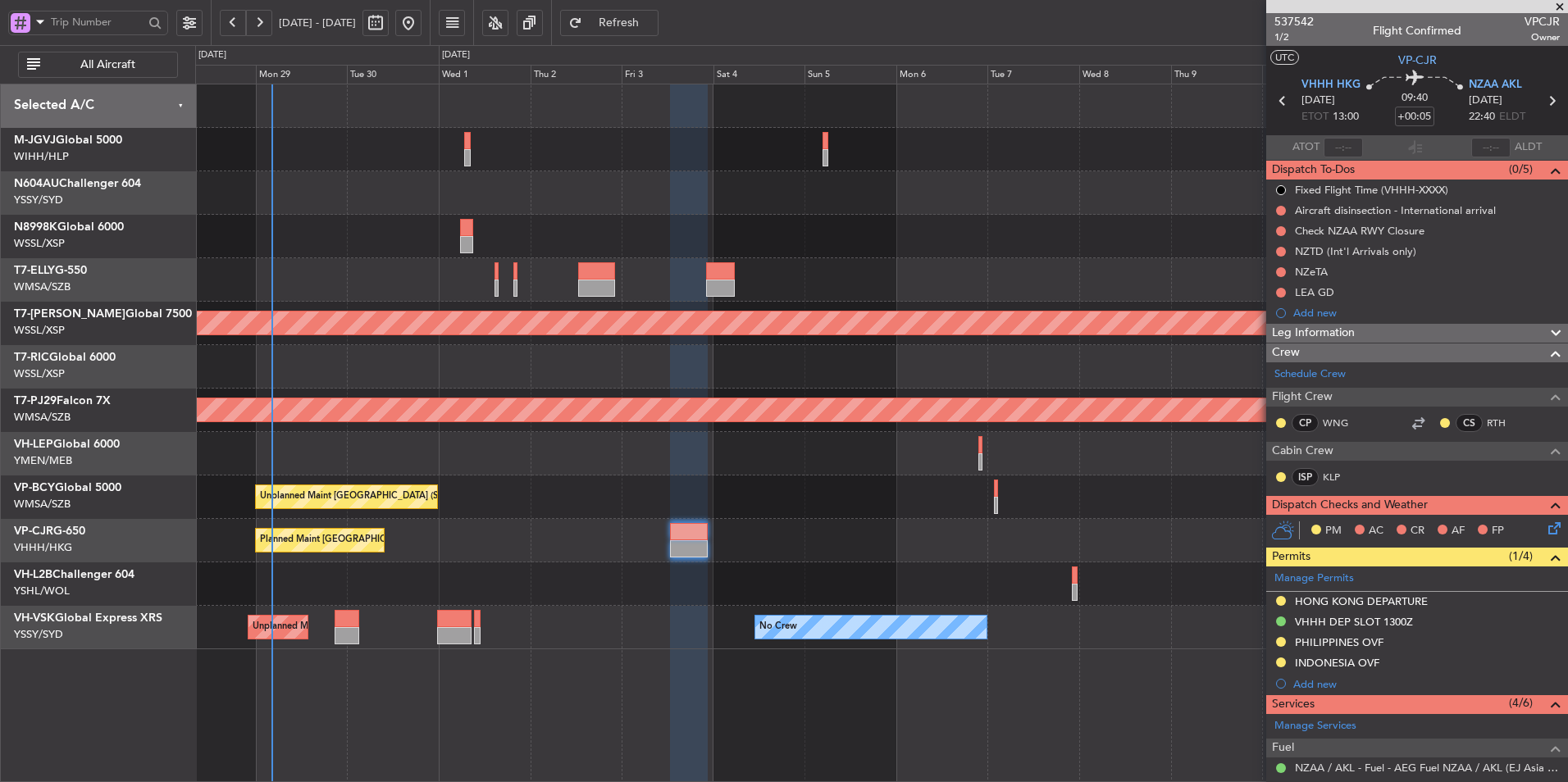
click at [750, 485] on div "Unplanned Maint [GEOGRAPHIC_DATA] (Sultan [PERSON_NAME] [PERSON_NAME] - Subang)…" at bounding box center [881, 497] width 1372 height 43
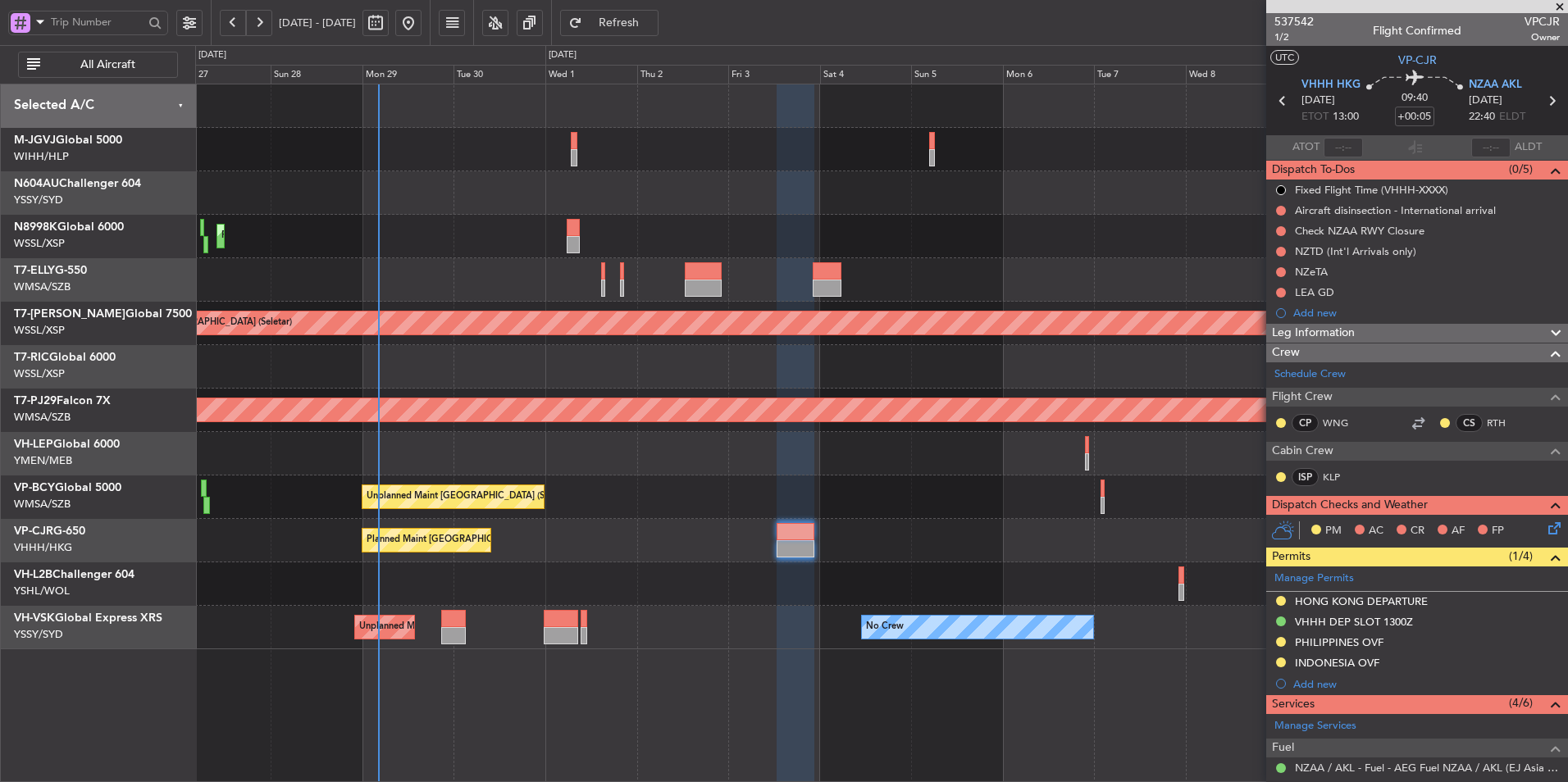
click at [580, 145] on div at bounding box center [881, 149] width 1372 height 43
click at [578, 145] on div at bounding box center [881, 149] width 1372 height 43
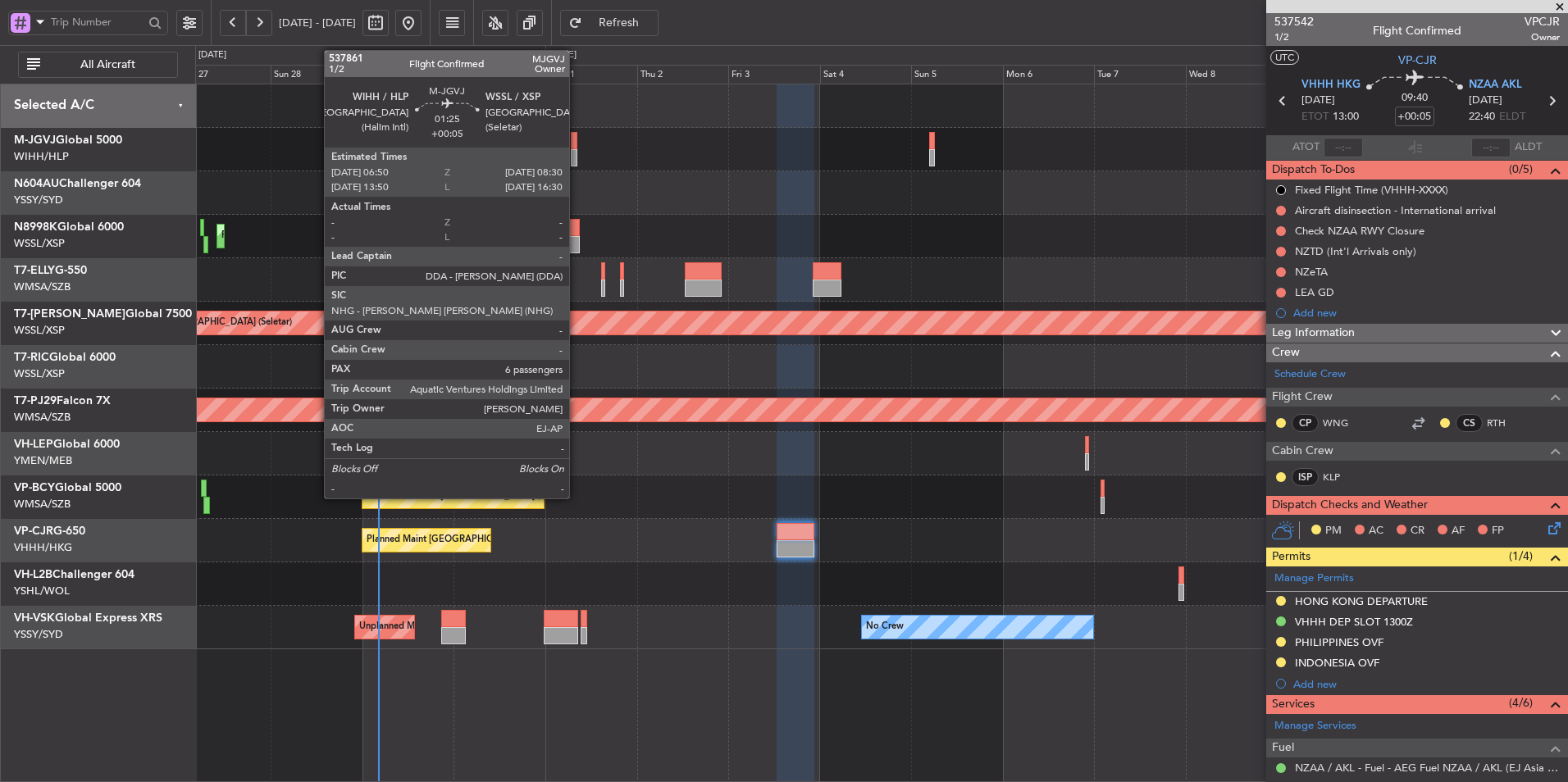
click at [576, 151] on div at bounding box center [573, 158] width 7 height 17
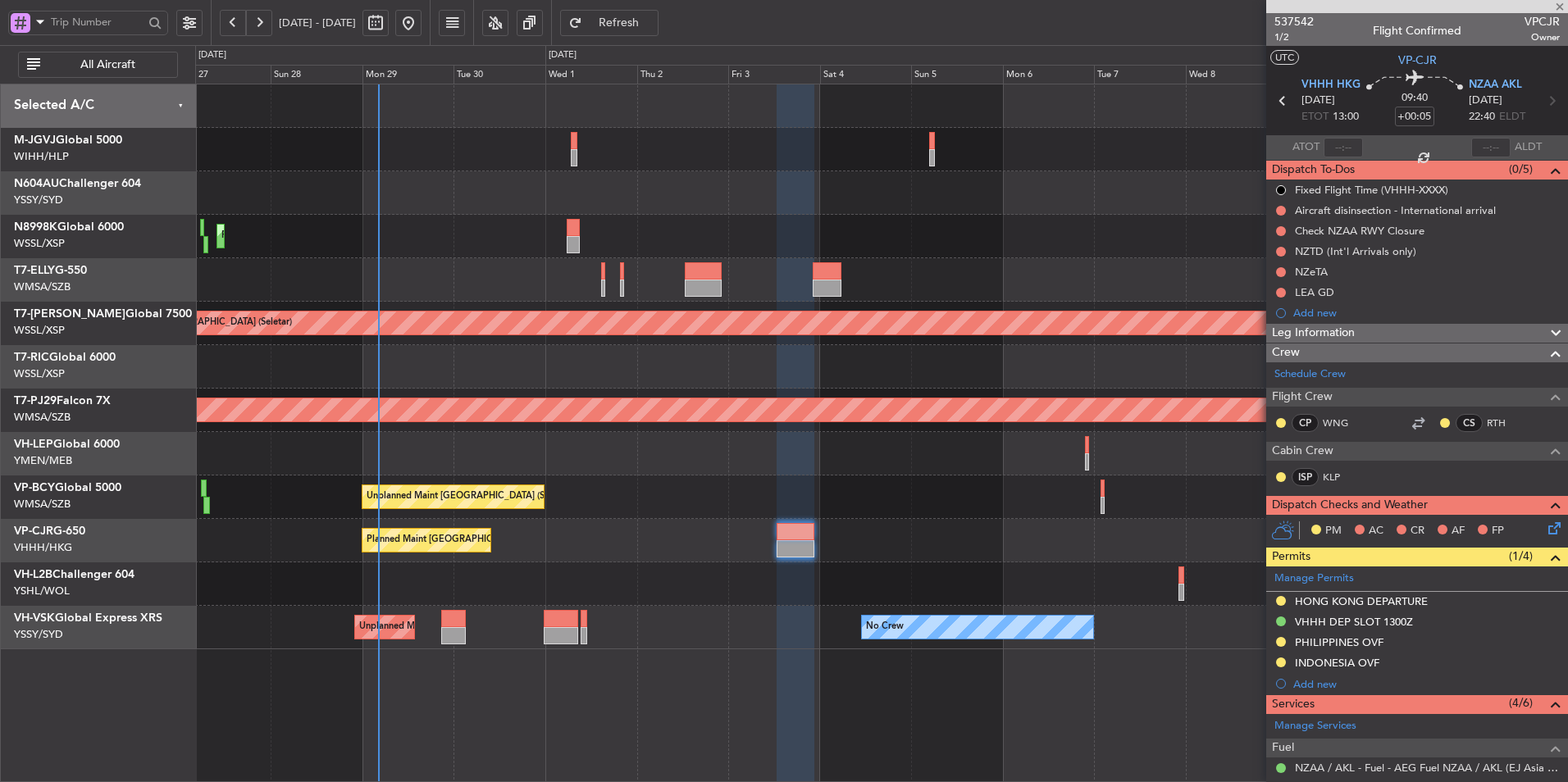
click at [517, 205] on div at bounding box center [881, 192] width 1372 height 43
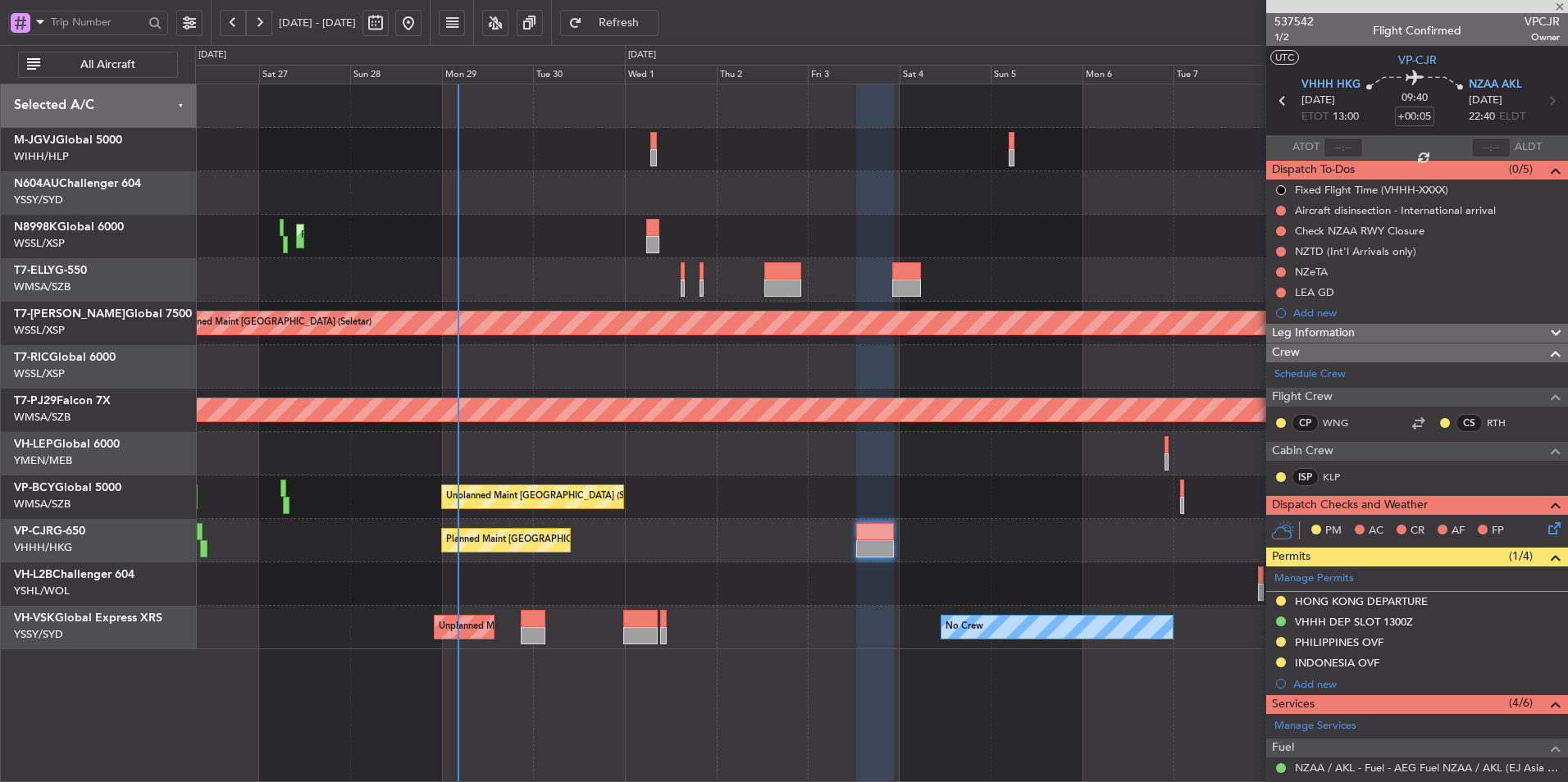
type input "6"
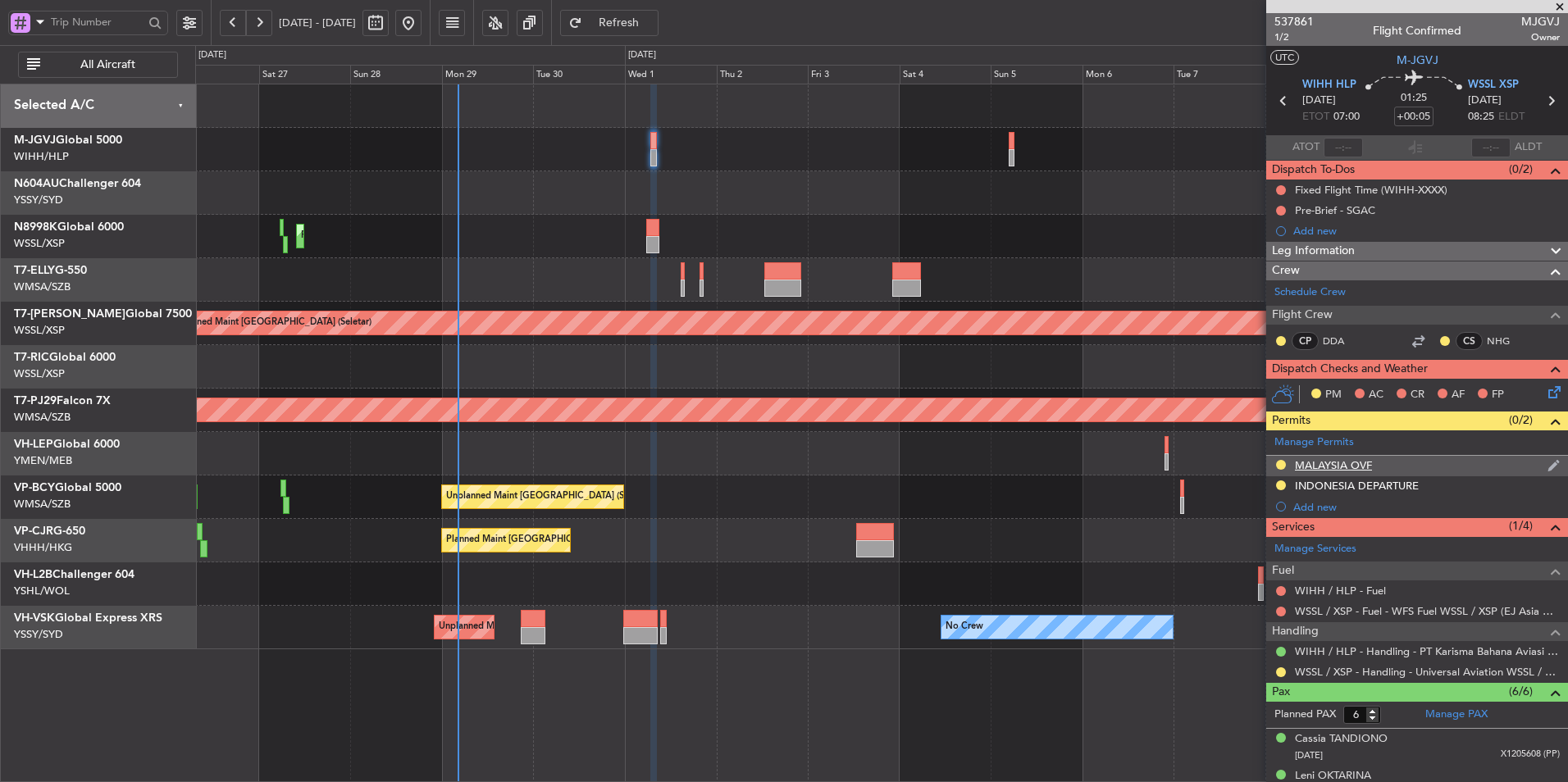
click at [1333, 467] on div "MALAYSIA OVF" at bounding box center [1333, 465] width 78 height 14
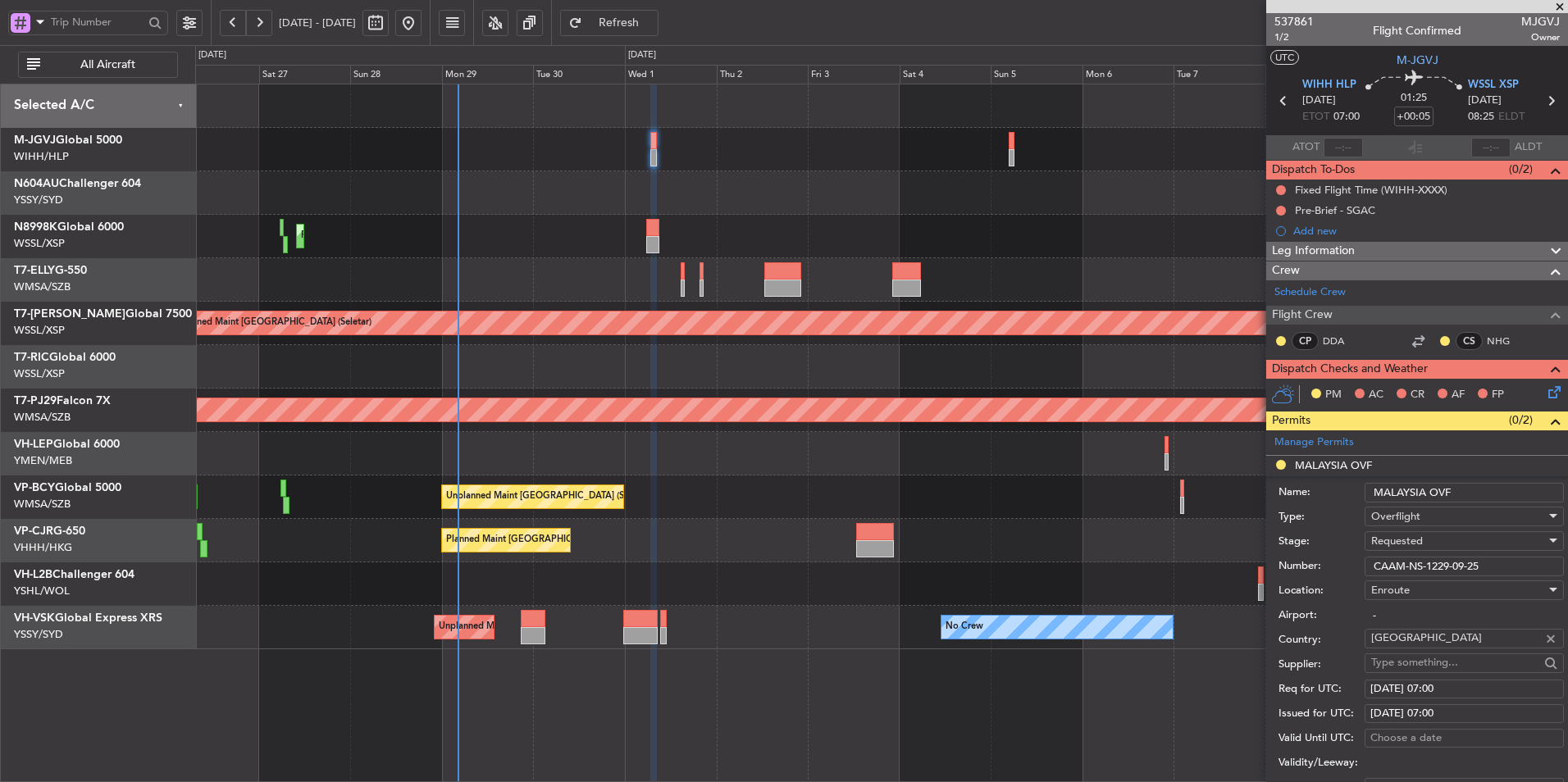
scroll to position [164, 0]
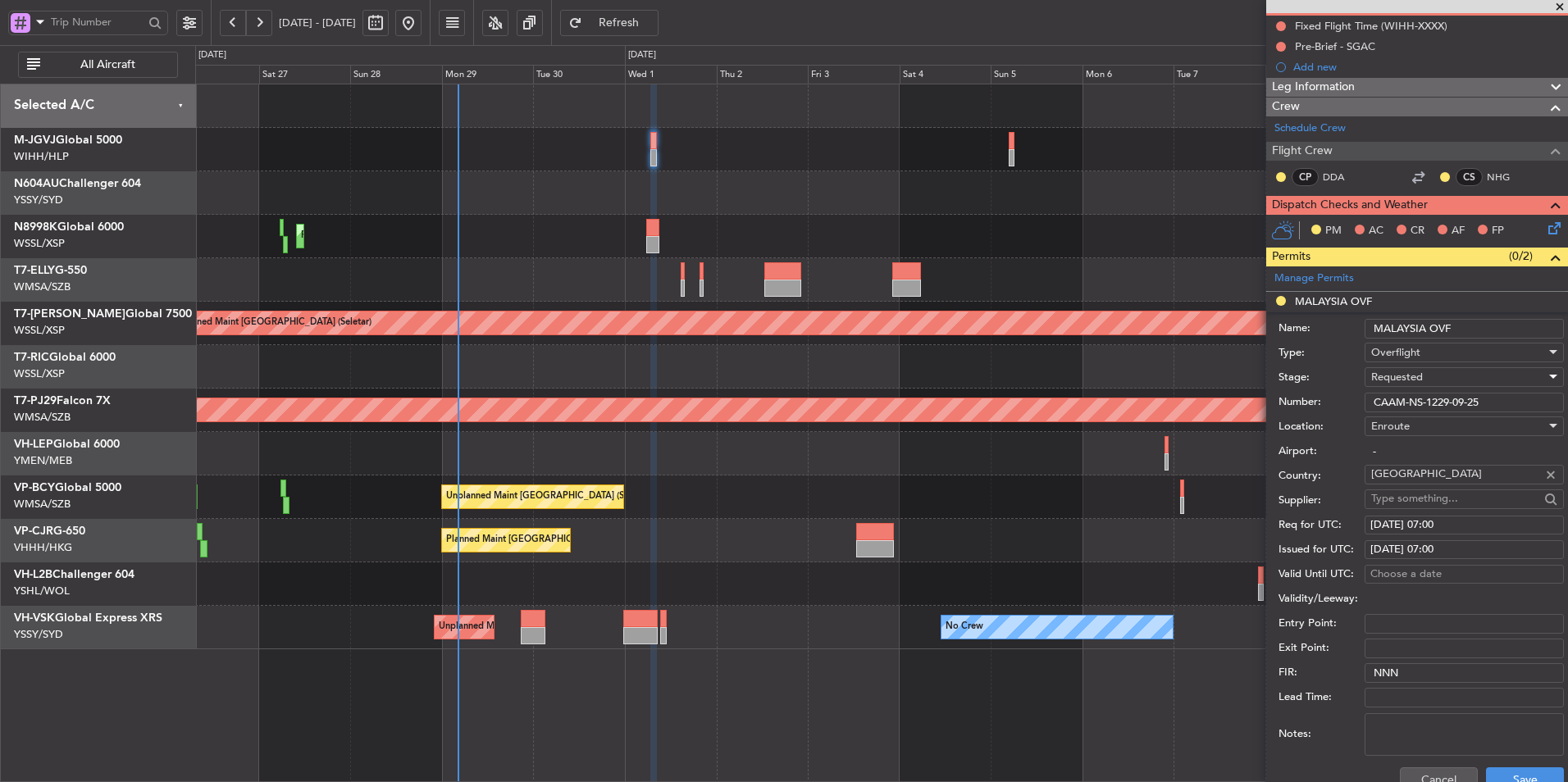
click at [1424, 369] on div "Requested" at bounding box center [1458, 377] width 174 height 25
click at [1432, 494] on span "Received OK" at bounding box center [1458, 501] width 172 height 25
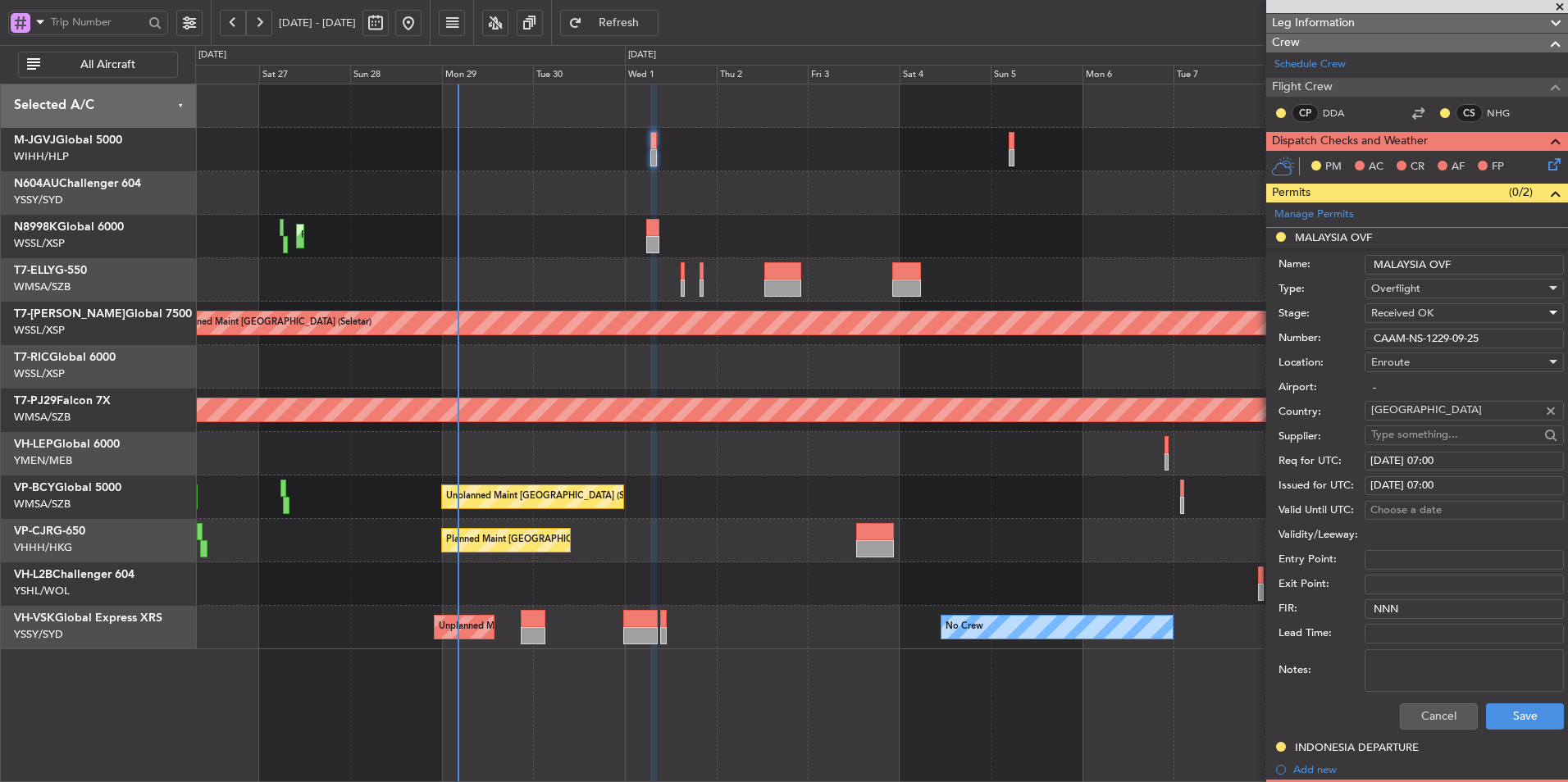
scroll to position [246, 0]
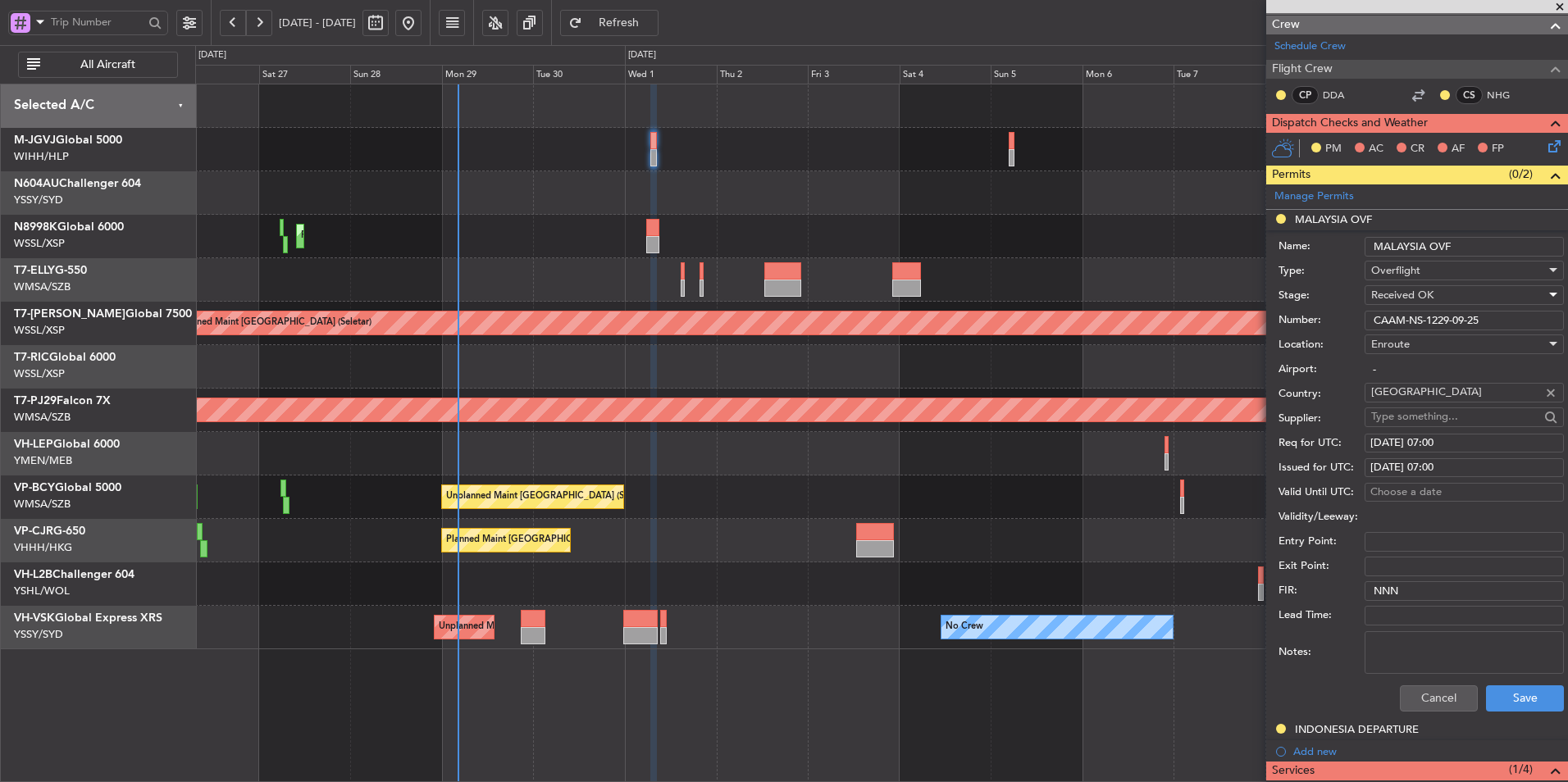
click at [1442, 441] on div "[DATE] 07:00" at bounding box center [1464, 443] width 188 height 16
select select "10"
select select "2025"
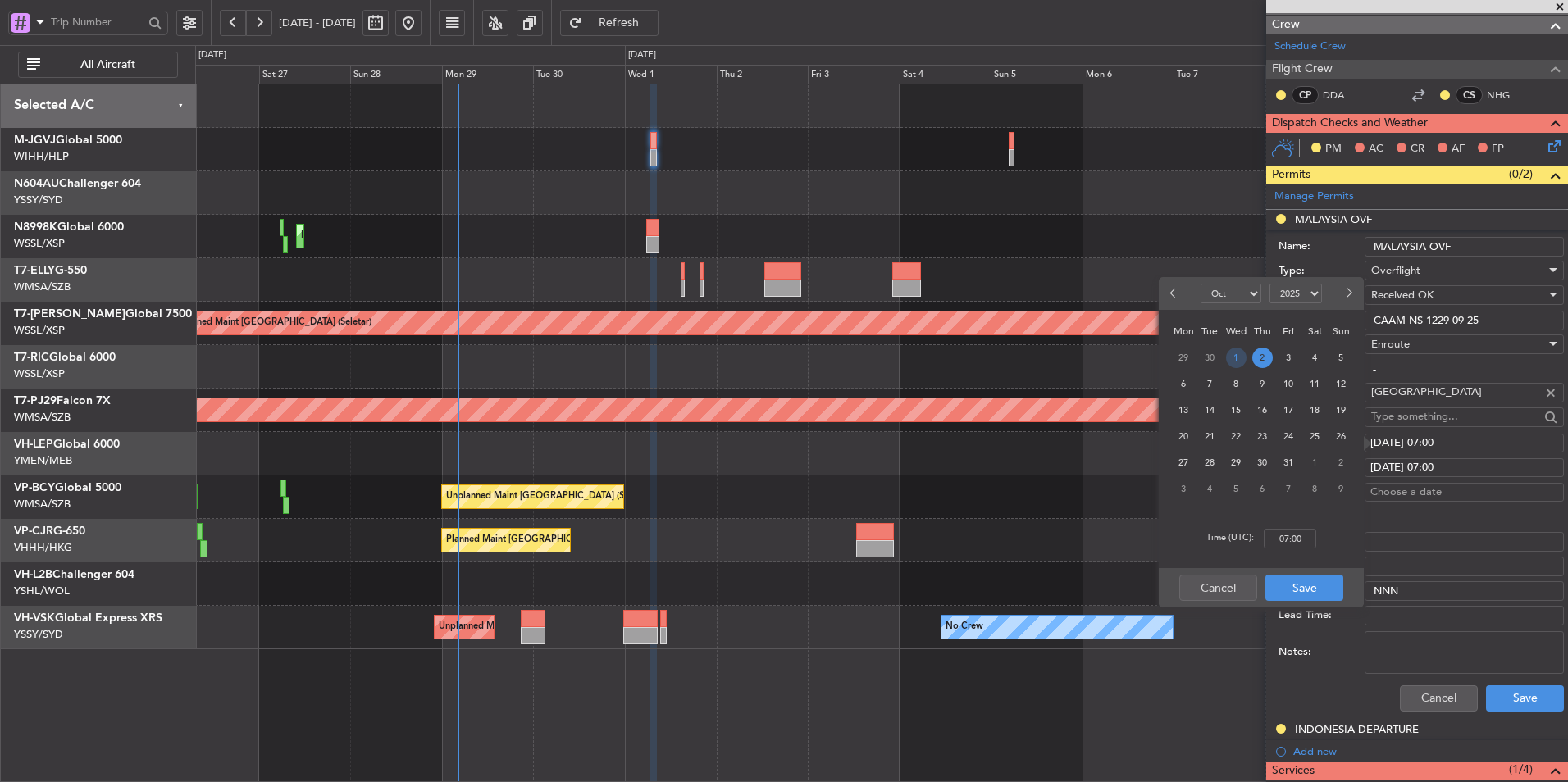
click at [1234, 353] on span "1" at bounding box center [1235, 357] width 20 height 20
click at [1307, 540] on input "00:00" at bounding box center [1289, 538] width 53 height 20
type input "07:00"
click at [1301, 587] on button "Save" at bounding box center [1304, 587] width 78 height 26
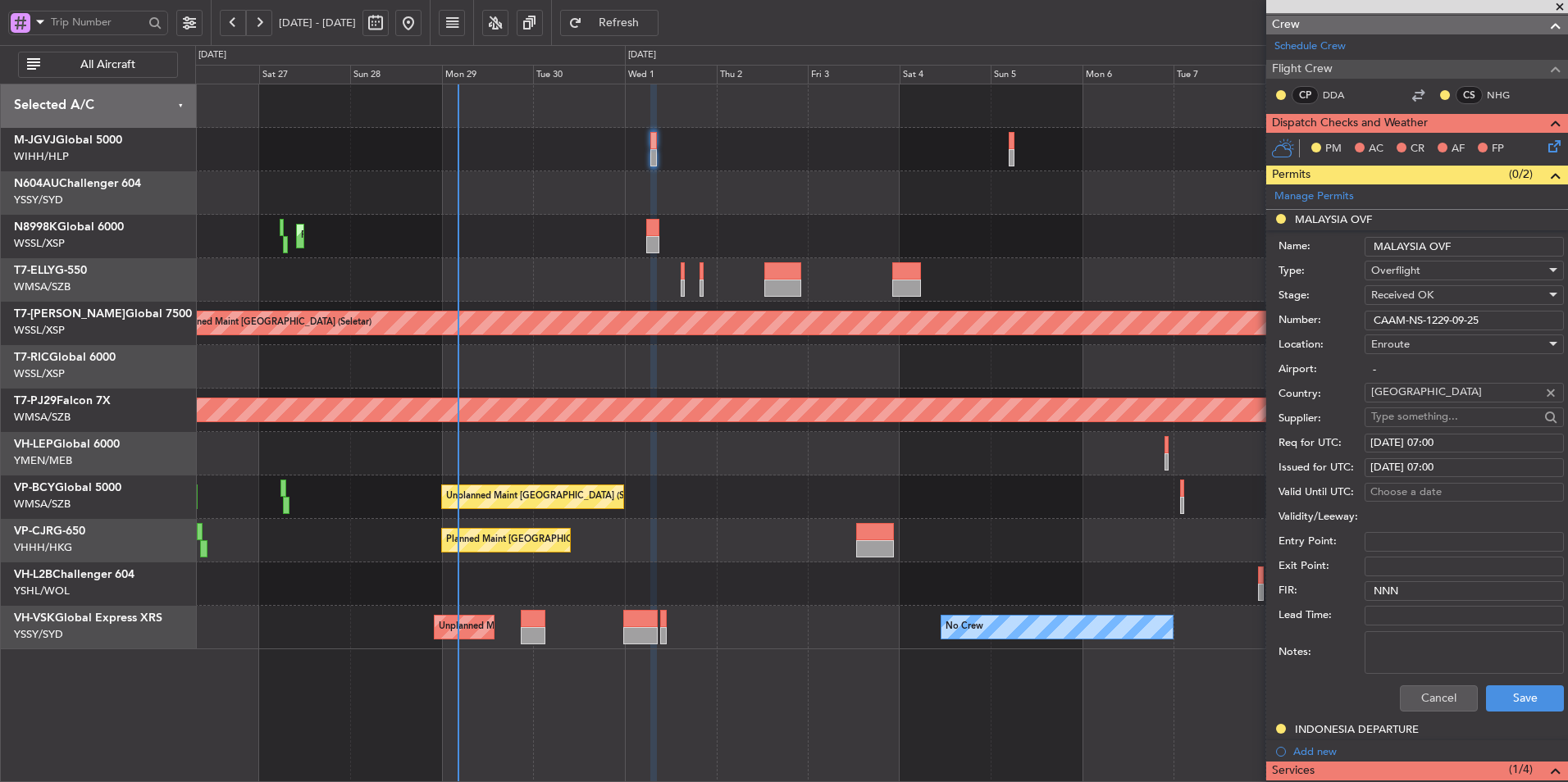
click at [1414, 470] on div "[DATE] 07:00" at bounding box center [1464, 467] width 188 height 16
select select "10"
select select "2025"
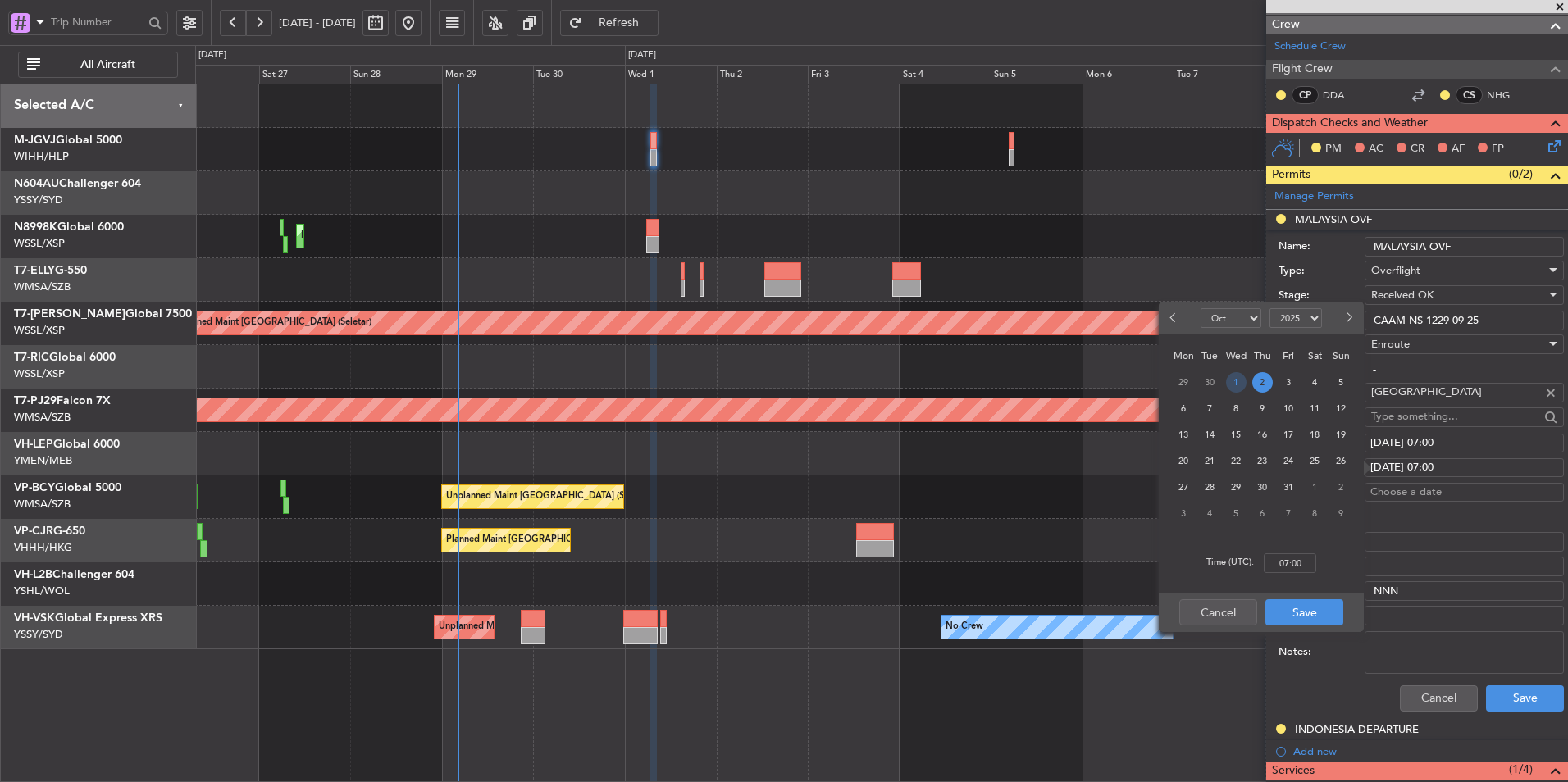
click at [1232, 378] on span "1" at bounding box center [1235, 382] width 20 height 20
click at [1302, 558] on input "00:00" at bounding box center [1289, 563] width 53 height 20
type input "07:00"
click at [1291, 600] on button "Save" at bounding box center [1304, 612] width 78 height 26
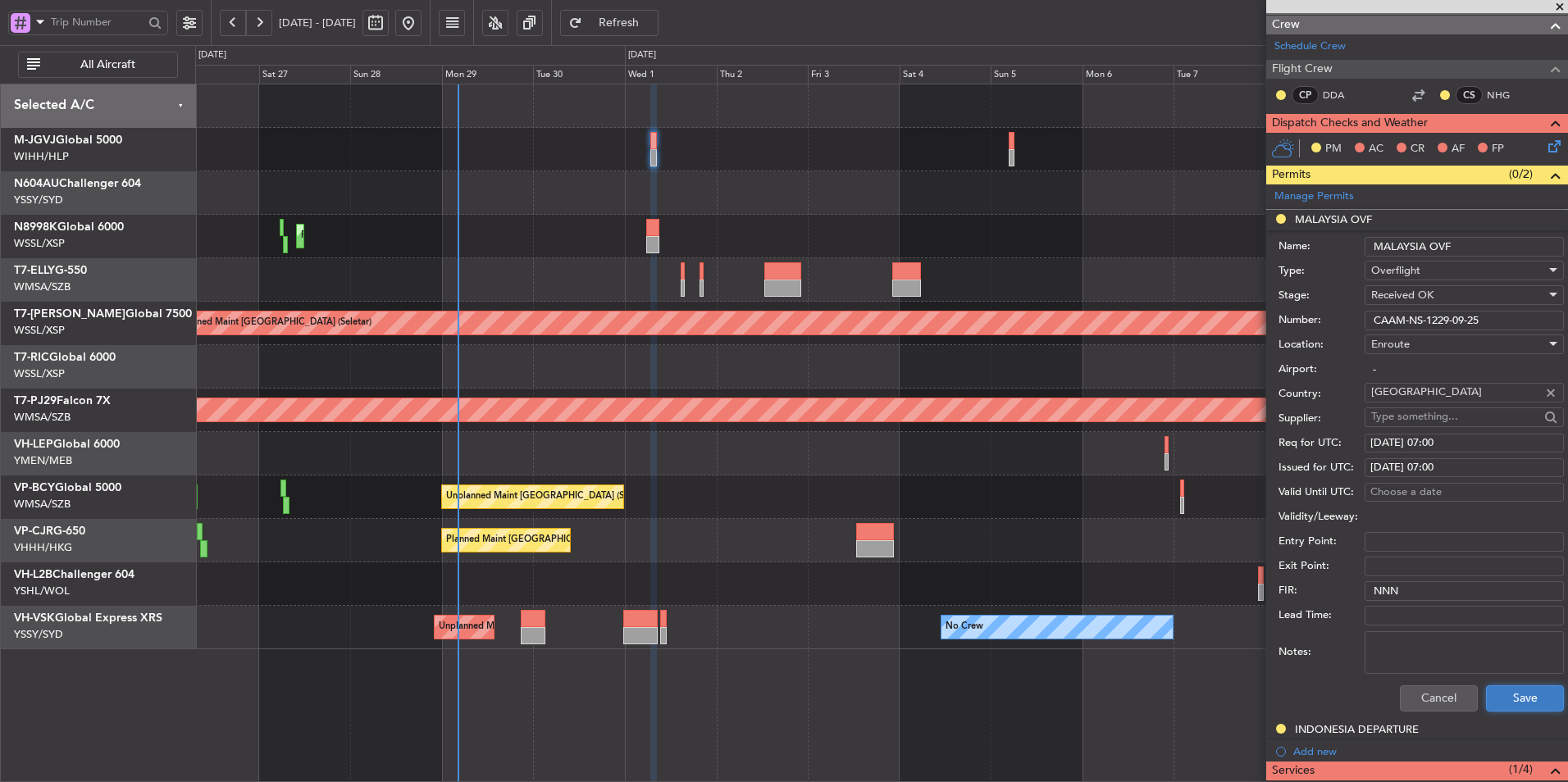
click at [1510, 701] on button "Save" at bounding box center [1524, 698] width 78 height 26
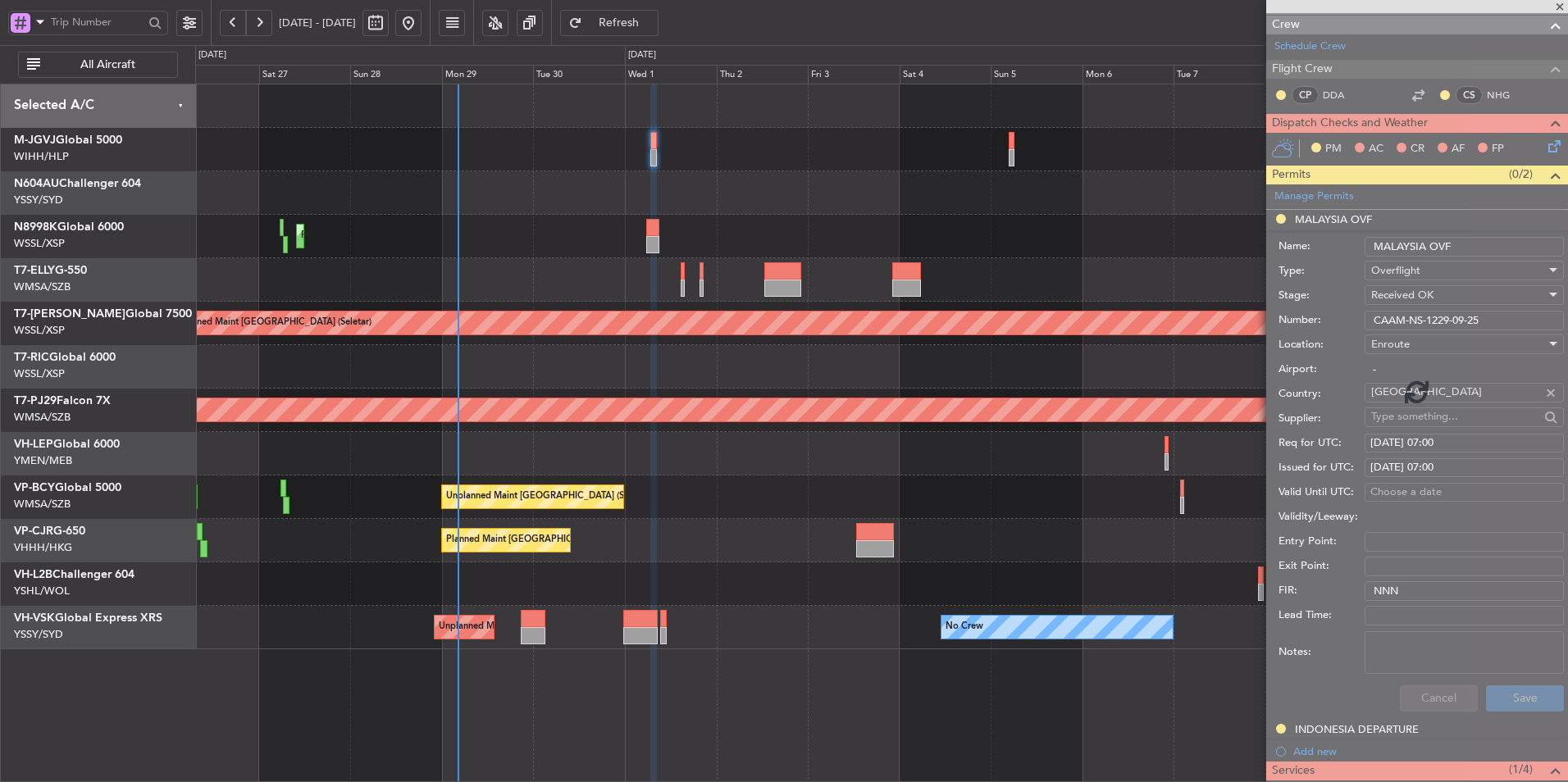
scroll to position [168, 0]
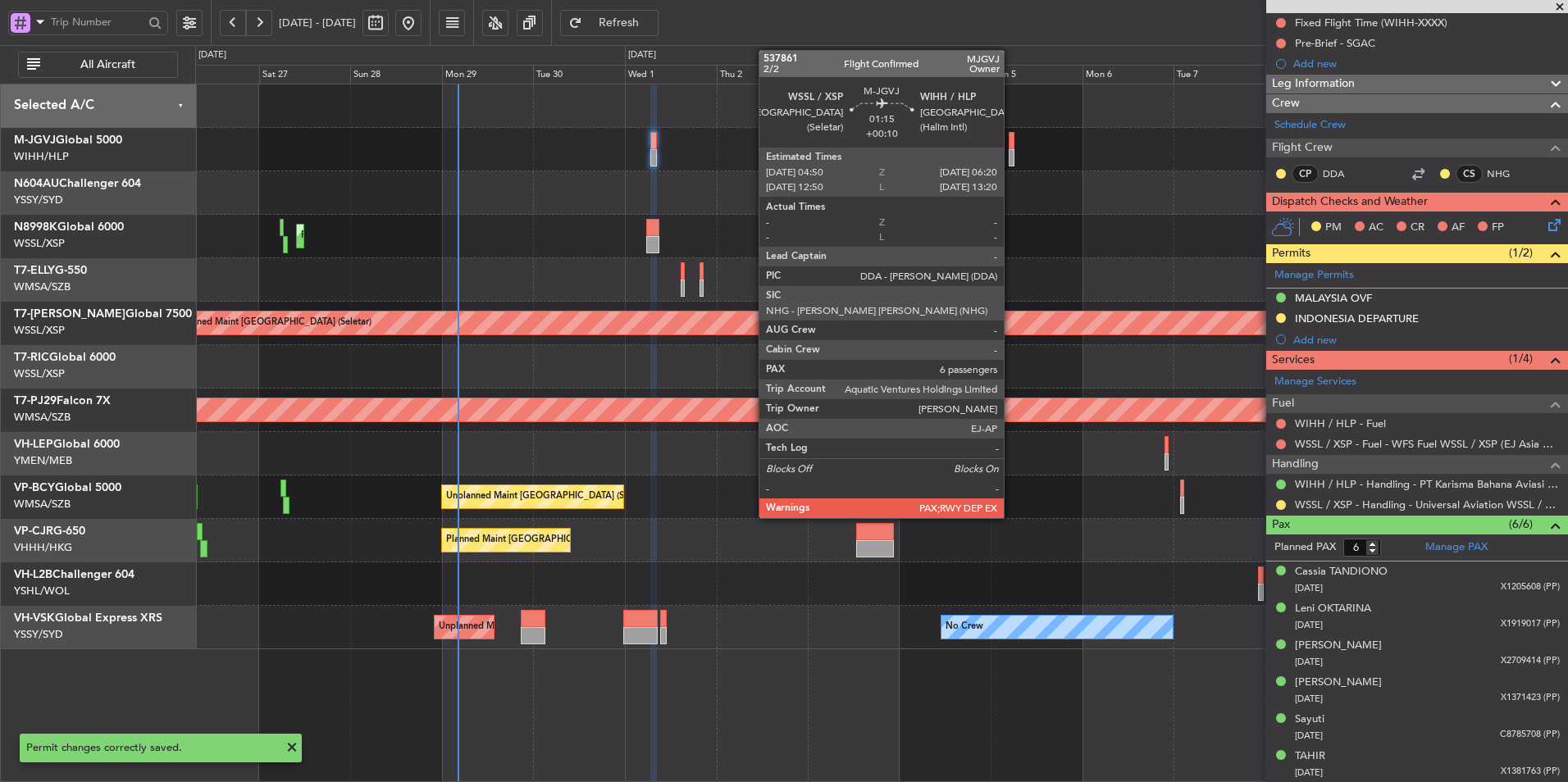
click at [1011, 145] on div at bounding box center [1011, 141] width 6 height 17
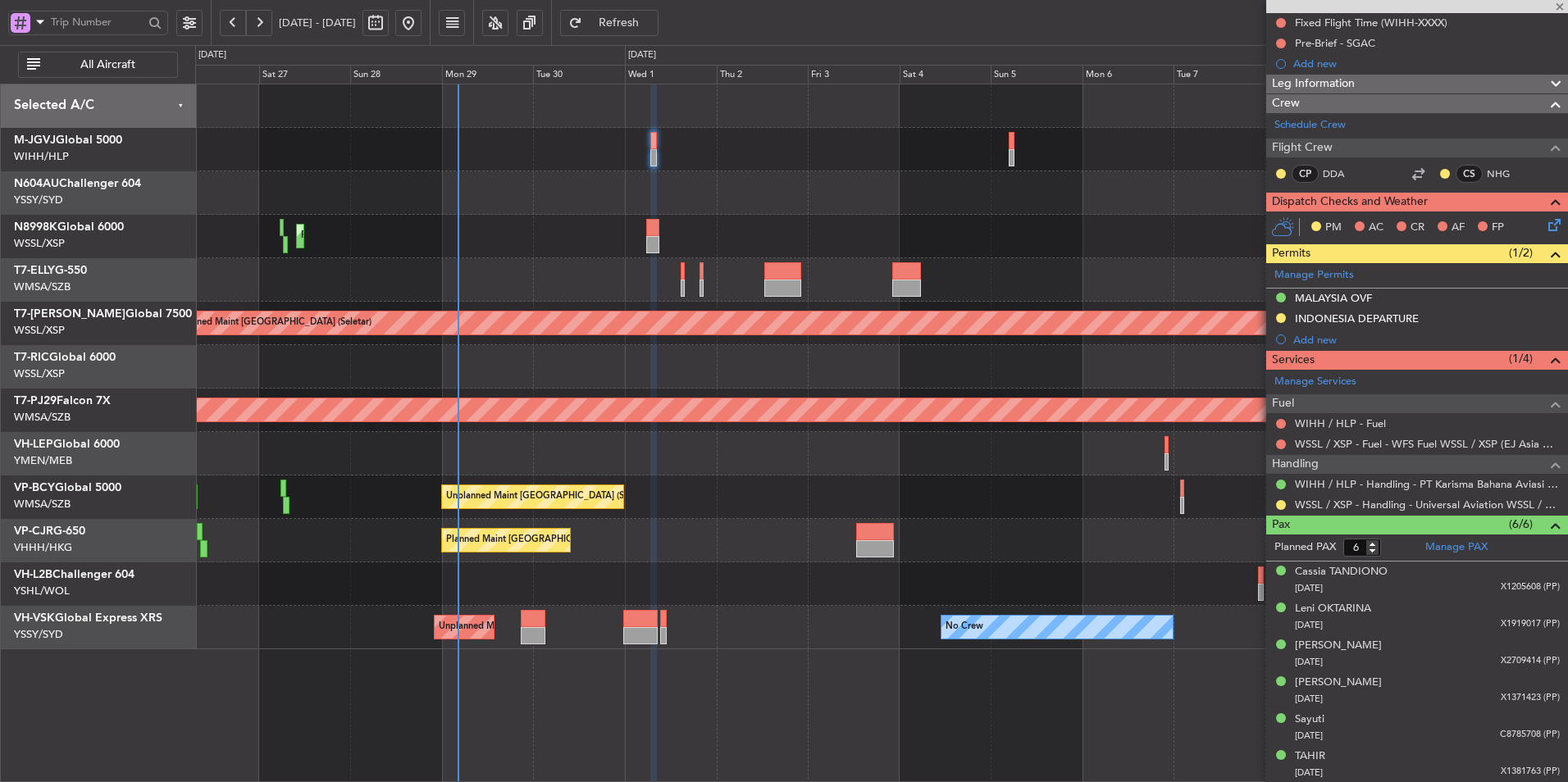
type input "+00:10"
type input "7"
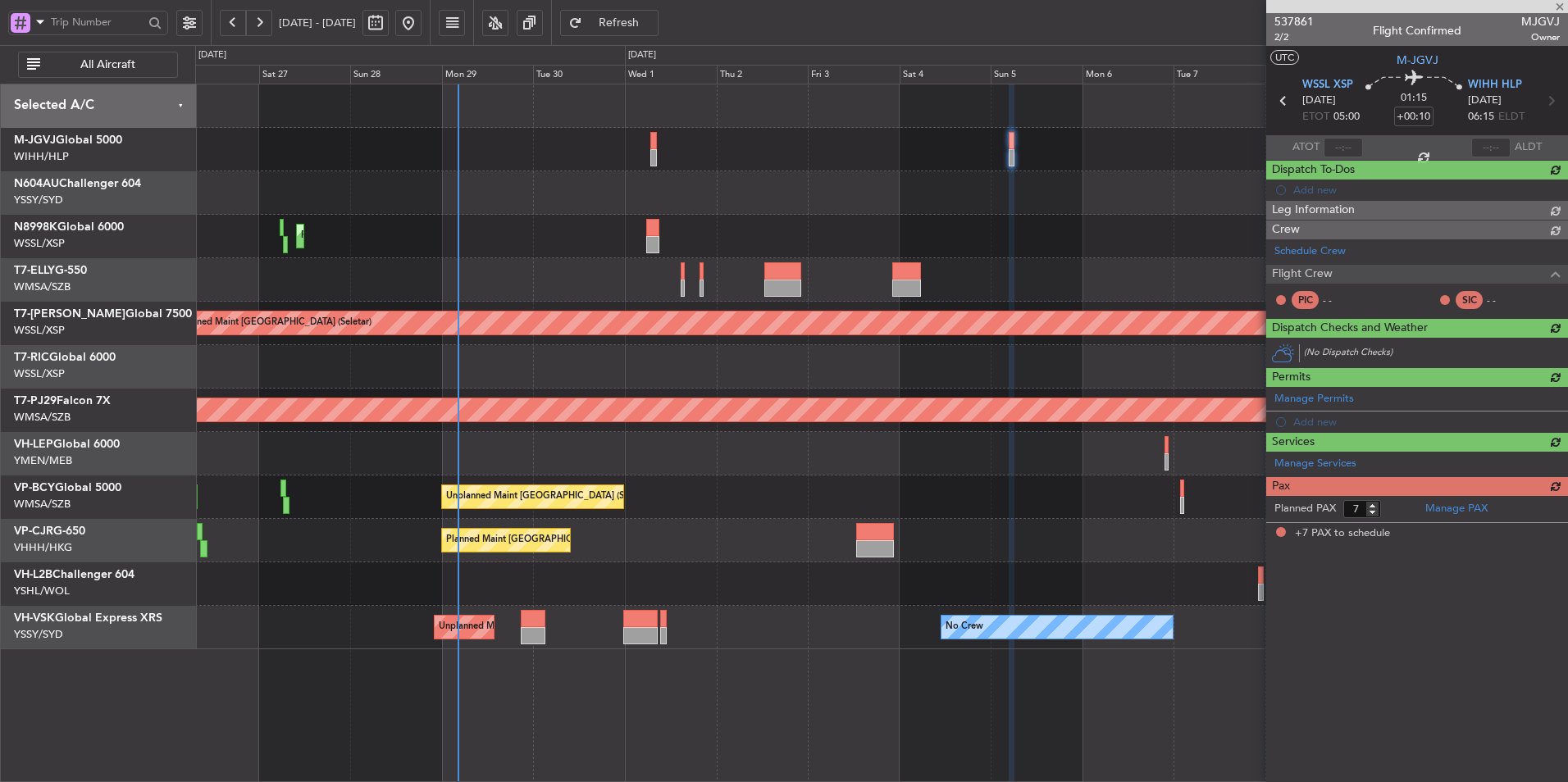
scroll to position [0, 0]
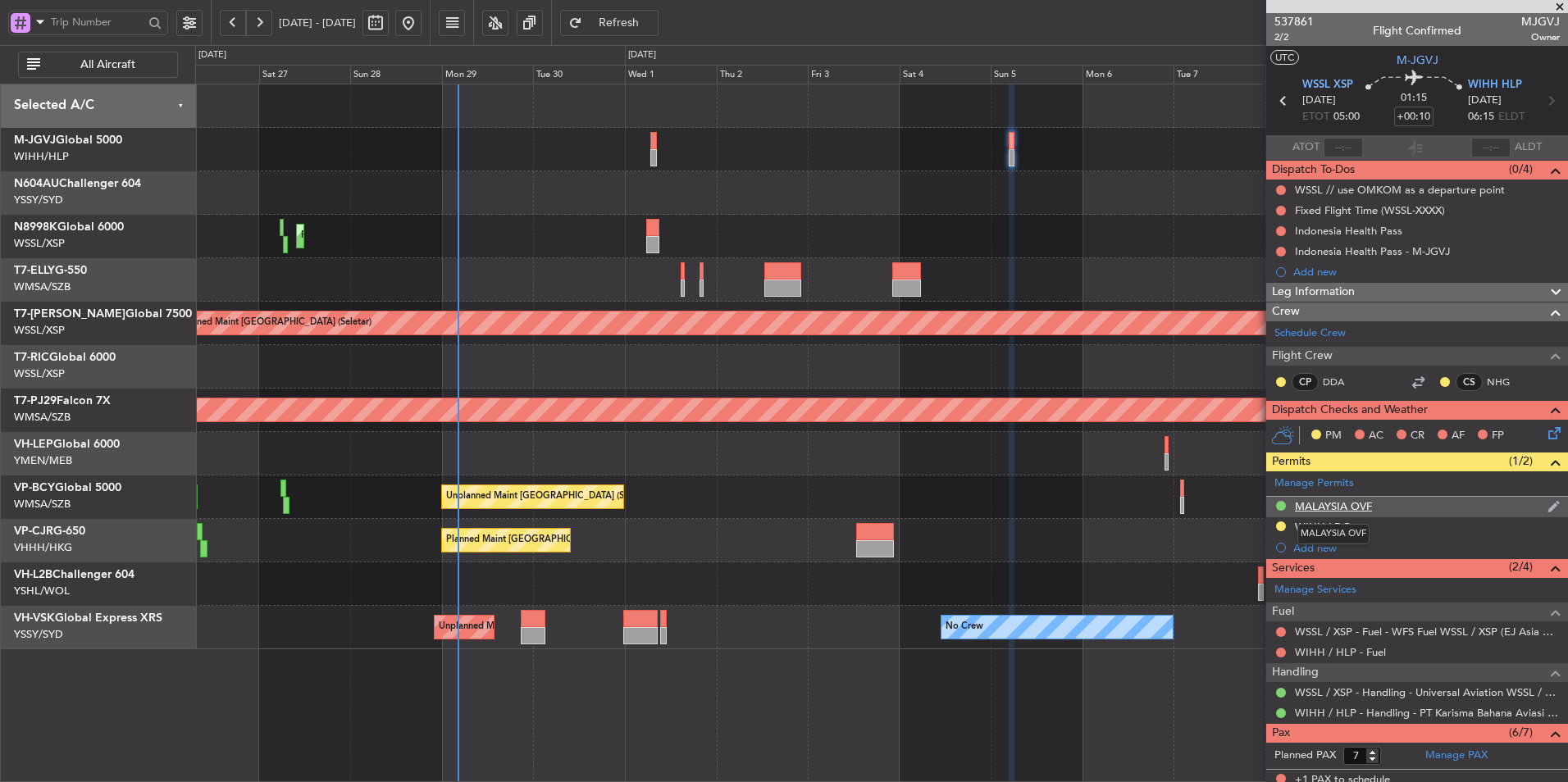
click at [1351, 508] on div "MALAYSIA OVF" at bounding box center [1333, 506] width 78 height 14
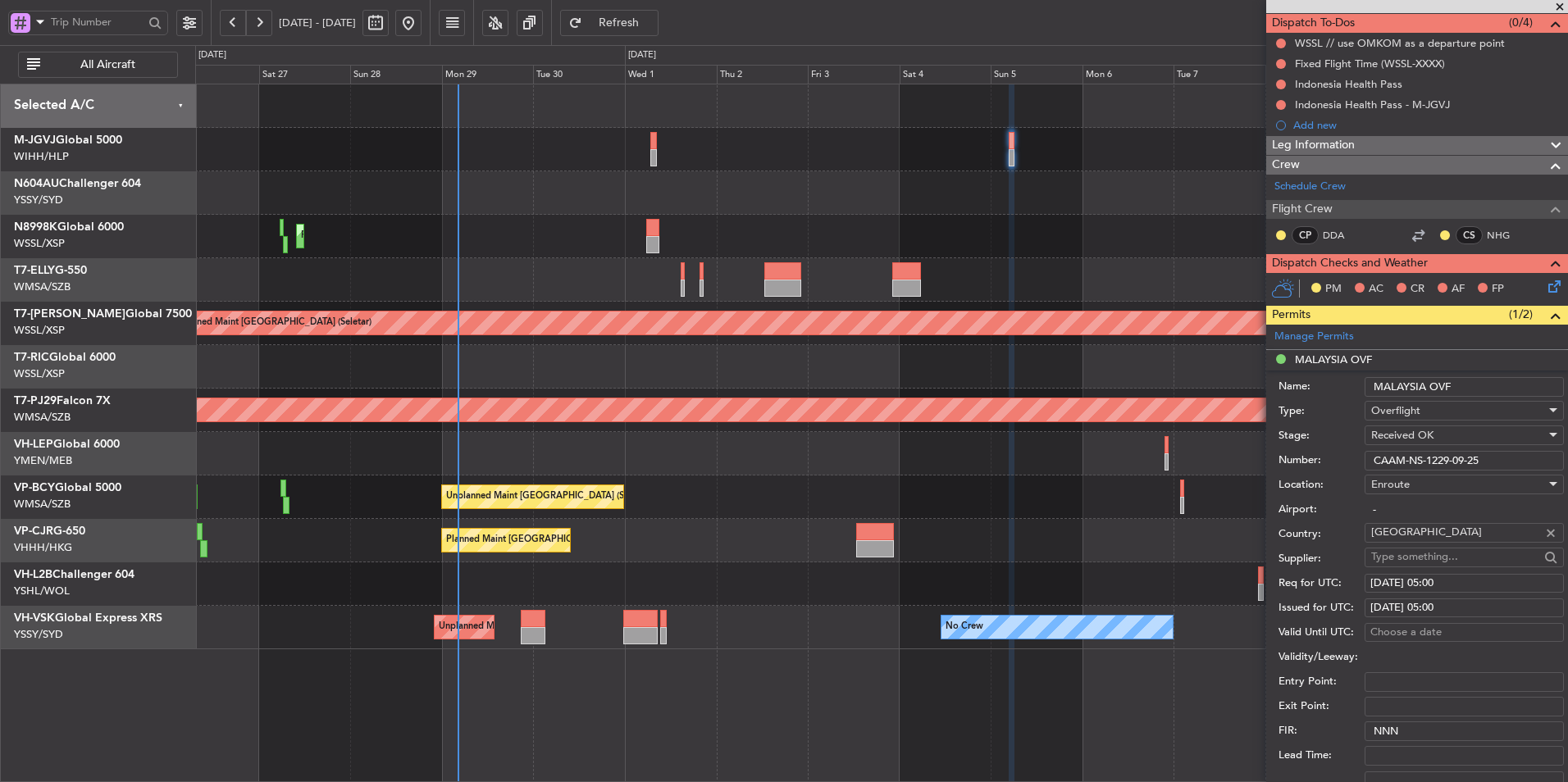
scroll to position [164, 0]
